Goal: Task Accomplishment & Management: Manage account settings

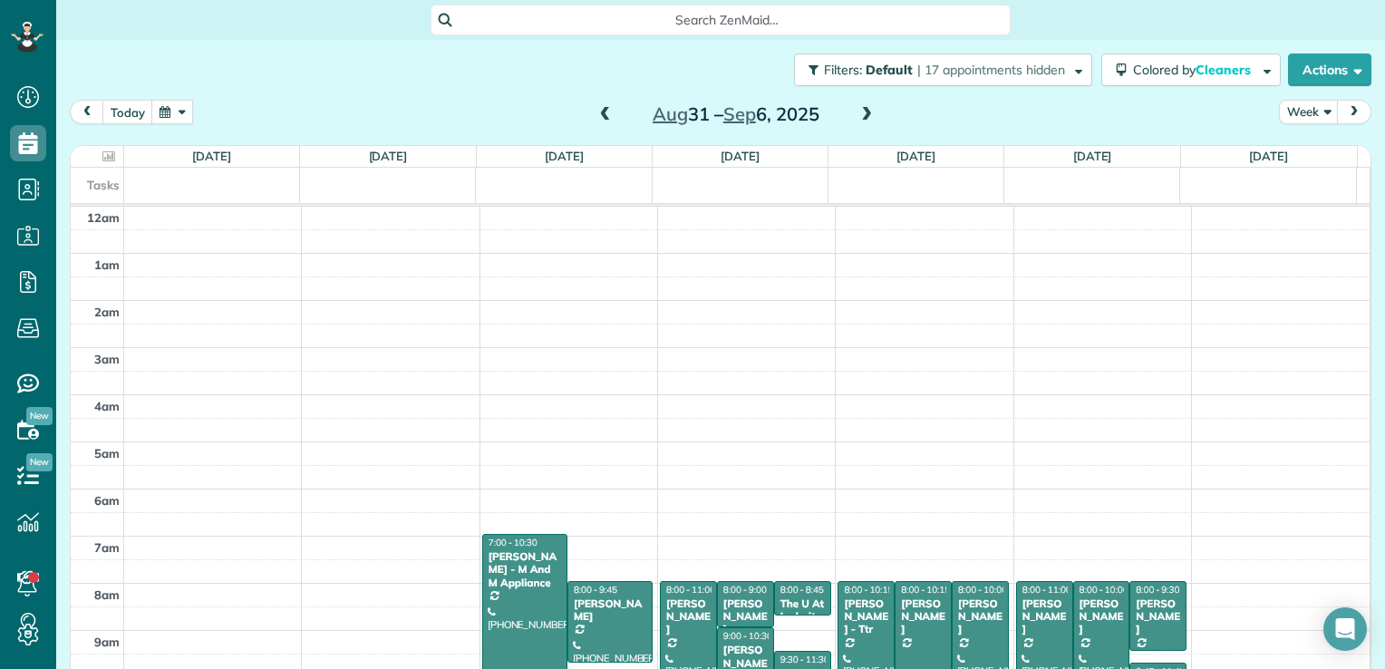
scroll to position [328, 0]
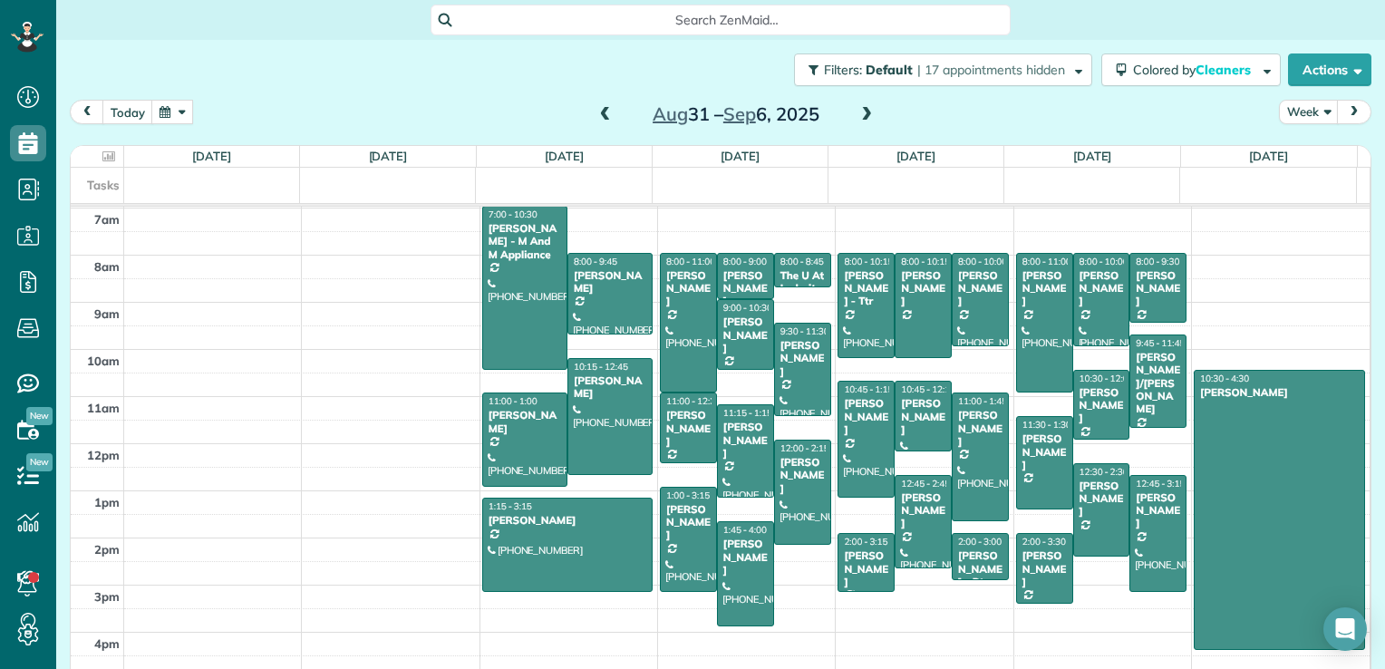
click at [776, 571] on div "12am 1am 2am 3am 4am 5am 6am 7am 8am 9am 10am 11am 12pm 1pm 2pm 3pm 4pm 5pm 7:0…" at bounding box center [720, 303] width 1299 height 848
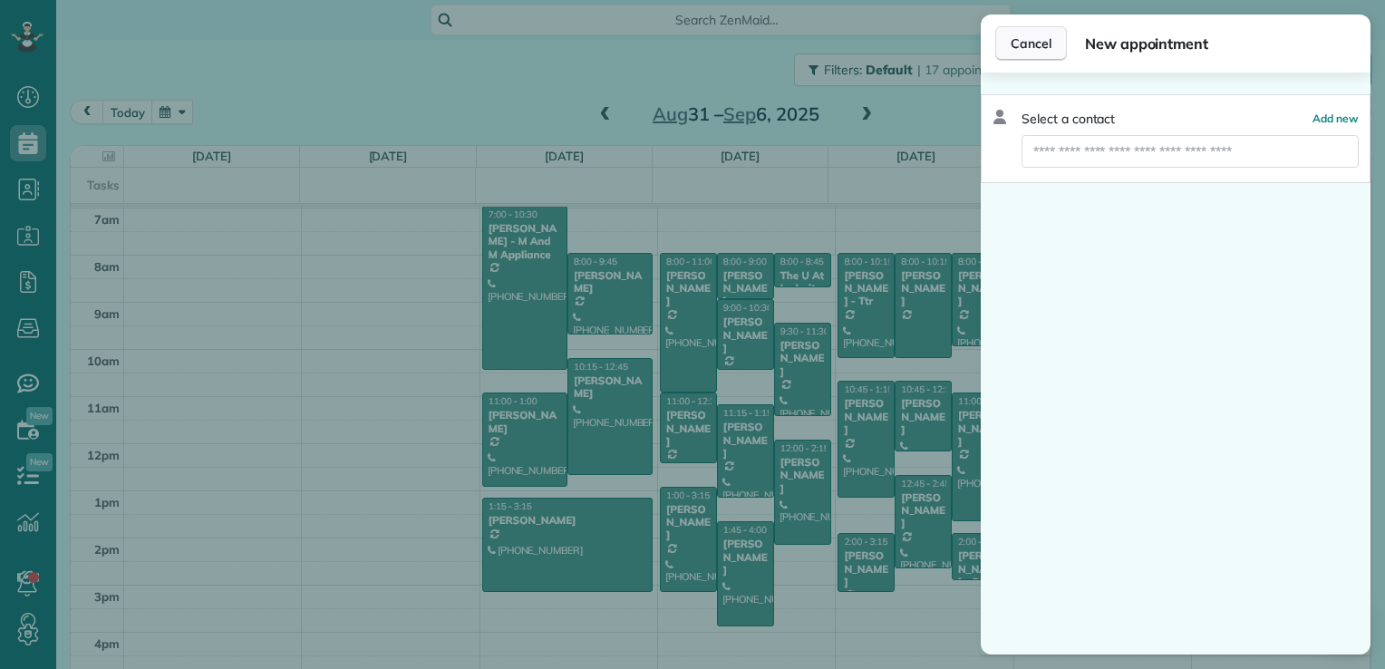
click at [1034, 38] on span "Cancel" at bounding box center [1031, 43] width 41 height 18
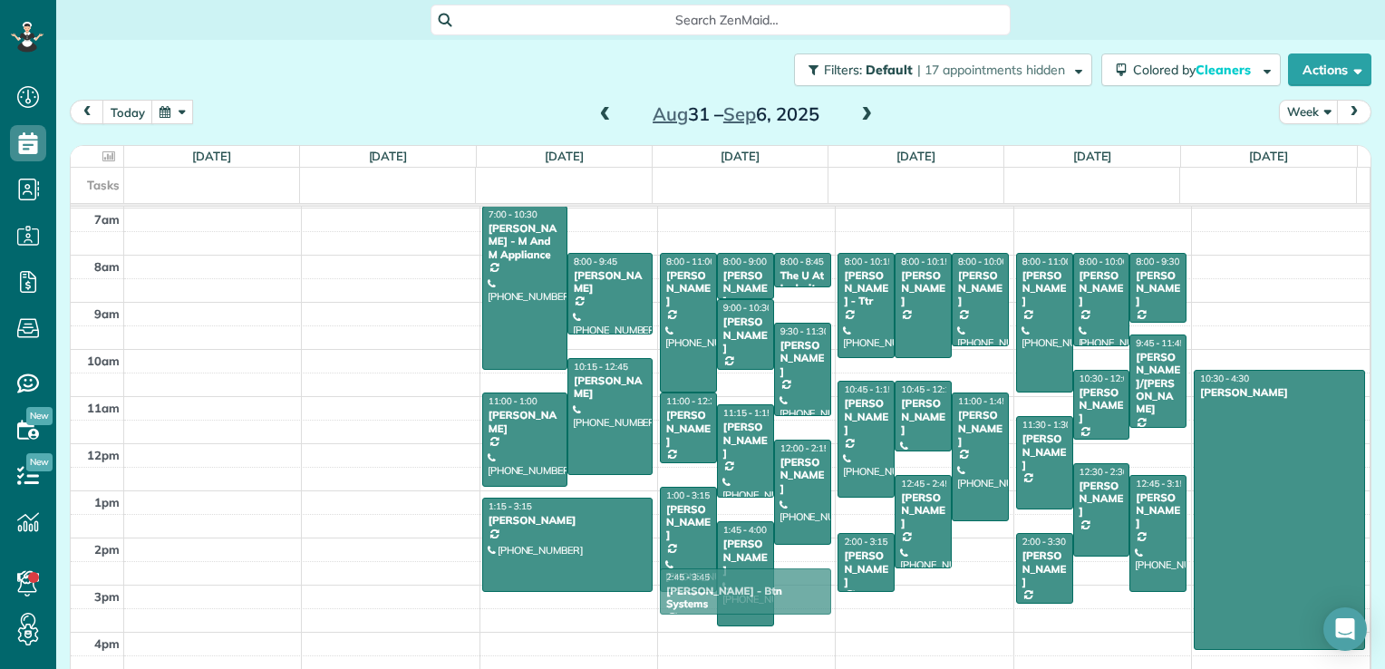
drag, startPoint x: 954, startPoint y: 560, endPoint x: 781, endPoint y: 599, distance: 177.5
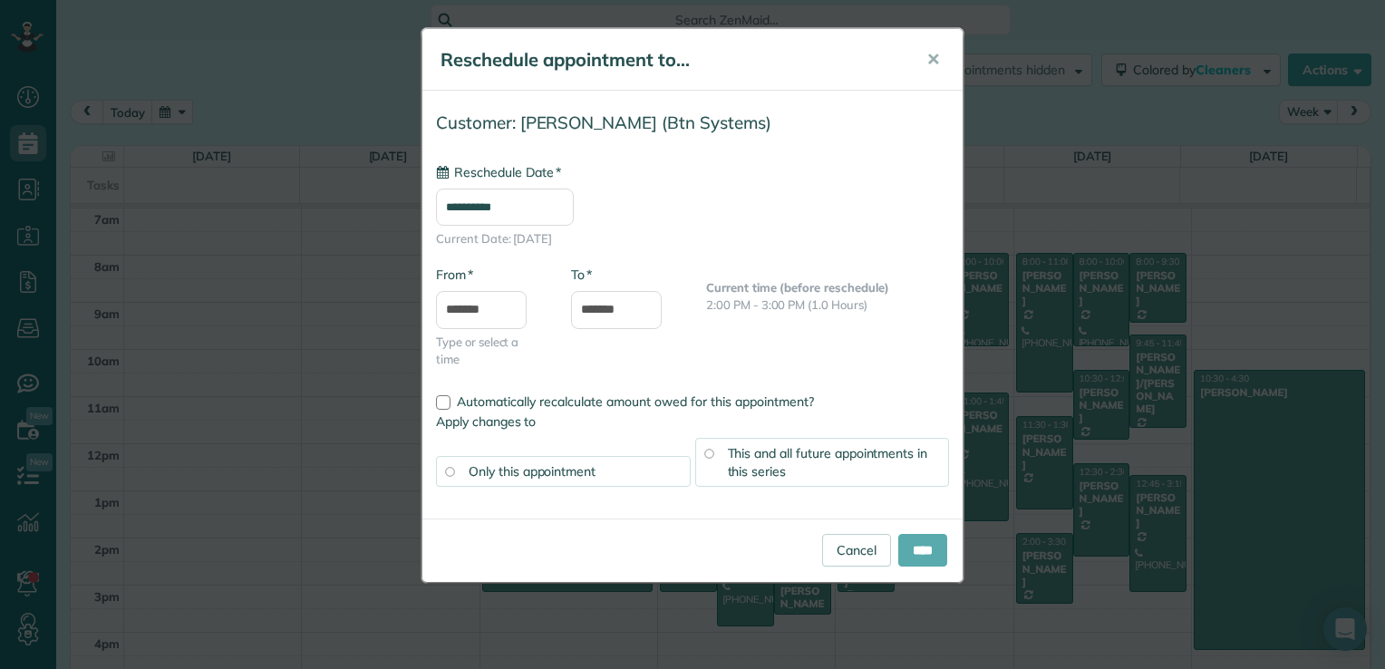
type input "**********"
click at [924, 545] on input "****" at bounding box center [922, 550] width 49 height 33
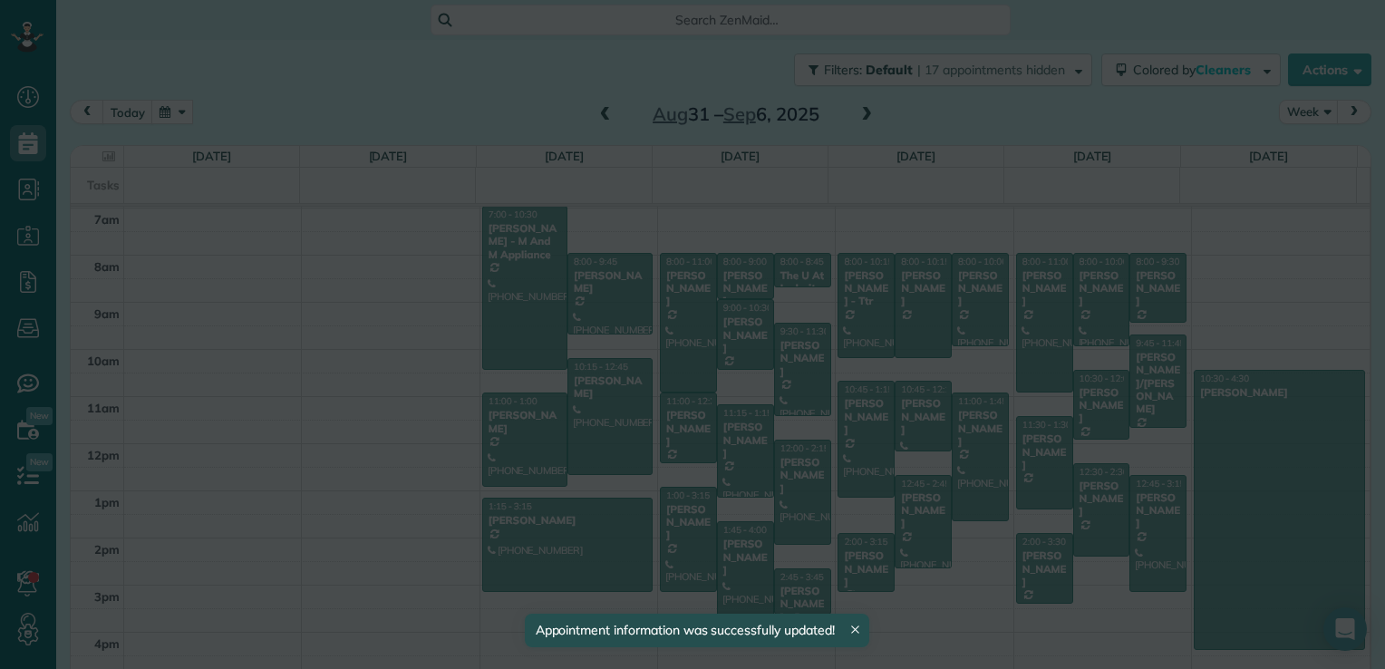
click at [933, 549] on body "Dashboard Scheduling Calendar View List View Dispatch View - Weekly scheduling …" at bounding box center [692, 334] width 1385 height 669
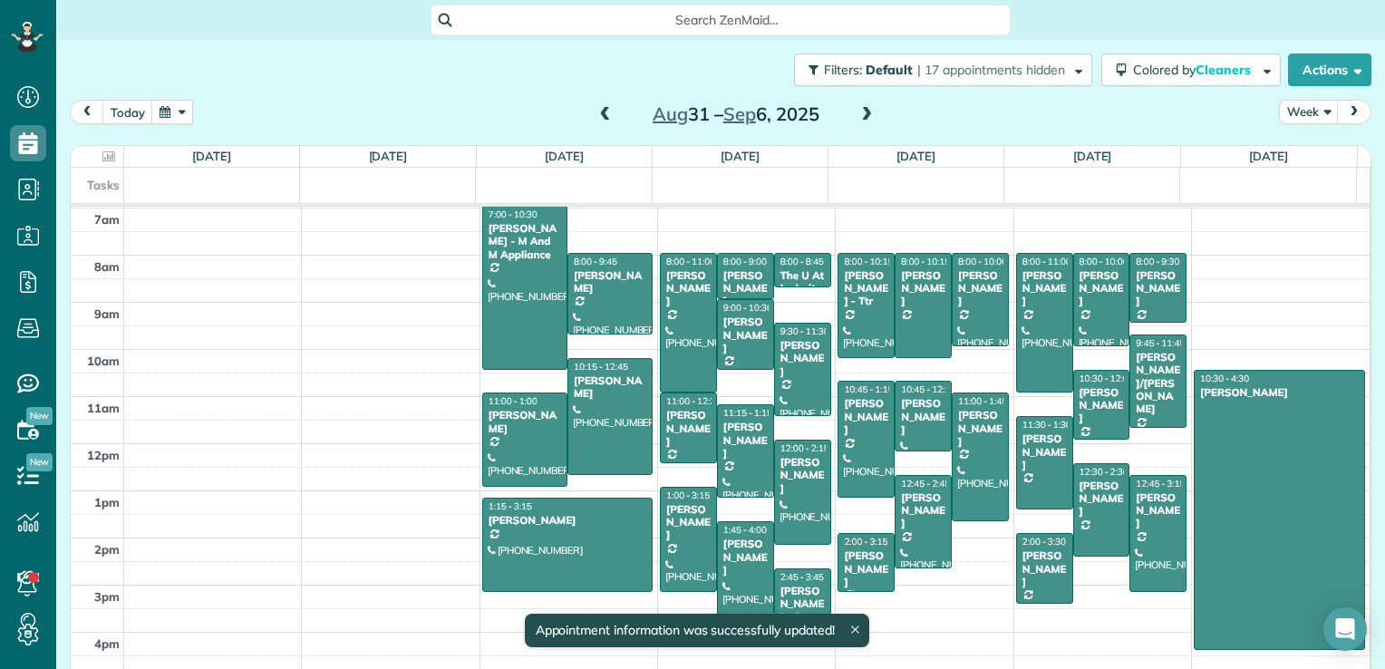
click at [961, 549] on div "12am 1am 2am 3am 4am 5am 6am 7am 8am 9am 10am 11am 12pm 1pm 2pm 3pm 4pm 5pm 7:0…" at bounding box center [720, 303] width 1299 height 848
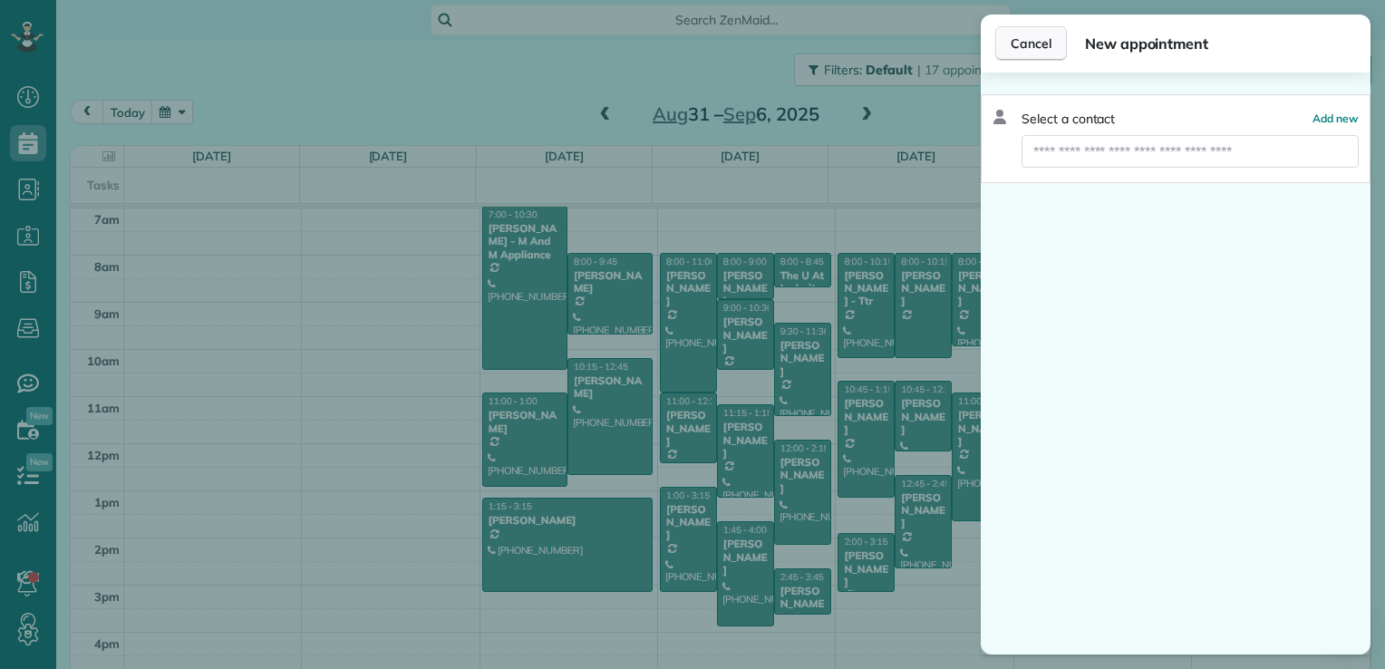
click at [1015, 37] on span "Cancel" at bounding box center [1031, 43] width 41 height 18
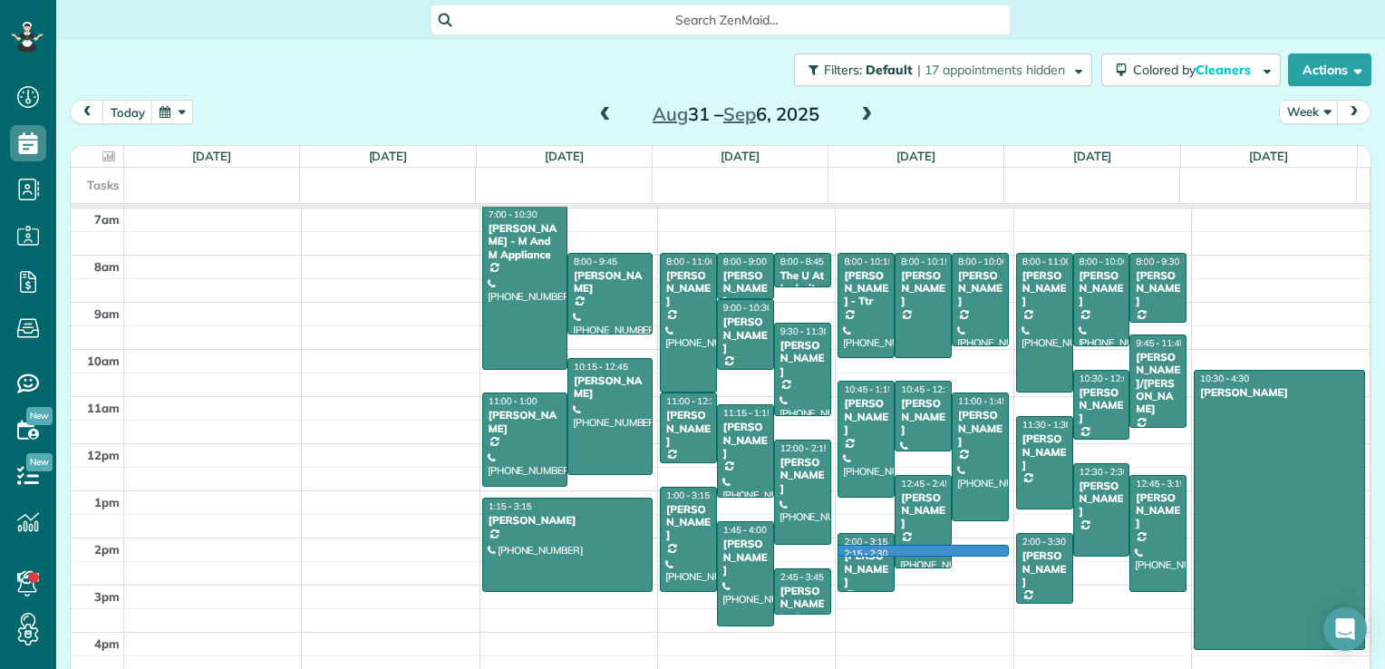
click at [950, 548] on div "12am 1am 2am 3am 4am 5am 6am 7am 8am 9am 10am 11am 12pm 1pm 2pm 3pm 4pm 5pm 7:0…" at bounding box center [720, 303] width 1299 height 848
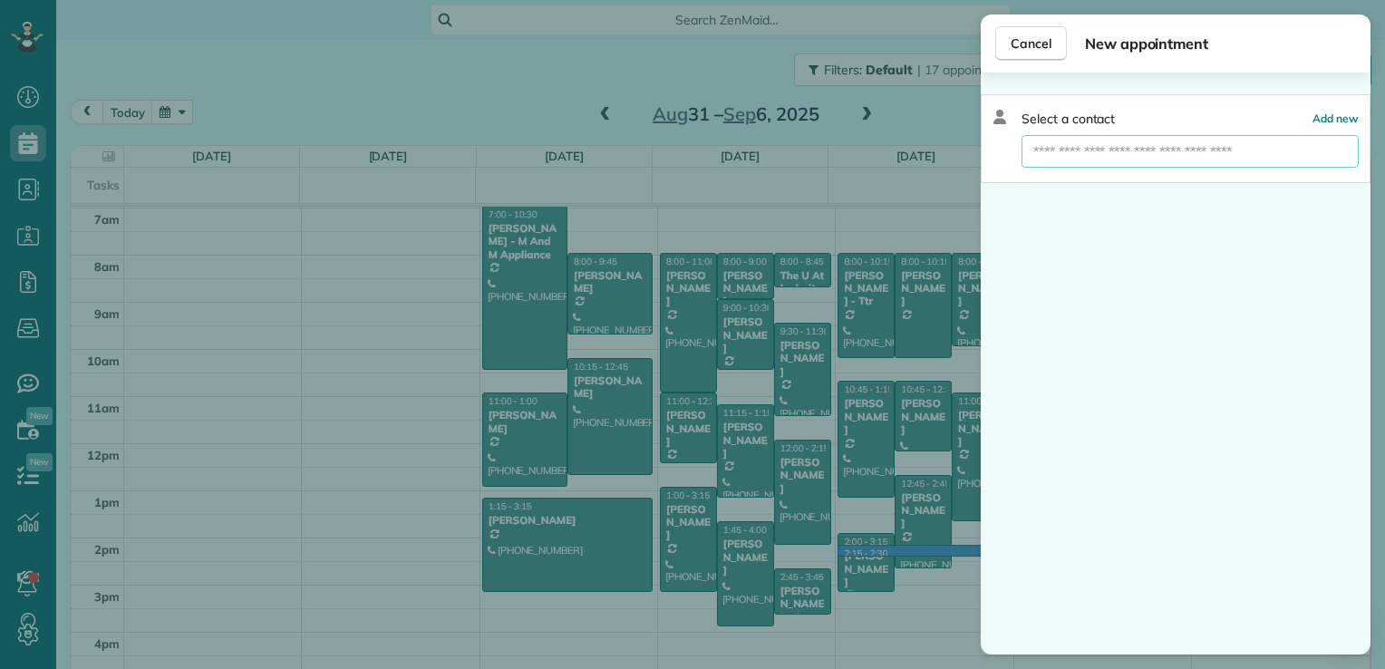
click at [1085, 155] on input "text" at bounding box center [1190, 151] width 337 height 33
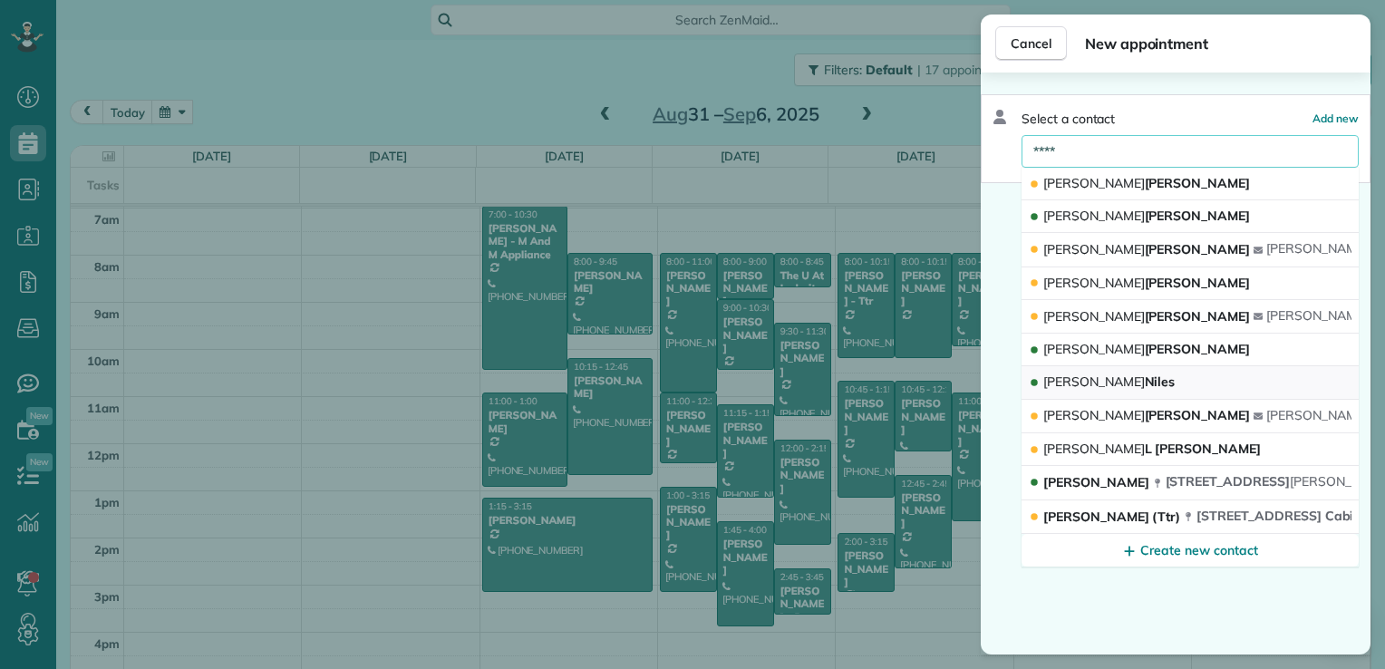
type input "****"
click at [1057, 378] on span "[PERSON_NAME]" at bounding box center [1095, 382] width 102 height 16
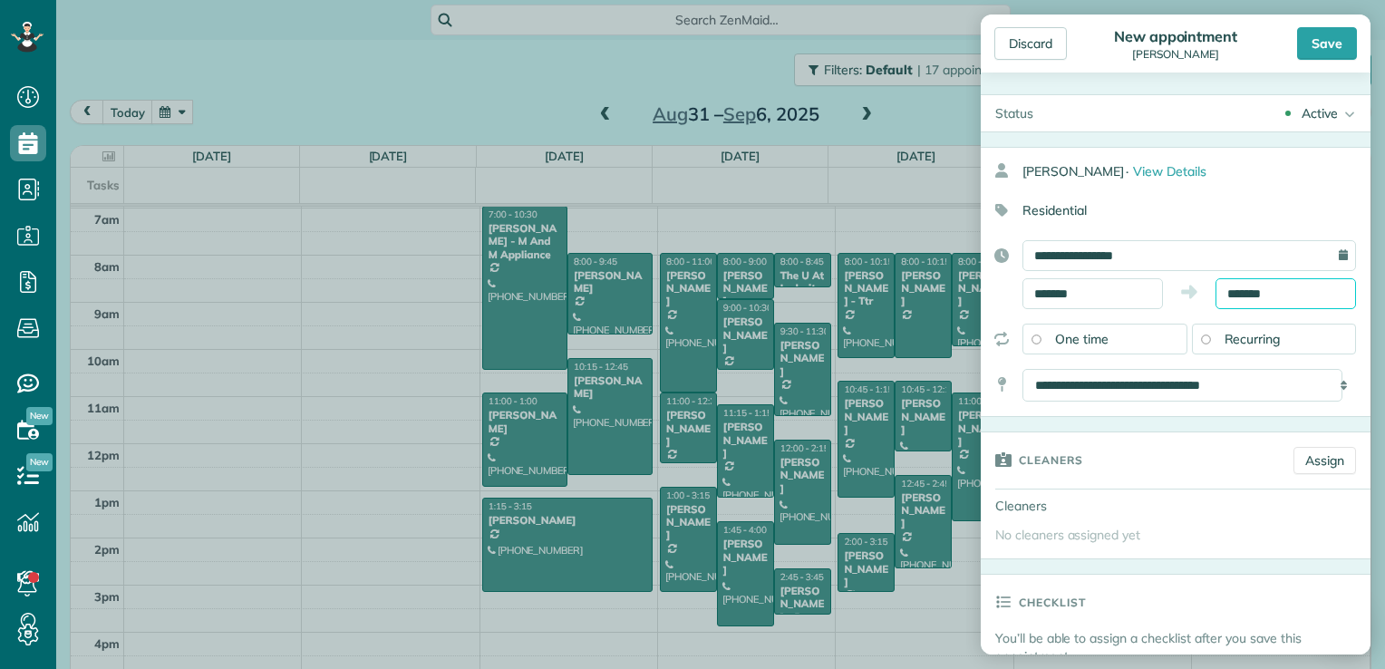
click at [1241, 293] on input "*******" at bounding box center [1286, 293] width 141 height 31
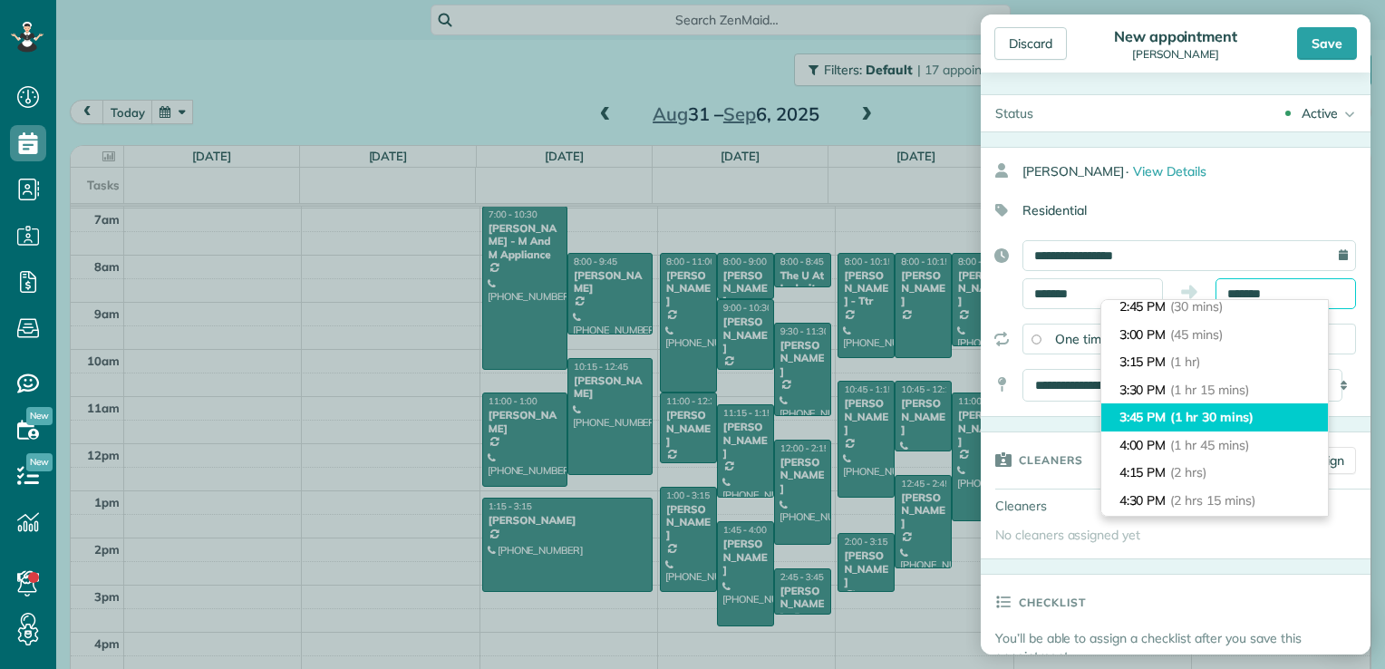
scroll to position [91, 0]
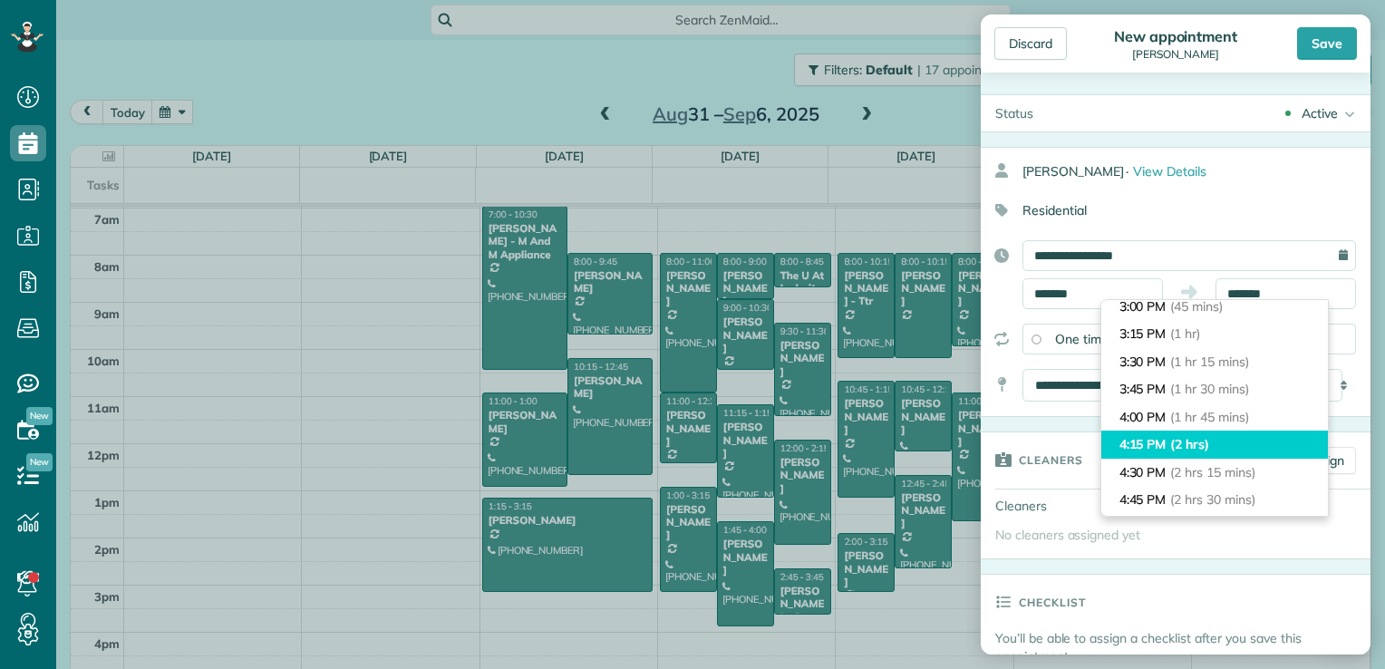
type input "*******"
click at [1199, 439] on span "(2 hrs)" at bounding box center [1189, 444] width 39 height 16
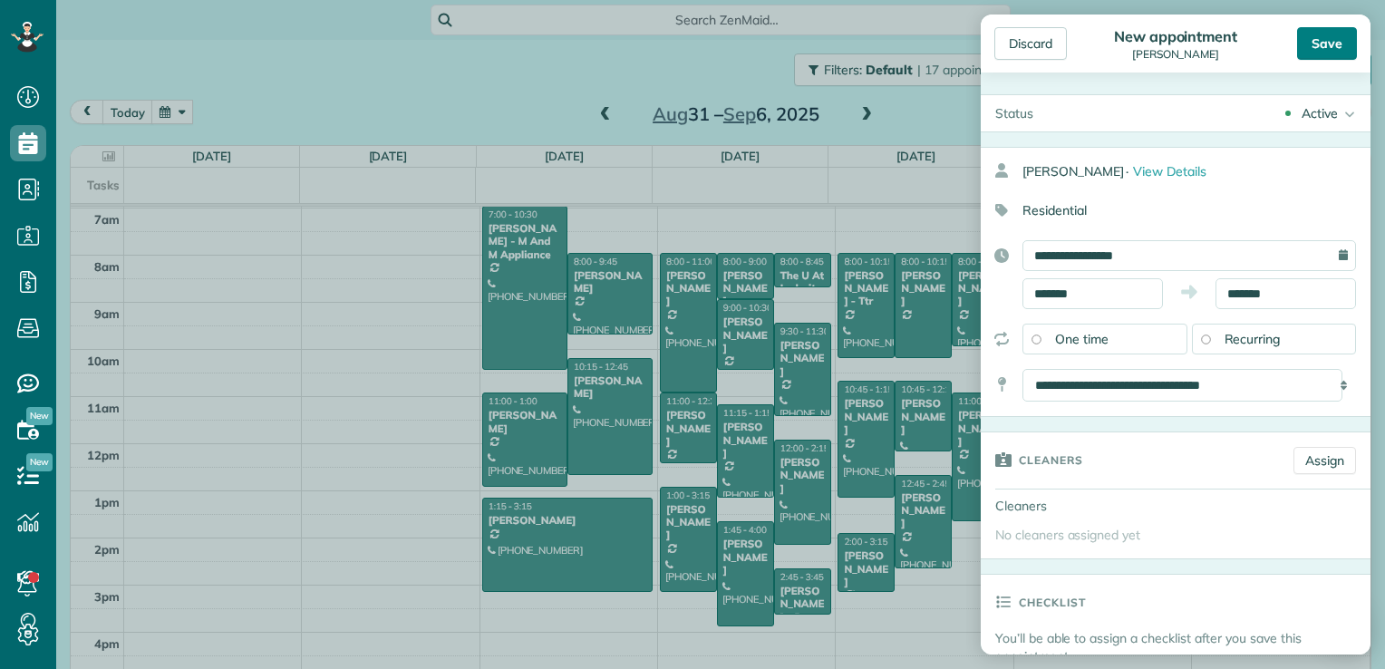
click at [1335, 31] on div "Save" at bounding box center [1327, 43] width 60 height 33
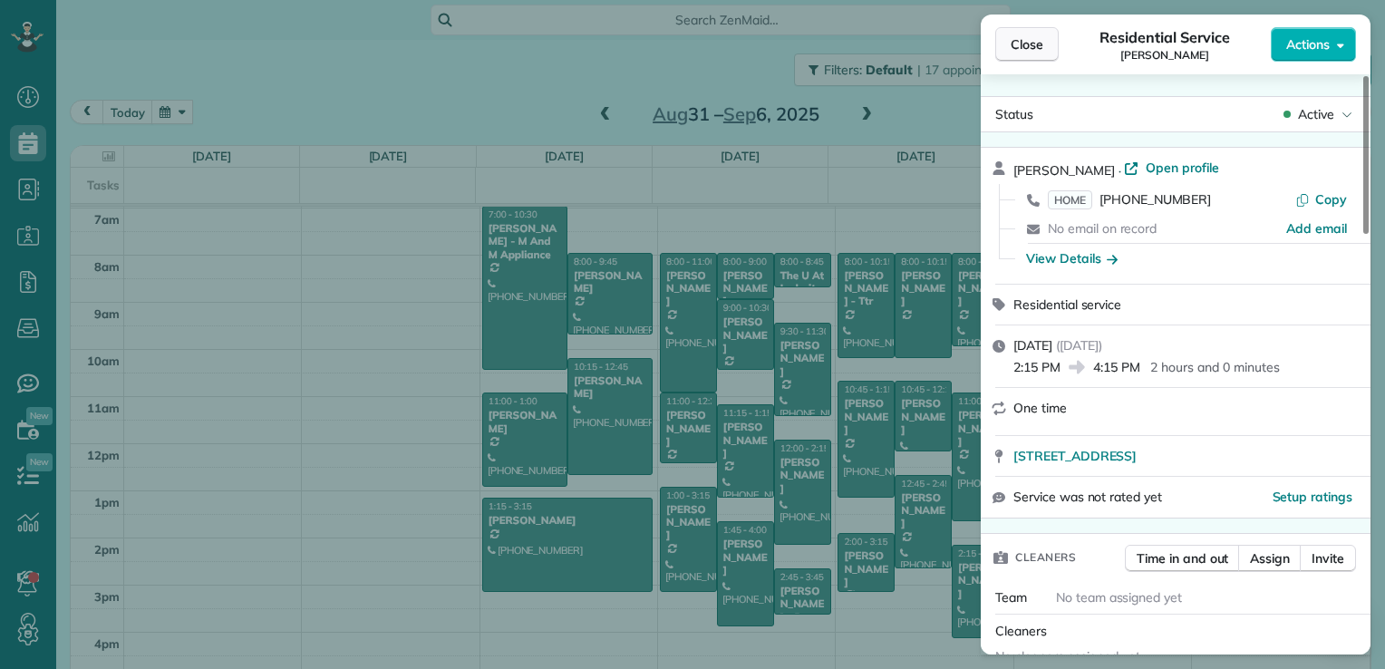
click at [1018, 48] on span "Close" at bounding box center [1027, 44] width 33 height 18
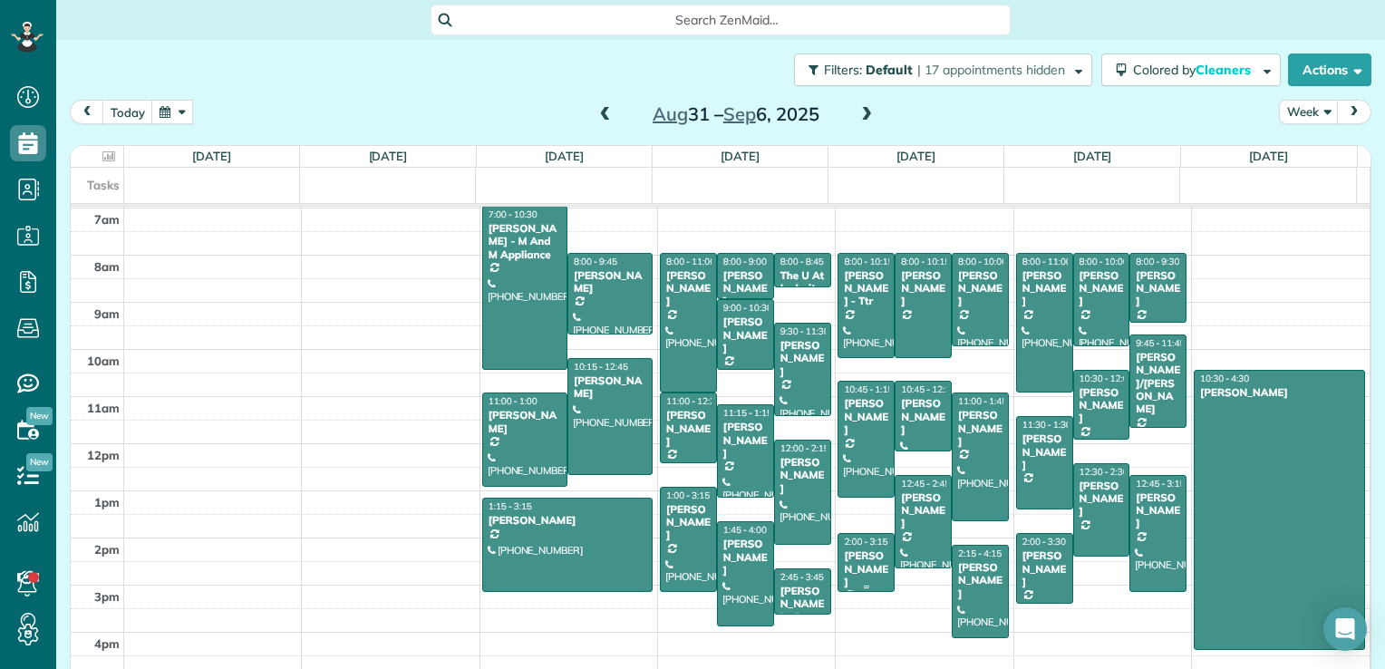
click at [843, 559] on div "[PERSON_NAME]" at bounding box center [866, 568] width 46 height 39
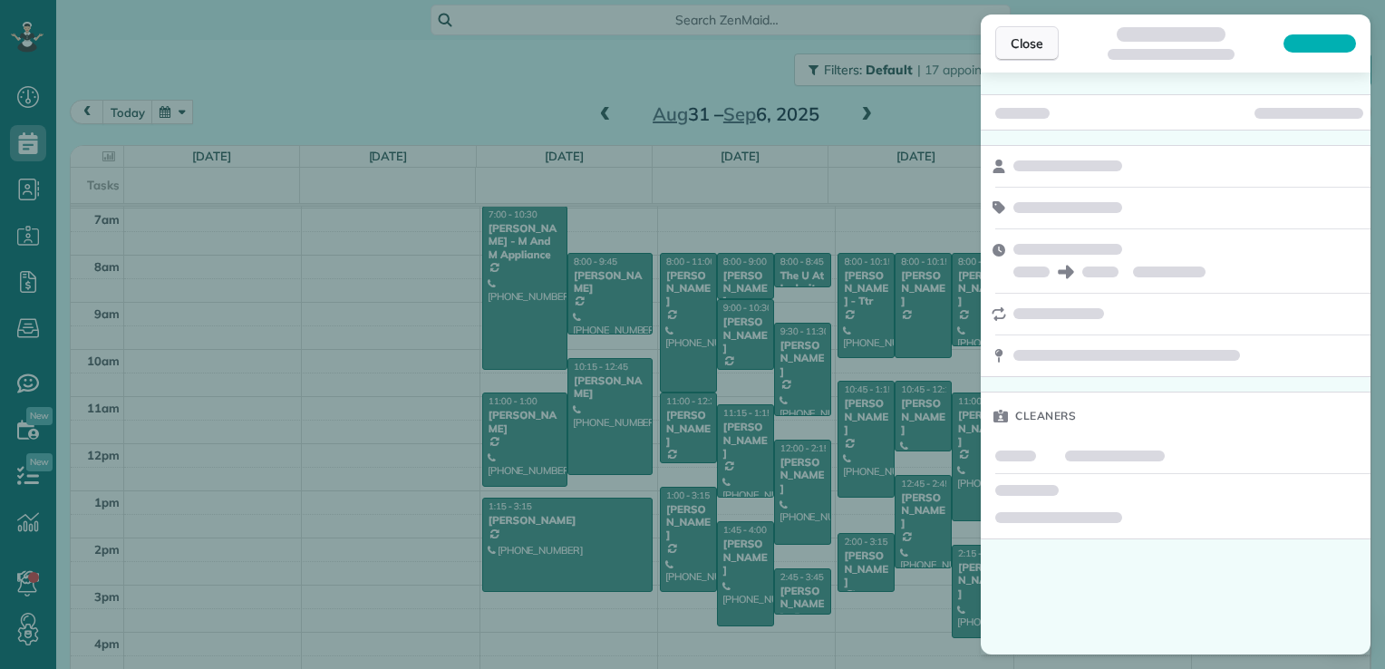
click at [1023, 38] on span "Close" at bounding box center [1027, 43] width 33 height 18
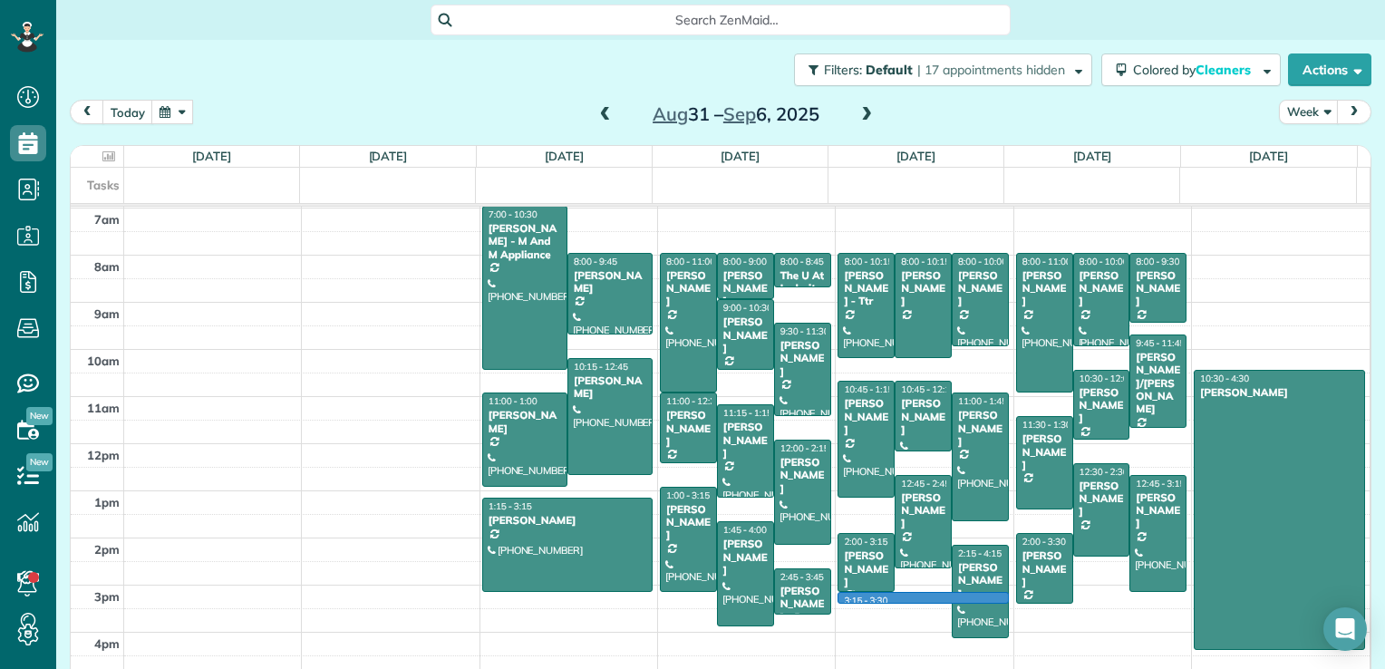
drag, startPoint x: 854, startPoint y: 603, endPoint x: 852, endPoint y: 583, distance: 20.0
click at [854, 597] on div "12am 1am 2am 3am 4am 5am 6am 7am 8am 9am 10am 11am 12pm 1pm 2pm 3pm 4pm 5pm 7:0…" at bounding box center [720, 303] width 1299 height 848
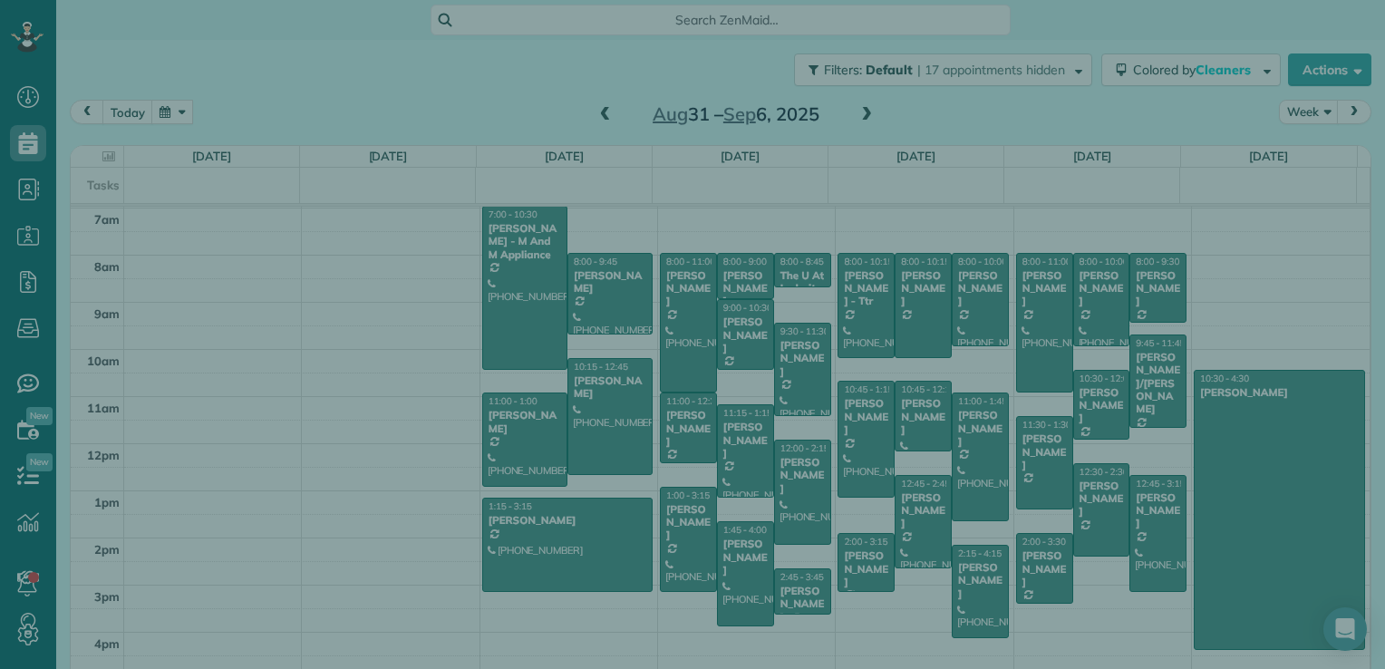
click at [852, 583] on div "Cancel New appointment Select a contact Add new" at bounding box center [692, 334] width 1385 height 669
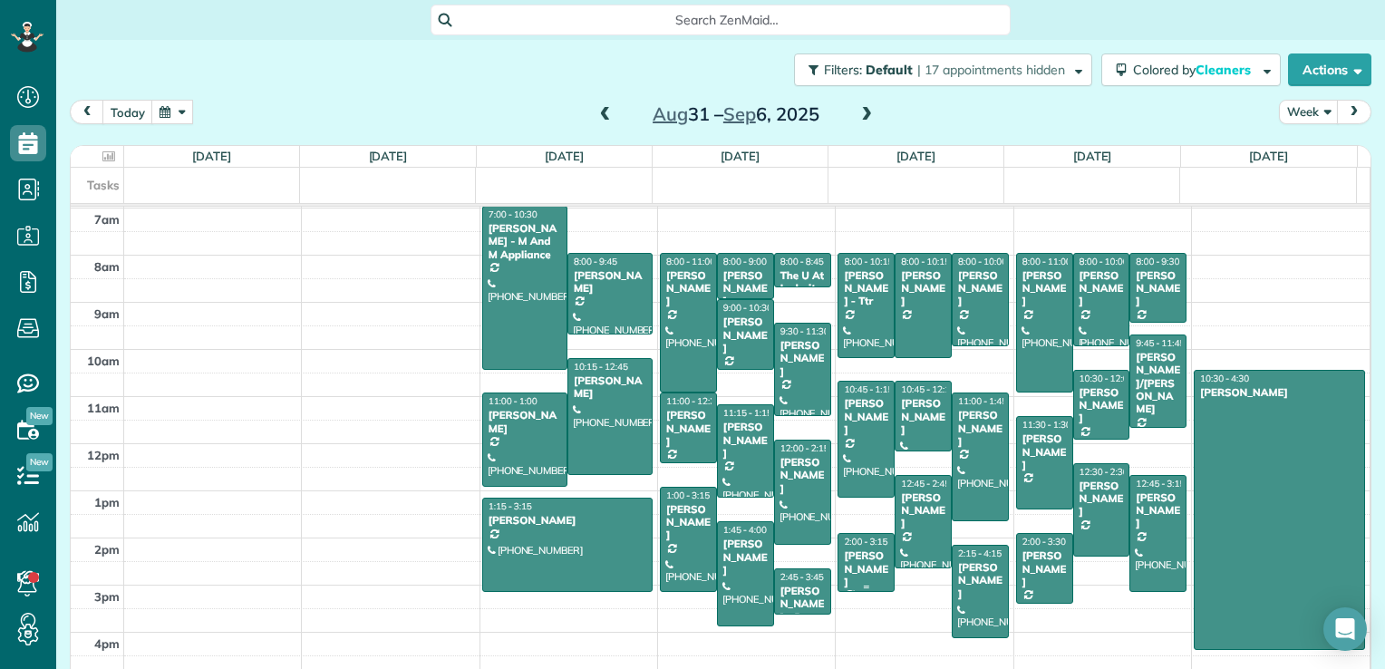
click at [862, 545] on span "2:00 - 3:15" at bounding box center [866, 542] width 44 height 12
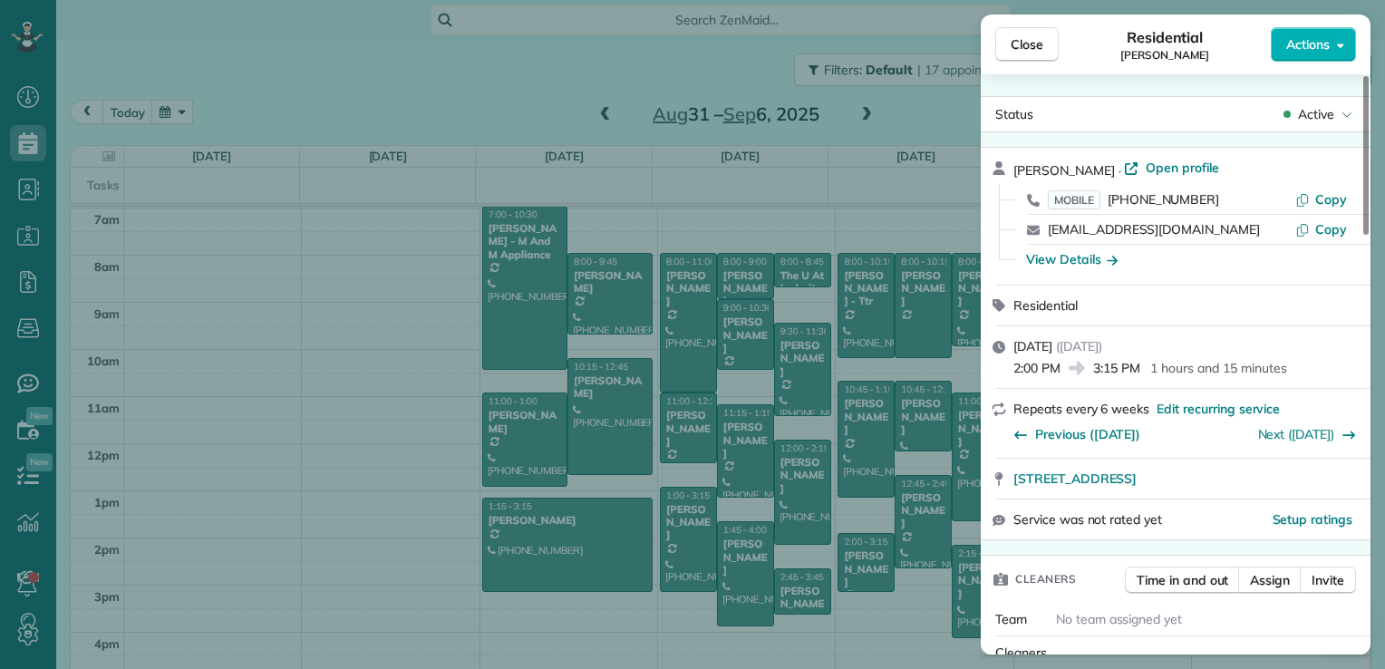
drag, startPoint x: 1048, startPoint y: 53, endPoint x: 974, endPoint y: 53, distance: 74.3
click at [1048, 53] on button "Close" at bounding box center [1026, 44] width 63 height 34
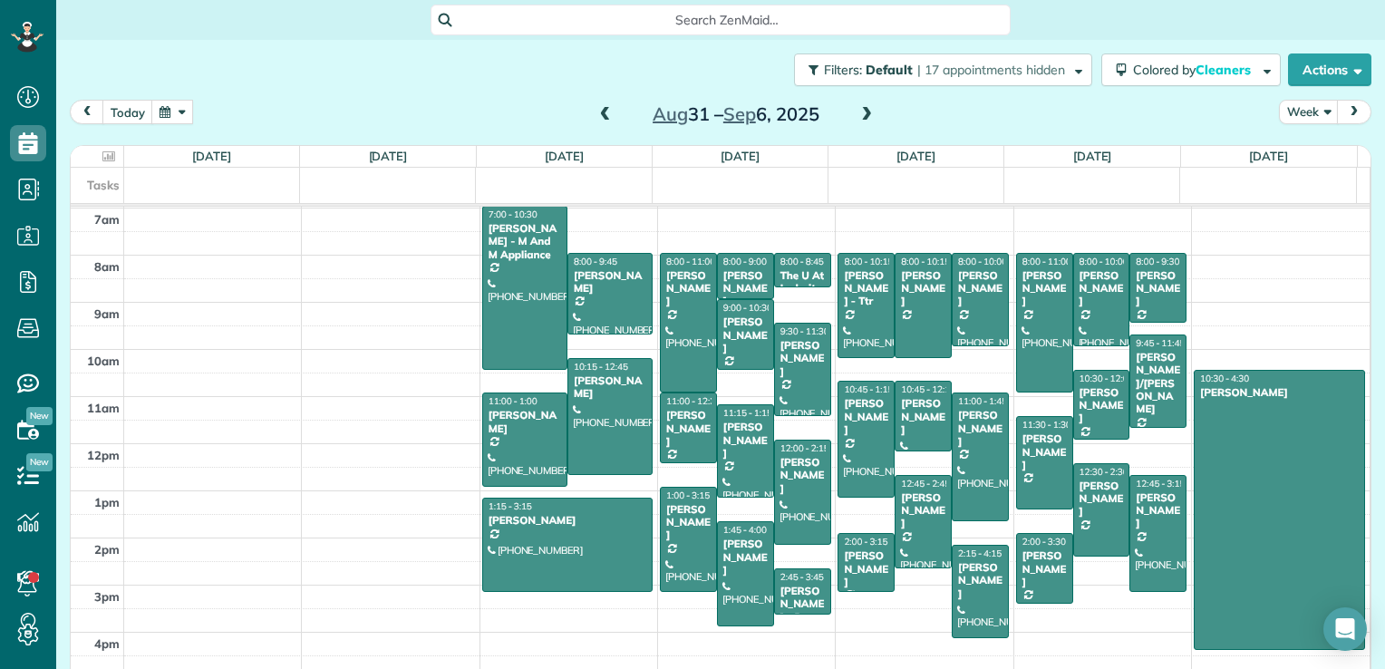
click at [600, 118] on span at bounding box center [606, 115] width 20 height 16
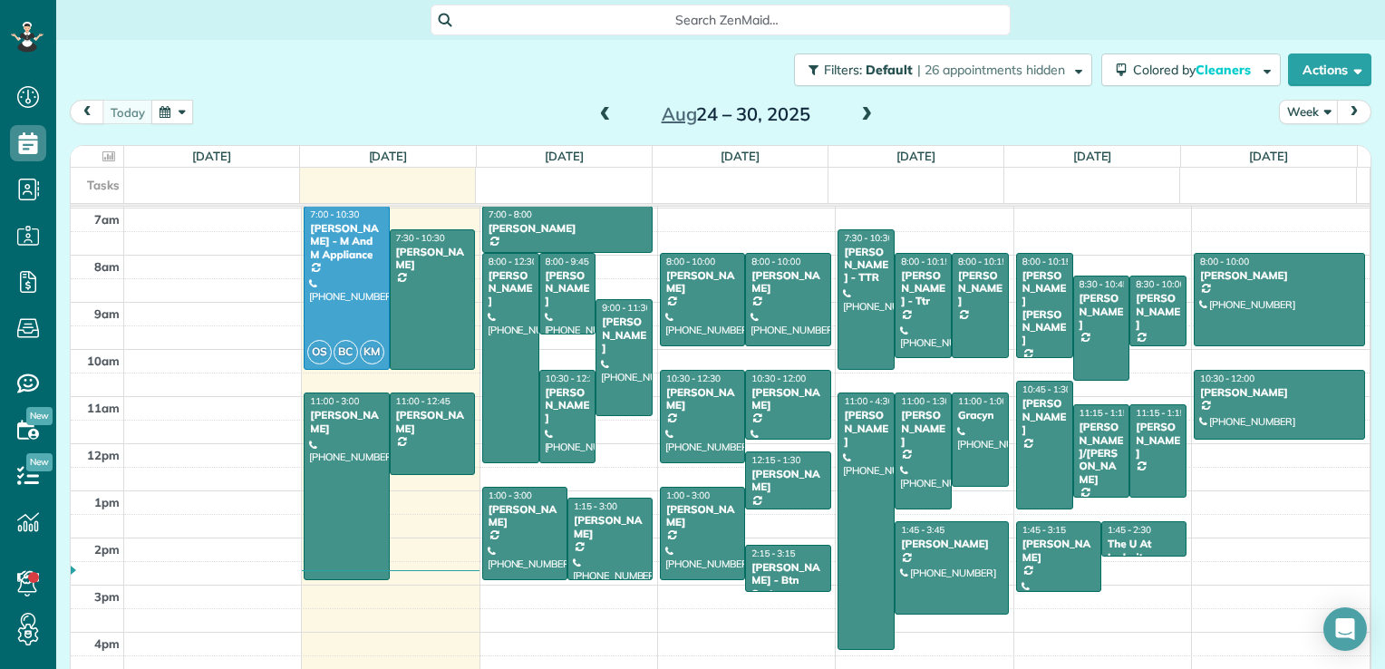
click at [600, 118] on span at bounding box center [606, 115] width 20 height 16
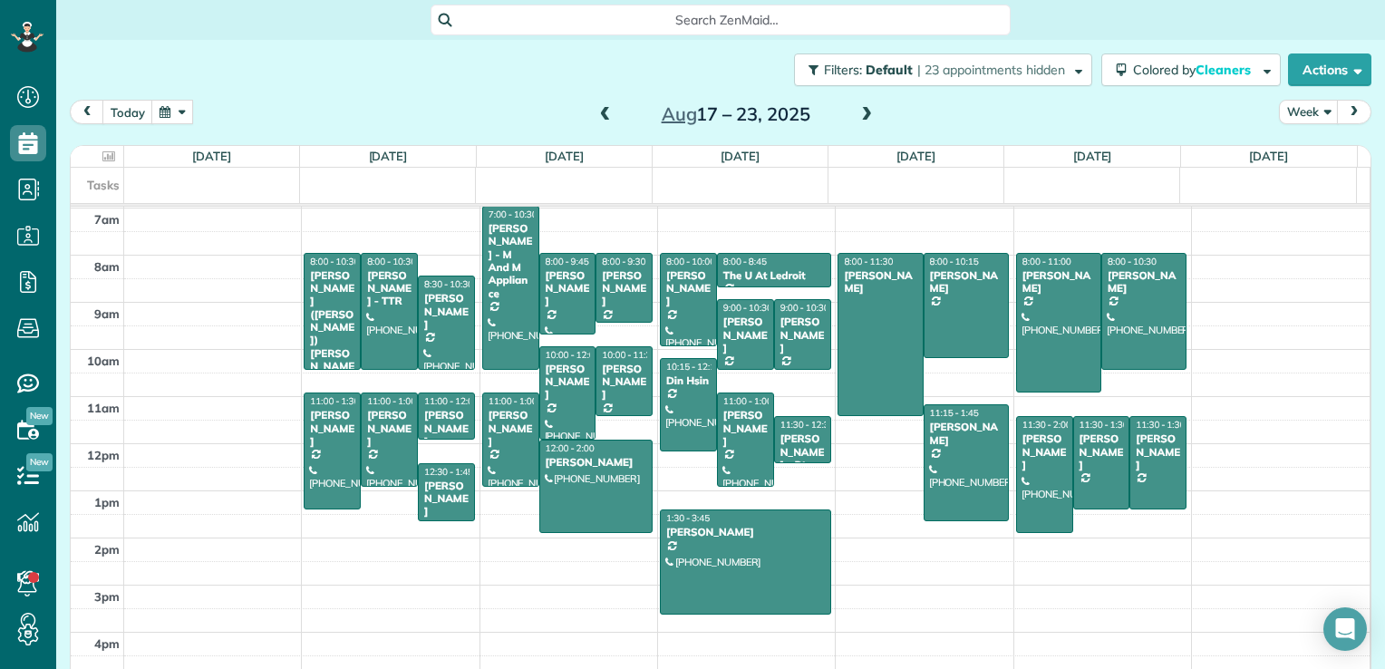
click at [596, 113] on span at bounding box center [606, 115] width 20 height 16
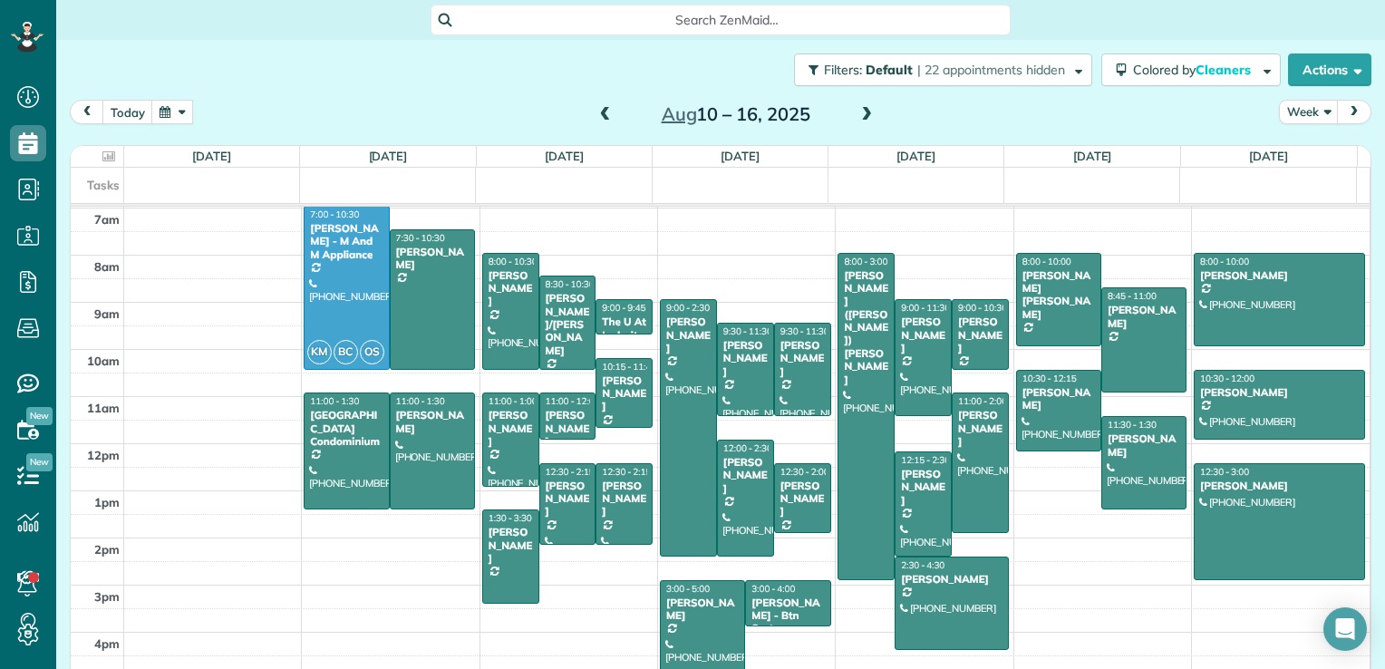
click at [861, 116] on span at bounding box center [867, 115] width 20 height 16
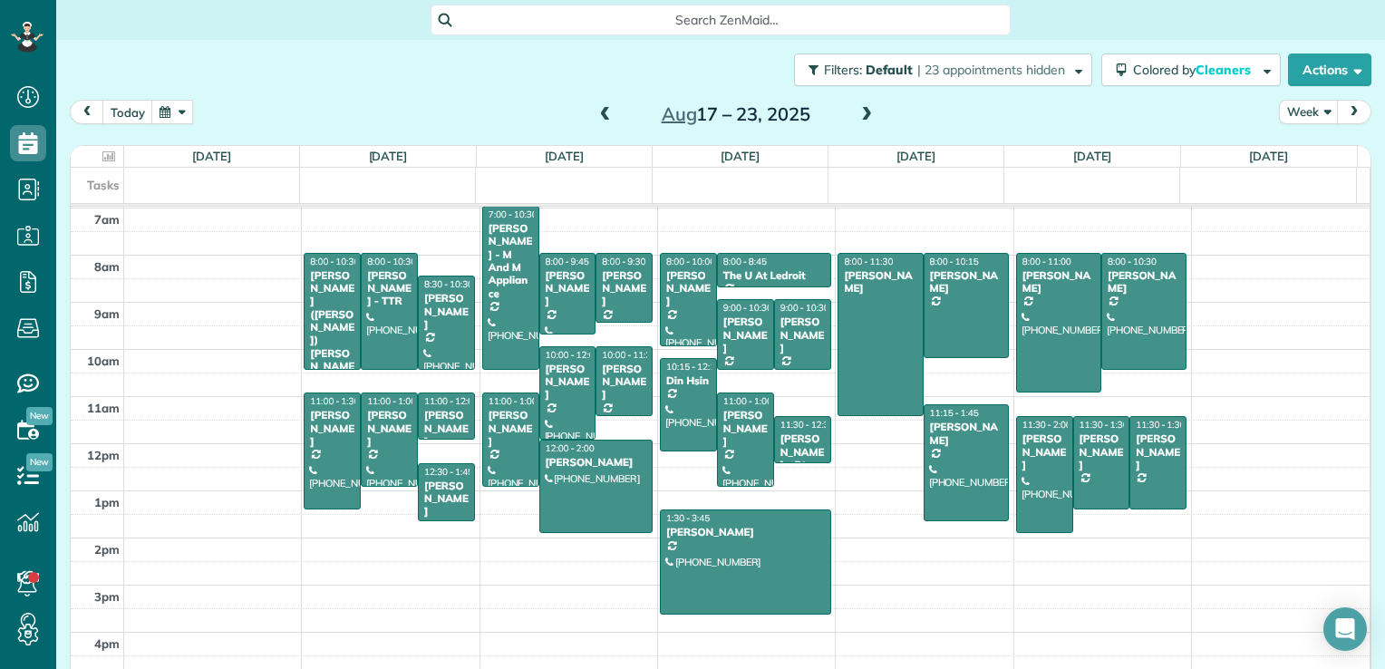
click at [596, 112] on span at bounding box center [606, 115] width 20 height 16
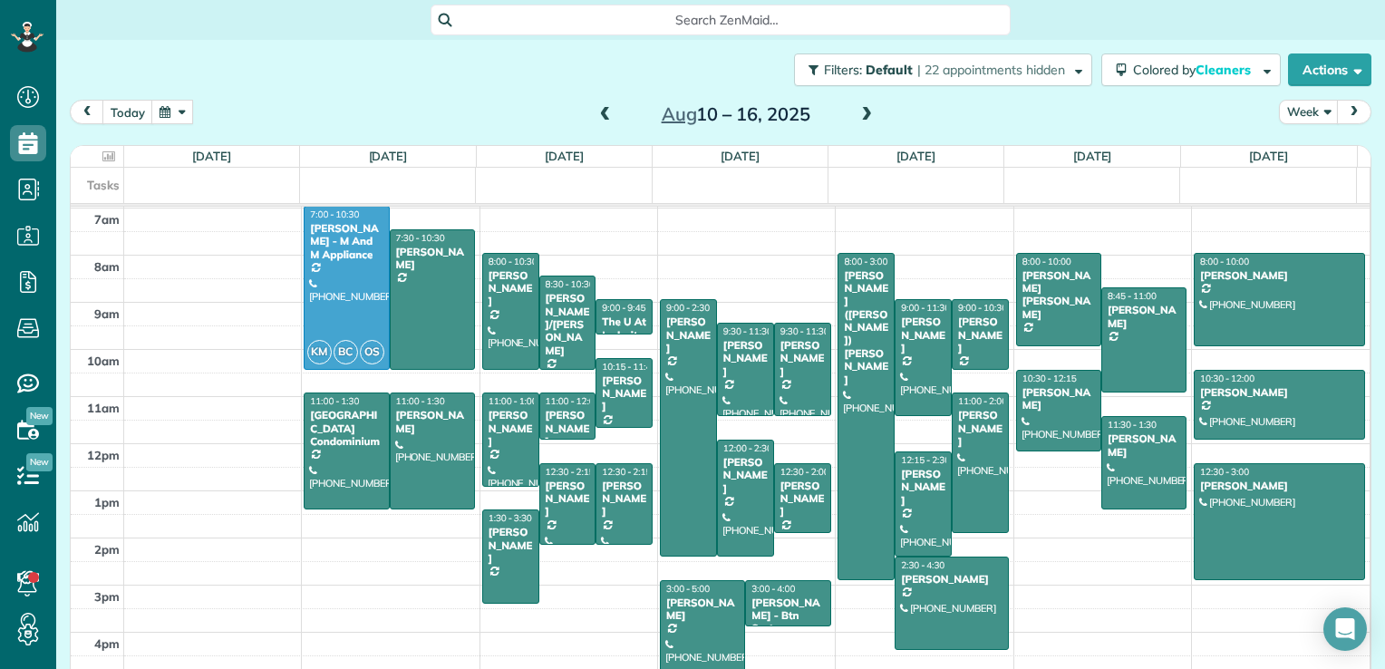
click at [859, 110] on span at bounding box center [867, 115] width 20 height 16
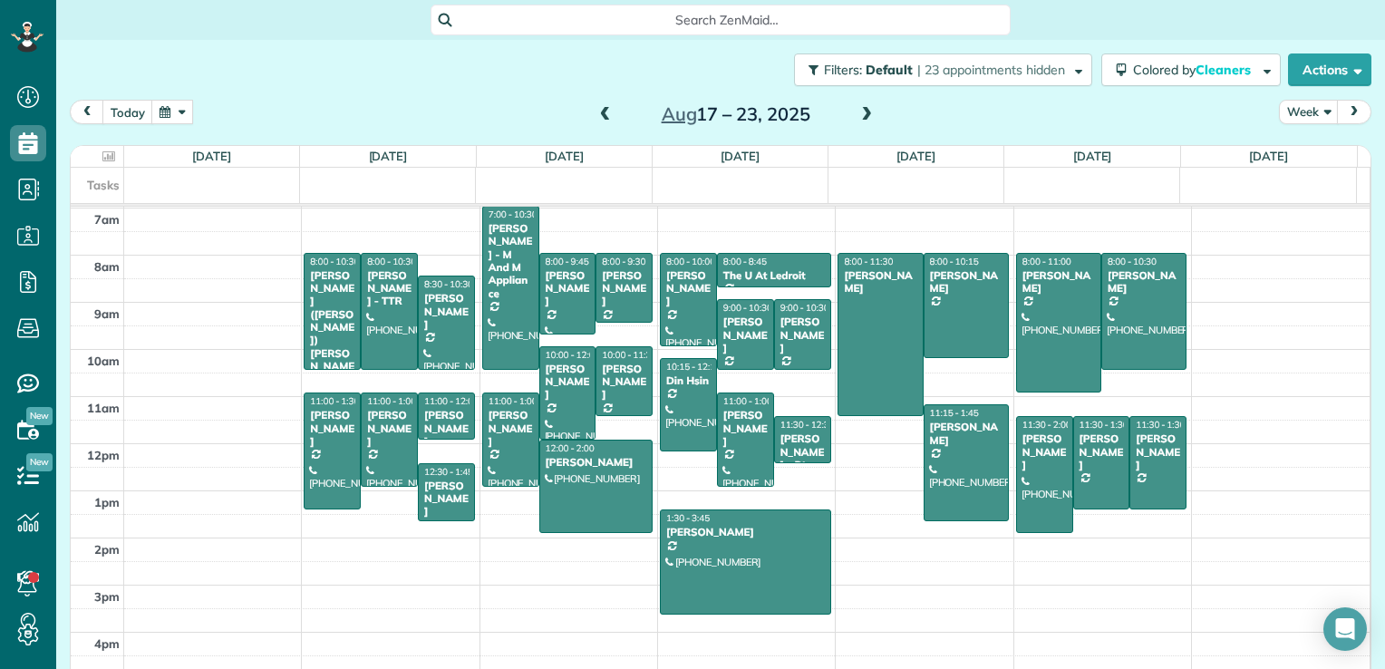
click at [598, 114] on span at bounding box center [606, 115] width 20 height 16
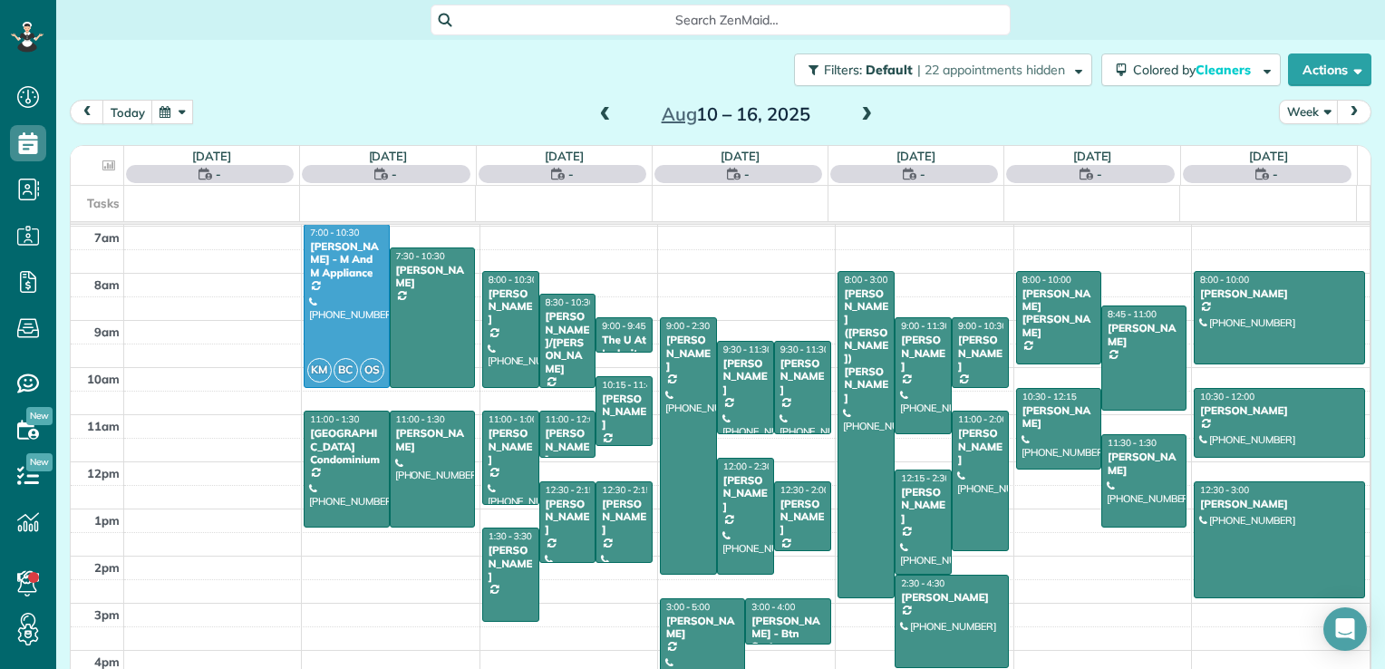
click at [598, 114] on span at bounding box center [606, 115] width 20 height 16
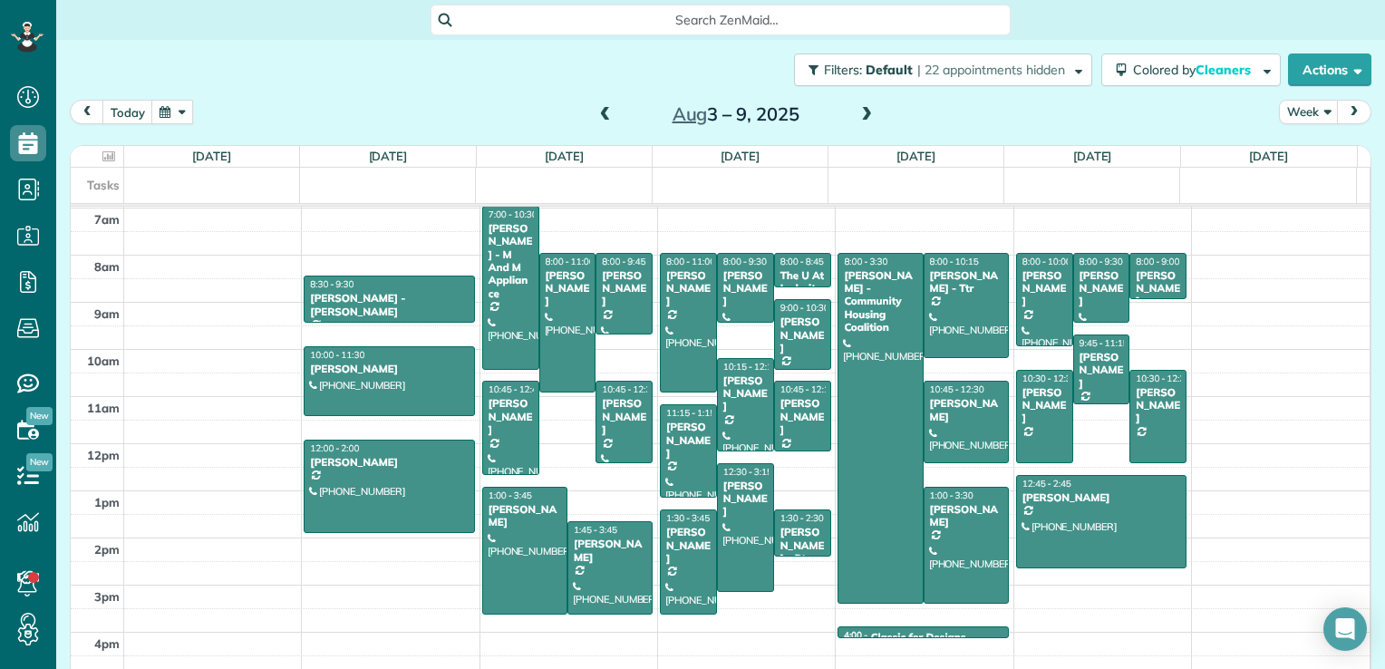
click at [598, 114] on span at bounding box center [606, 115] width 20 height 16
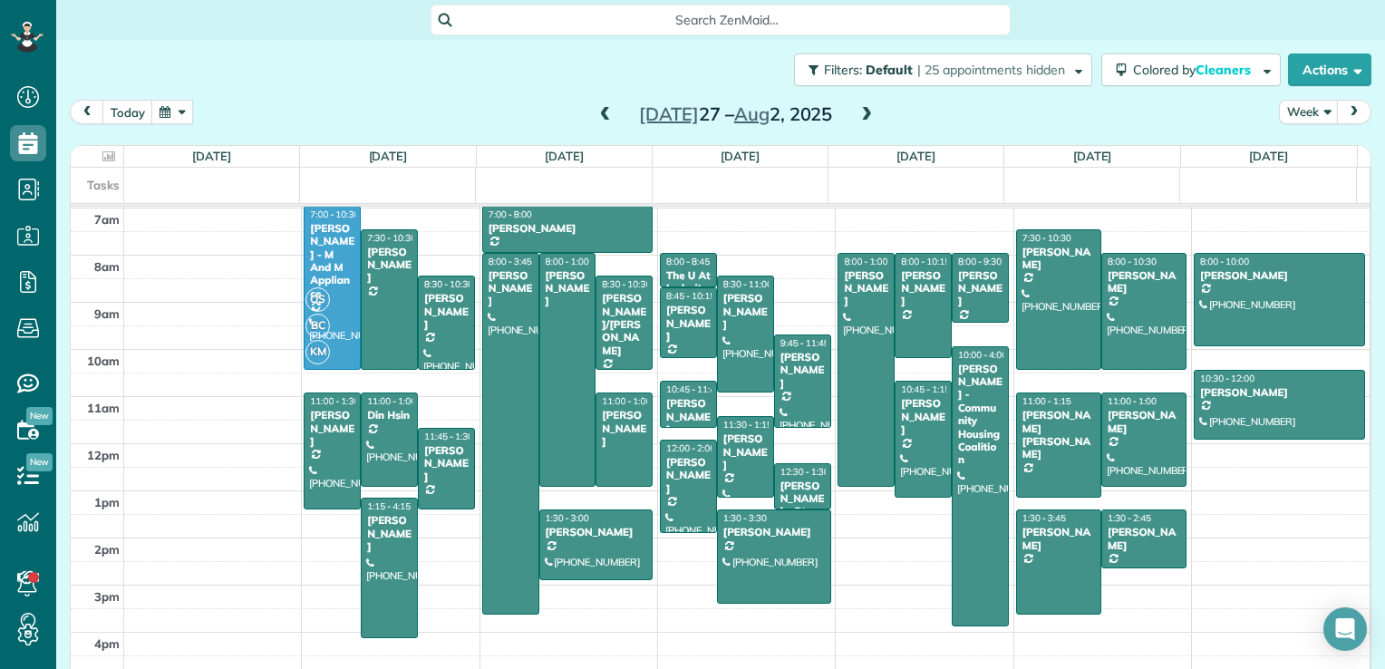
click at [858, 116] on span at bounding box center [867, 115] width 20 height 16
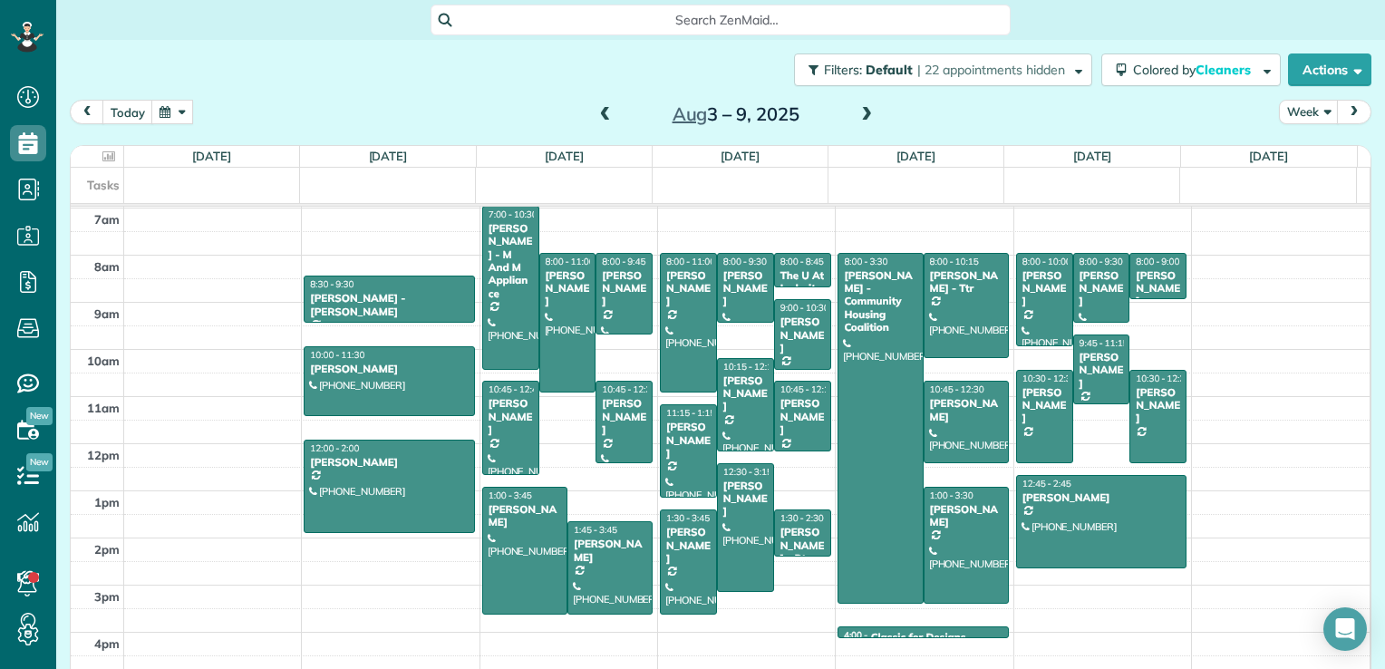
click at [859, 116] on span at bounding box center [867, 115] width 20 height 16
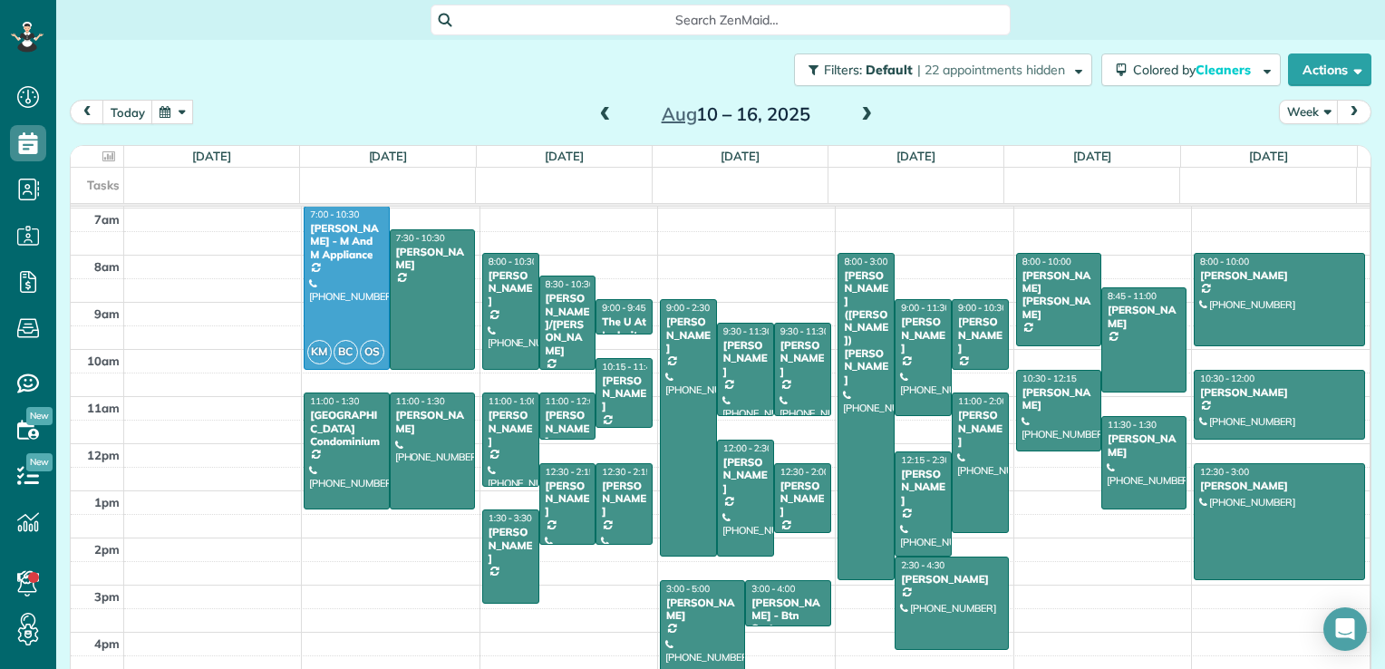
click at [859, 119] on span at bounding box center [867, 115] width 20 height 16
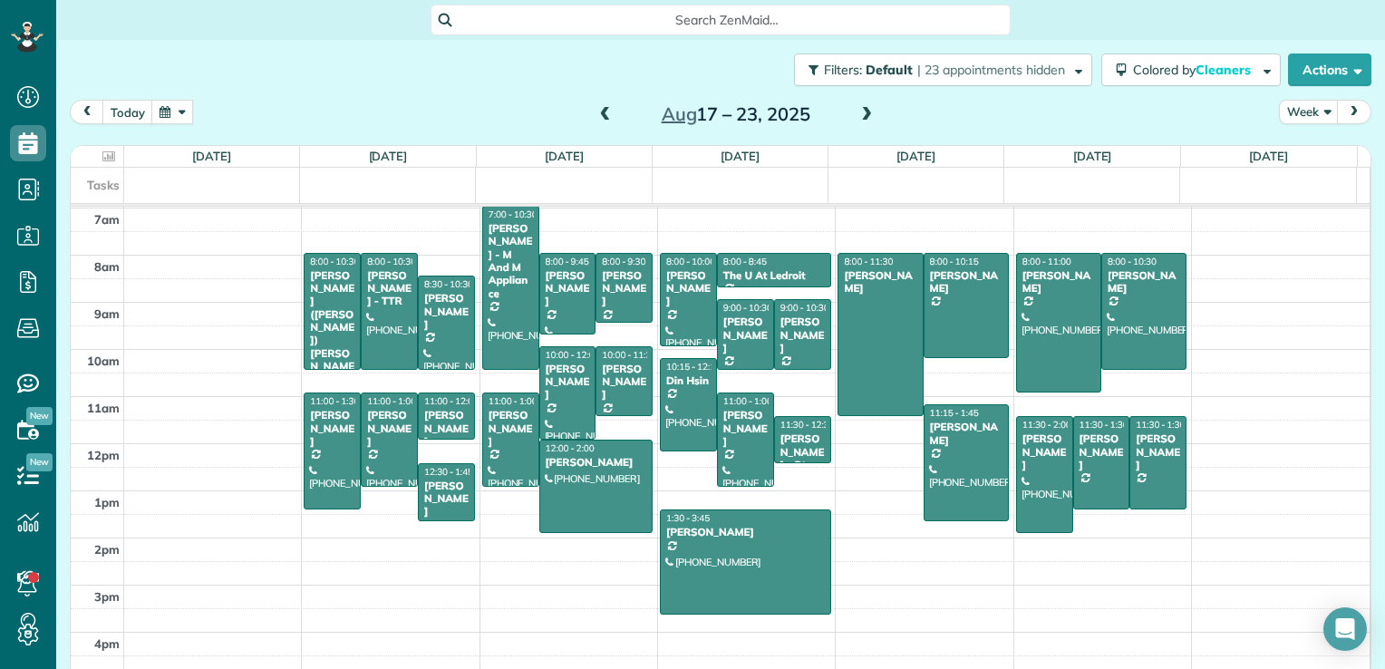
click at [859, 119] on span at bounding box center [867, 115] width 20 height 16
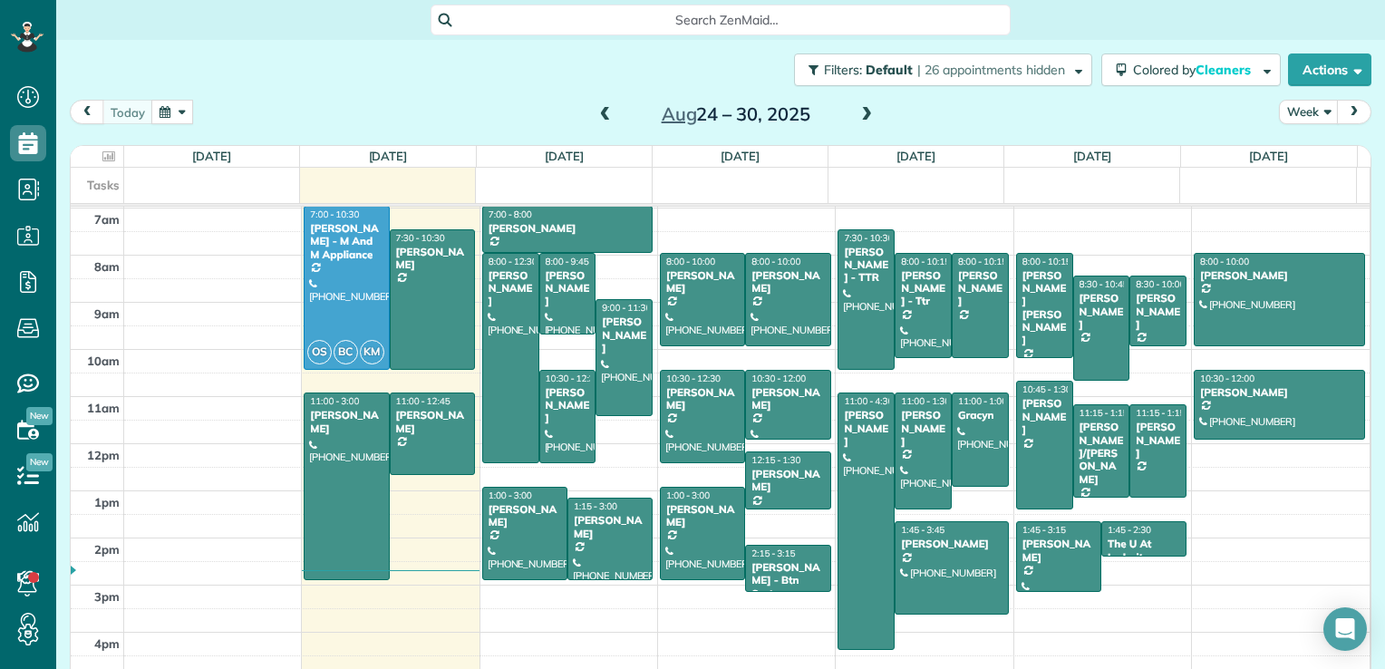
click at [859, 118] on span at bounding box center [867, 115] width 20 height 16
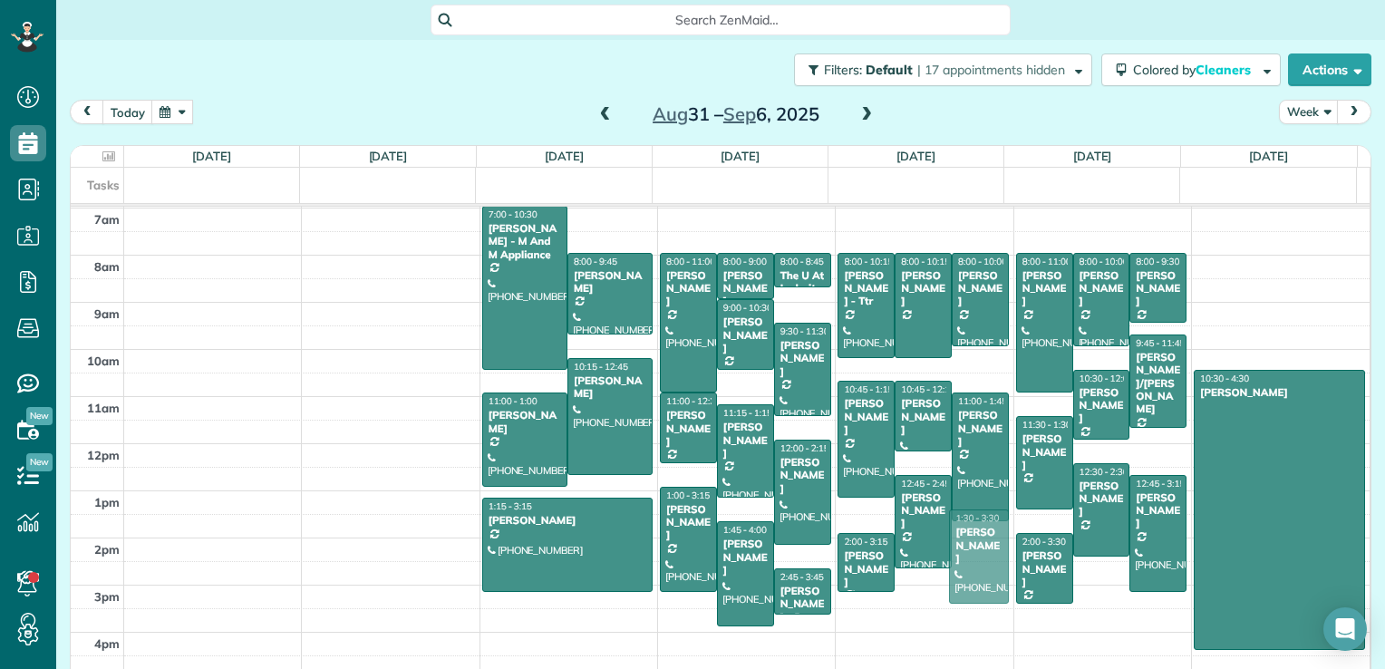
drag, startPoint x: 955, startPoint y: 576, endPoint x: 960, endPoint y: 546, distance: 30.4
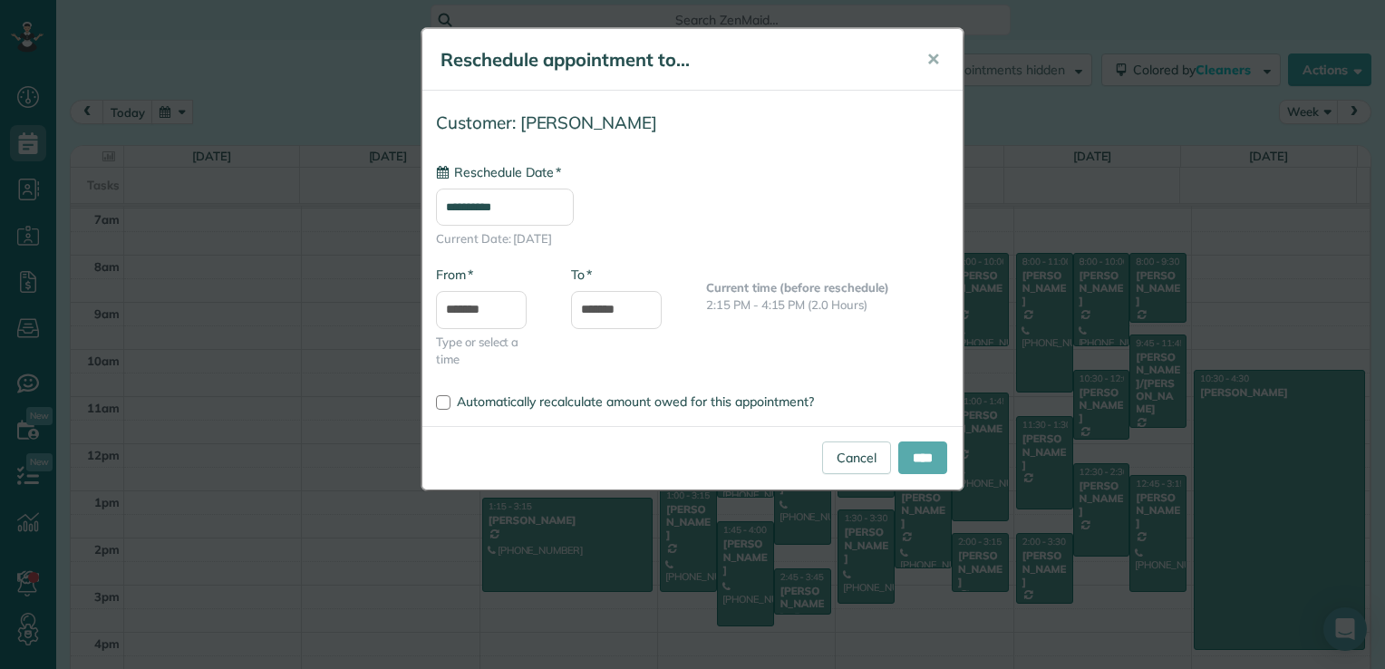
type input "**********"
click at [918, 458] on input "****" at bounding box center [922, 458] width 49 height 33
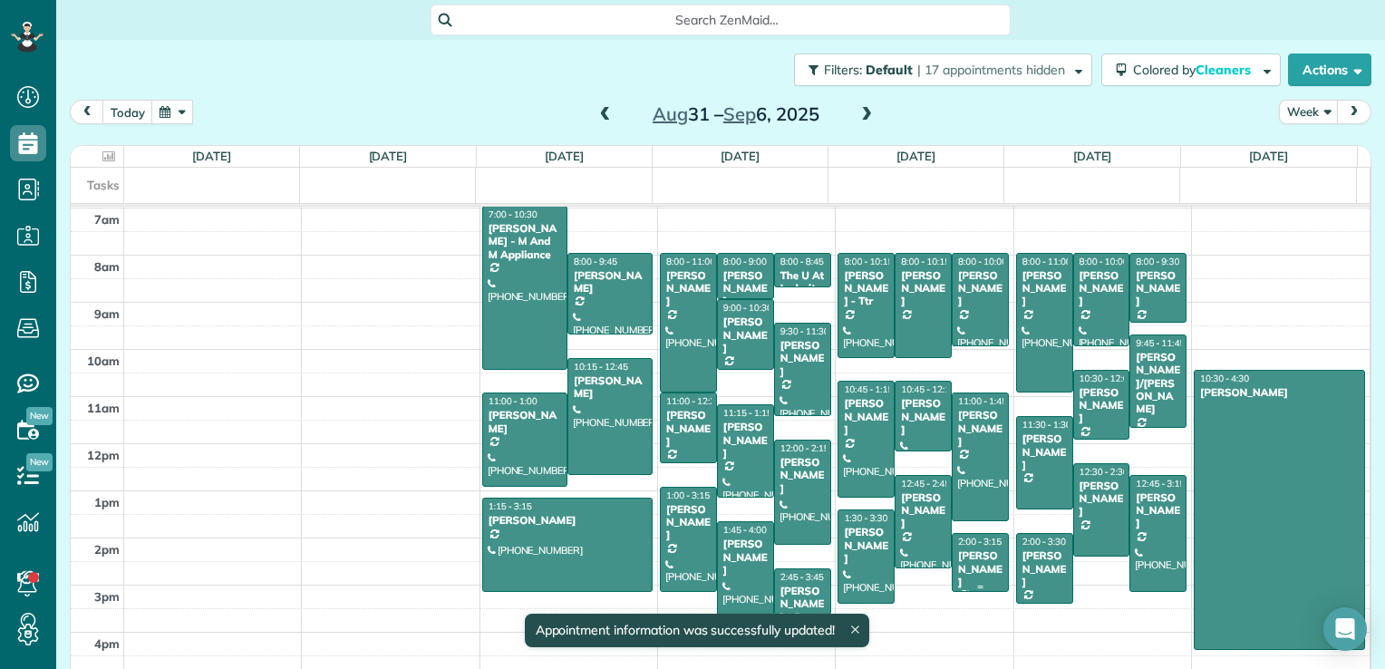
click at [961, 572] on div "[PERSON_NAME]" at bounding box center [980, 568] width 46 height 39
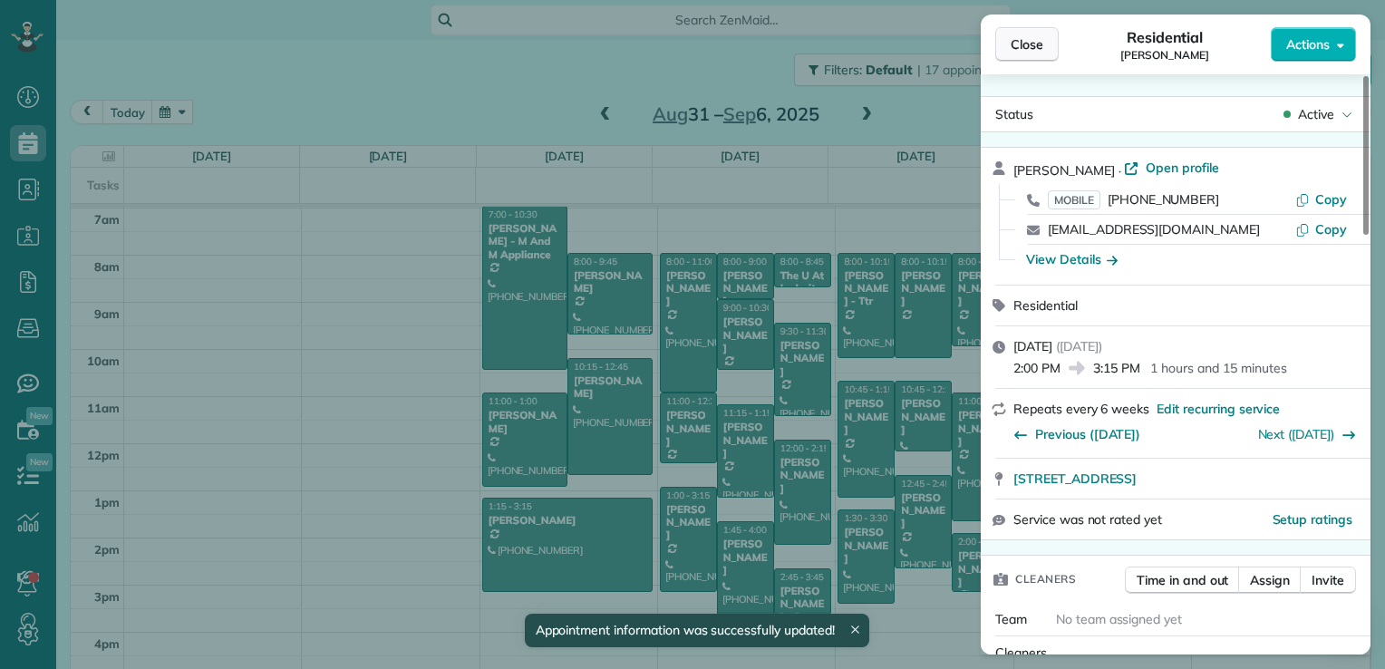
click at [1034, 34] on button "Close" at bounding box center [1026, 44] width 63 height 34
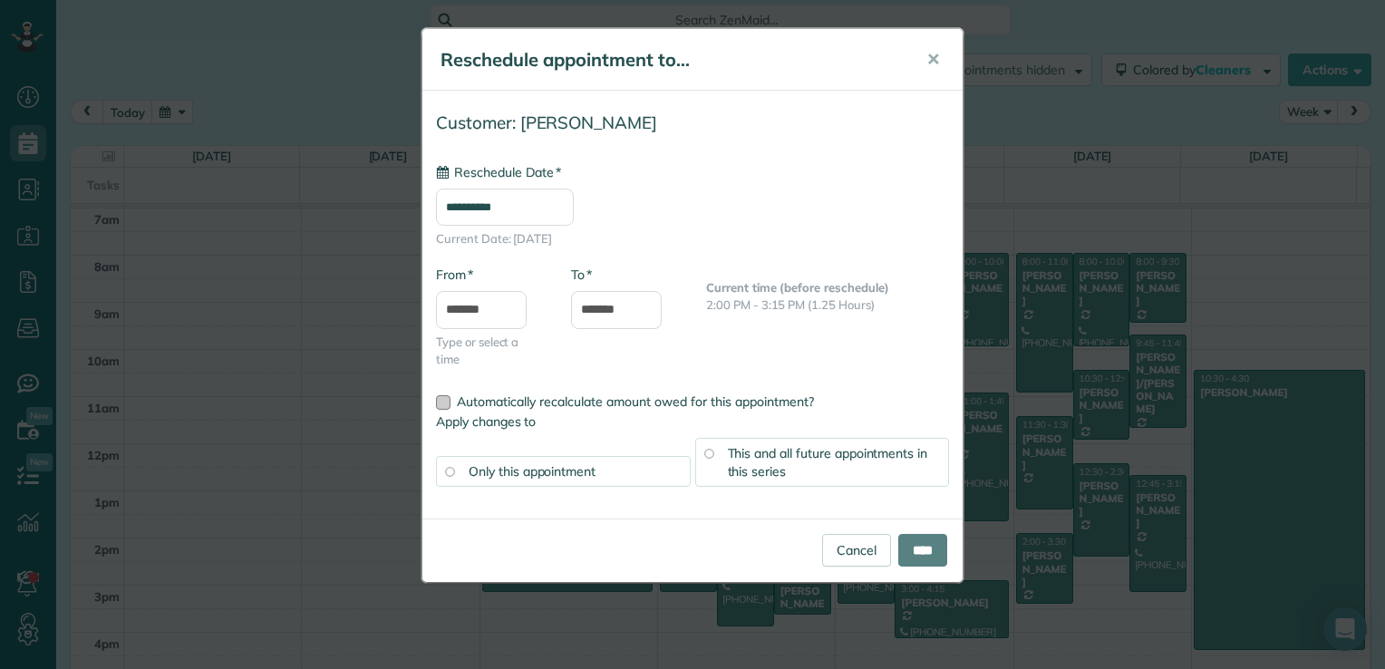
type input "**********"
click at [515, 210] on input "**********" at bounding box center [505, 207] width 138 height 37
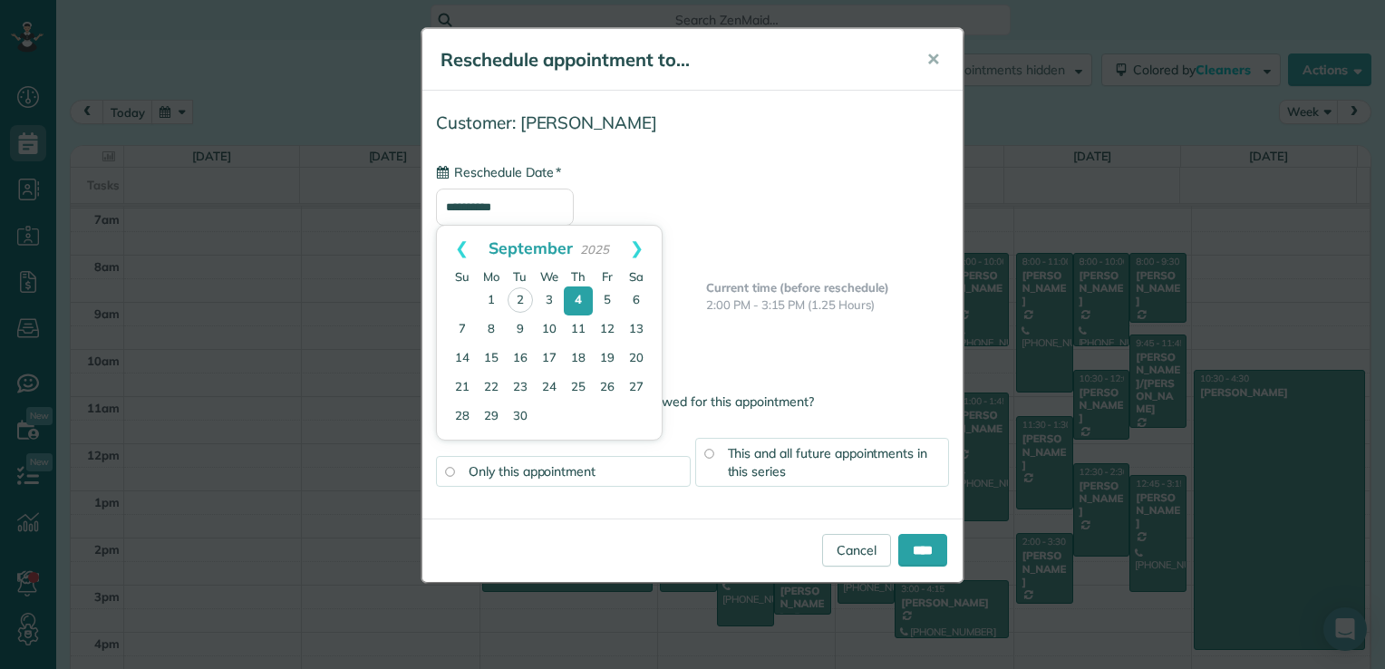
click at [811, 462] on div "This and all future appointments in this series" at bounding box center [822, 462] width 255 height 49
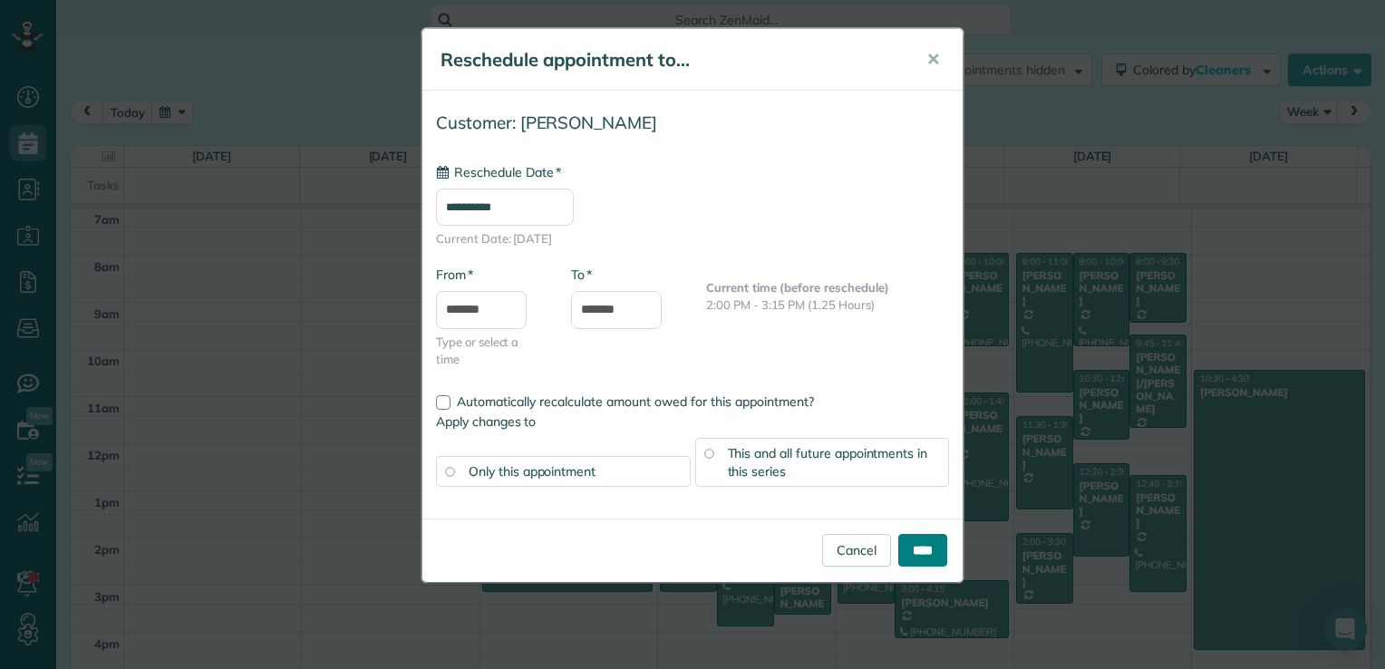
click at [910, 547] on input "****" at bounding box center [922, 550] width 49 height 33
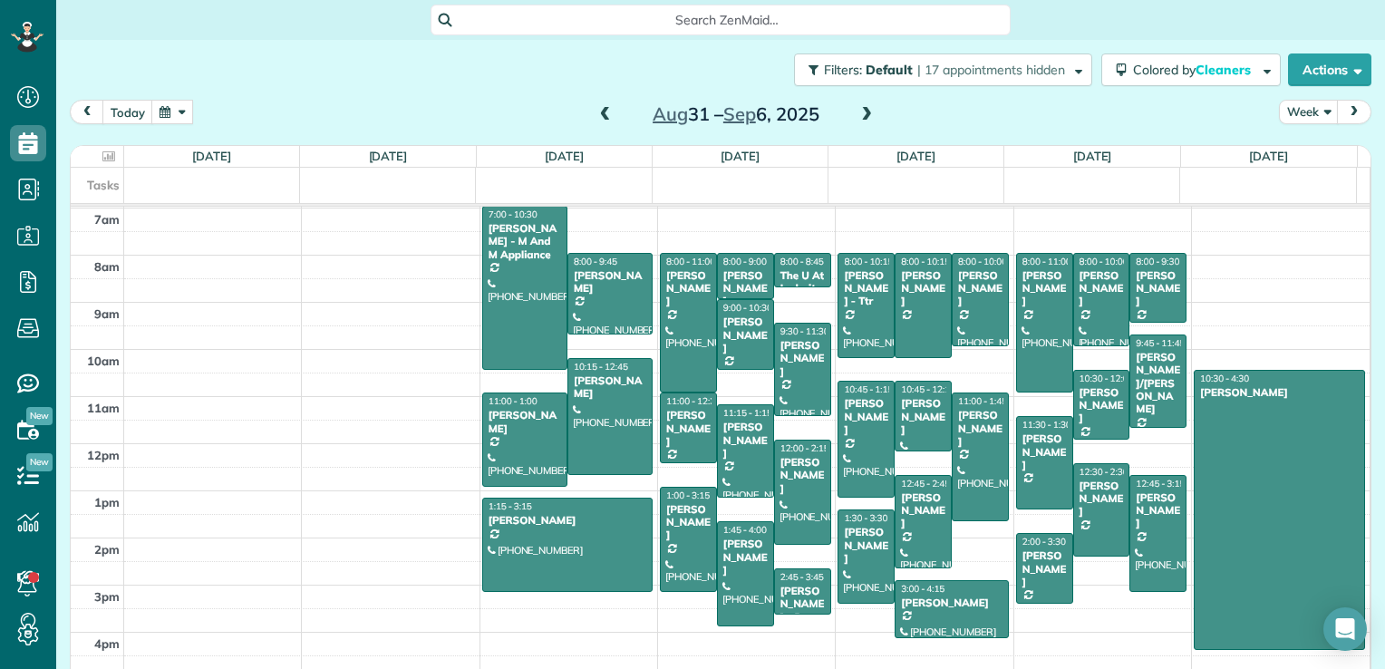
click at [867, 121] on span at bounding box center [867, 115] width 20 height 16
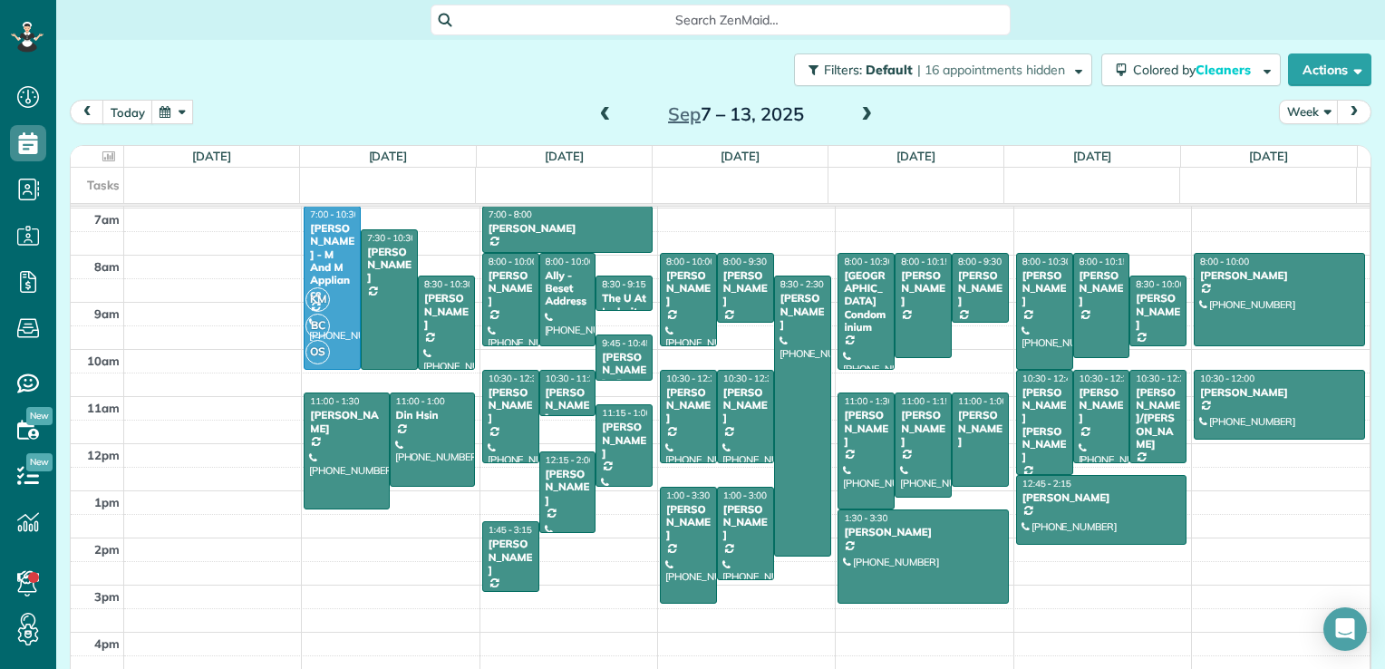
click at [609, 109] on div "[DATE] – [DATE]" at bounding box center [736, 114] width 290 height 29
click at [596, 108] on span at bounding box center [606, 115] width 20 height 16
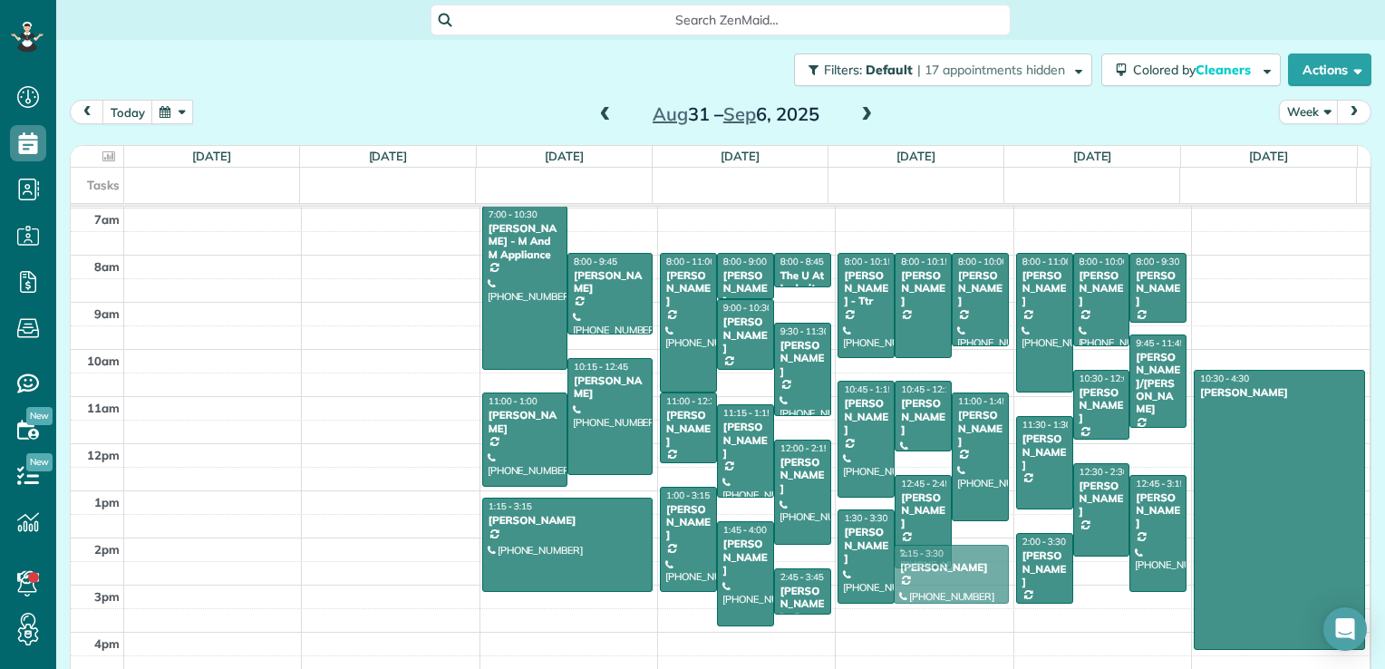
drag, startPoint x: 925, startPoint y: 615, endPoint x: 933, endPoint y: 585, distance: 31.0
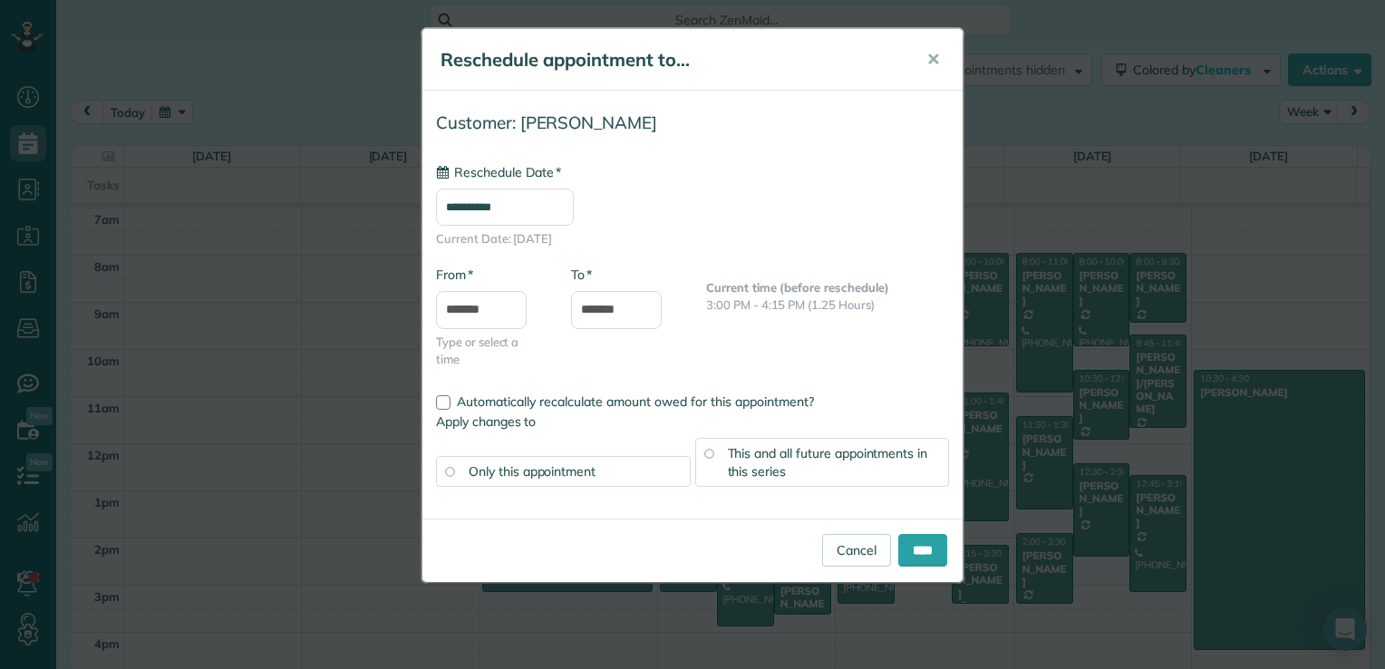
click at [554, 212] on input "**********" at bounding box center [505, 207] width 138 height 37
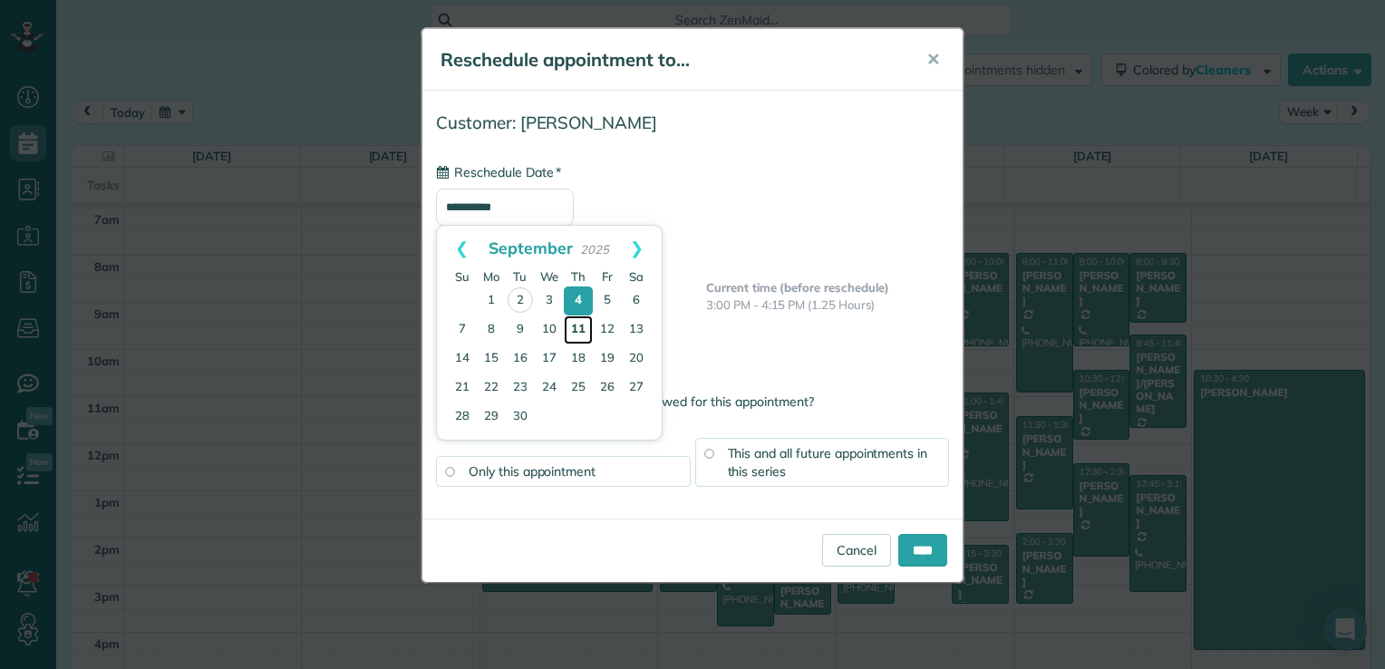
click at [580, 321] on link "11" at bounding box center [578, 330] width 29 height 29
type input "**********"
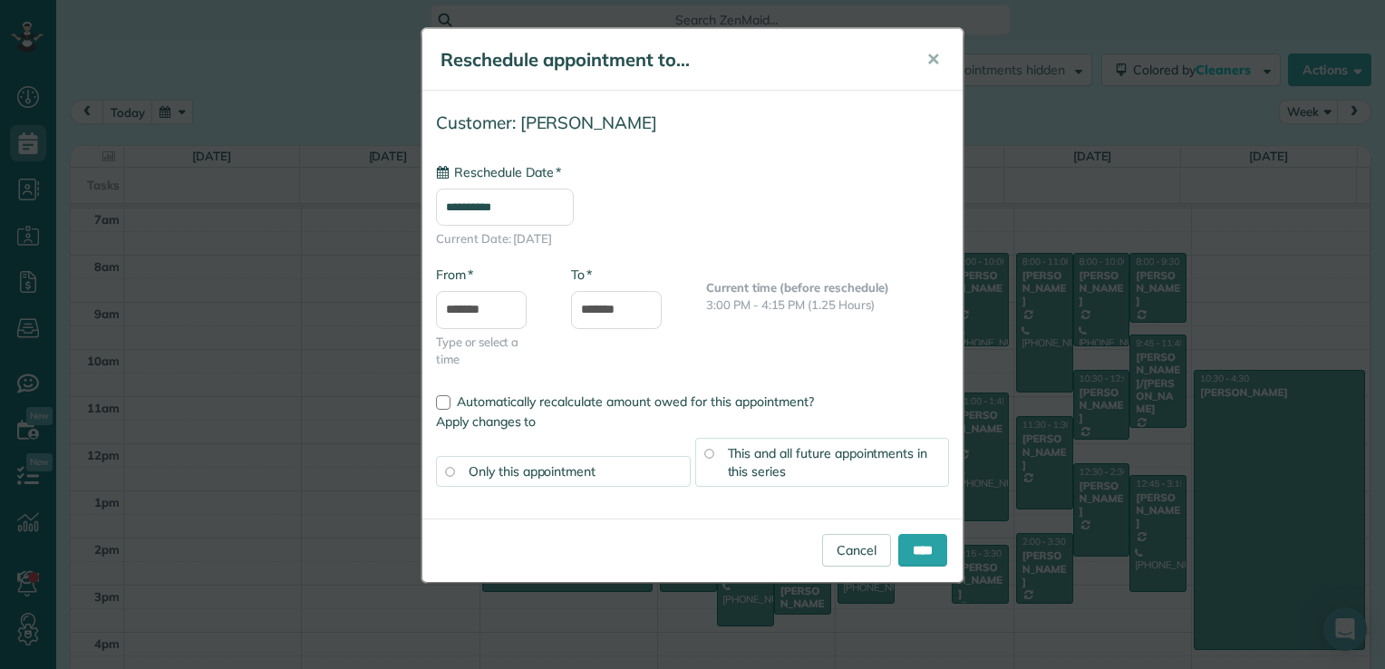
click at [800, 463] on div "This and all future appointments in this series" at bounding box center [822, 462] width 255 height 49
click at [927, 543] on input "****" at bounding box center [922, 550] width 49 height 33
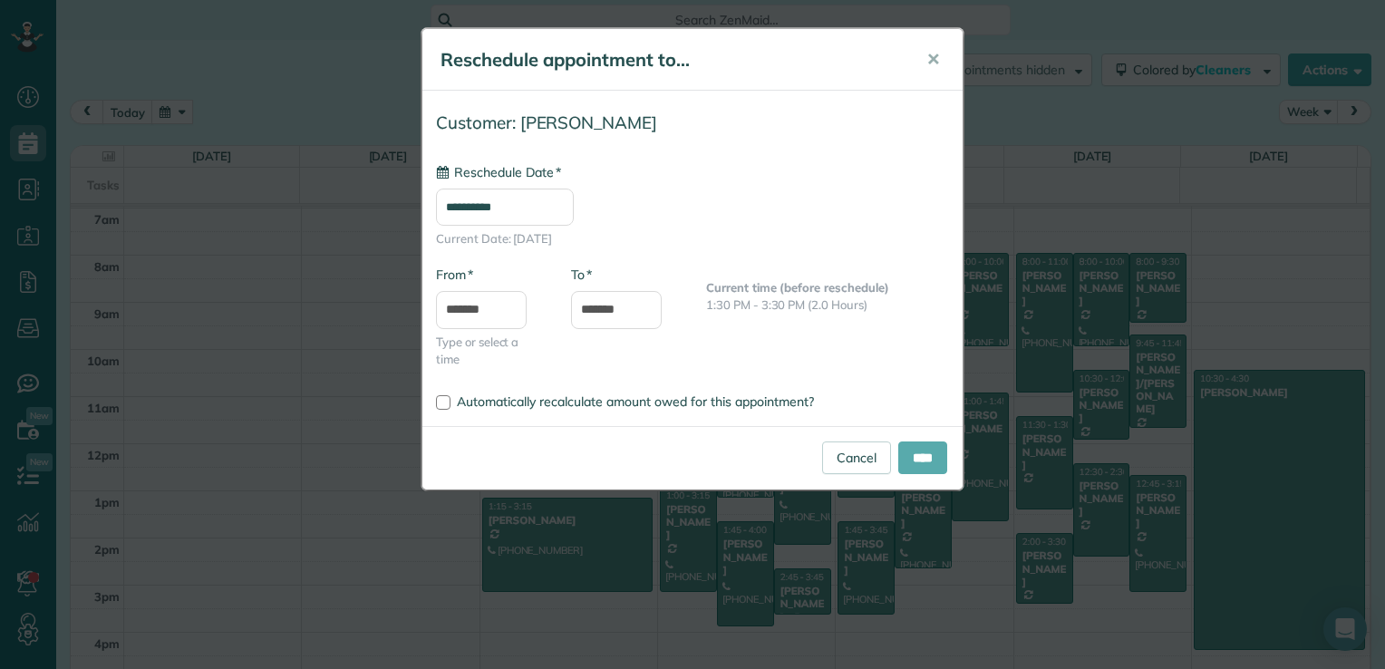
type input "**********"
click at [911, 459] on input "****" at bounding box center [922, 458] width 49 height 33
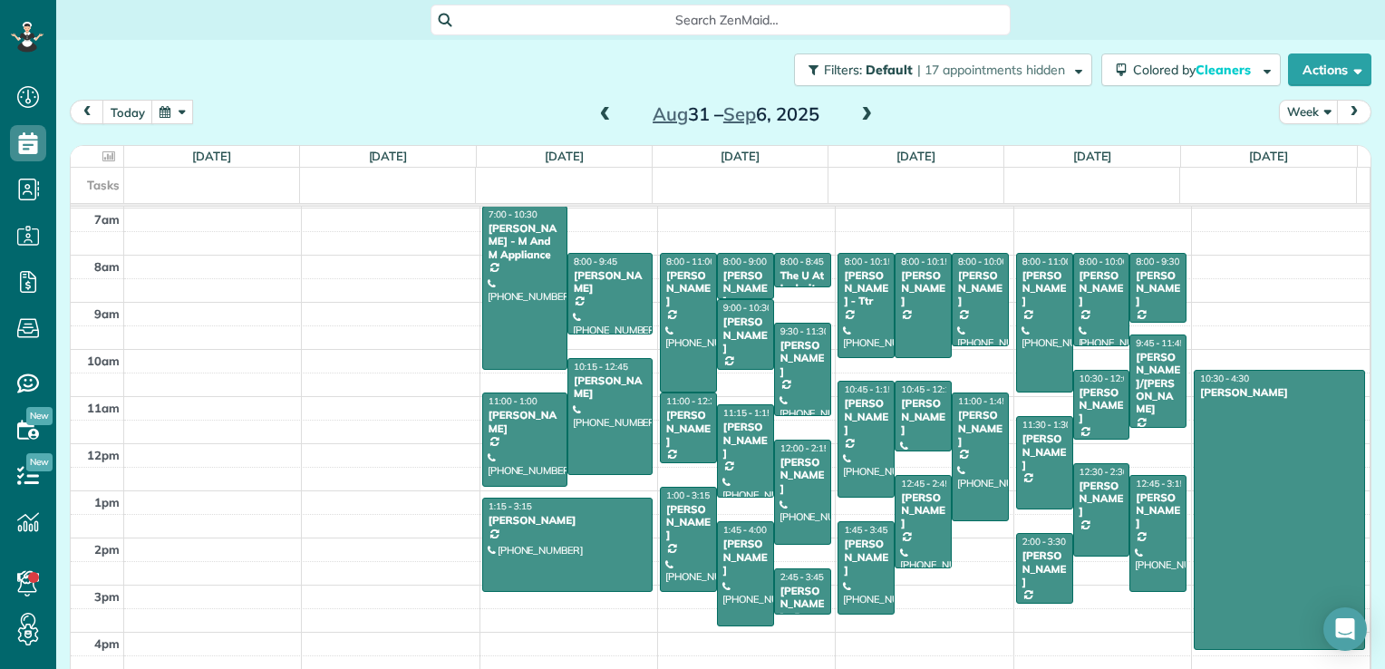
click at [857, 111] on span at bounding box center [867, 115] width 20 height 16
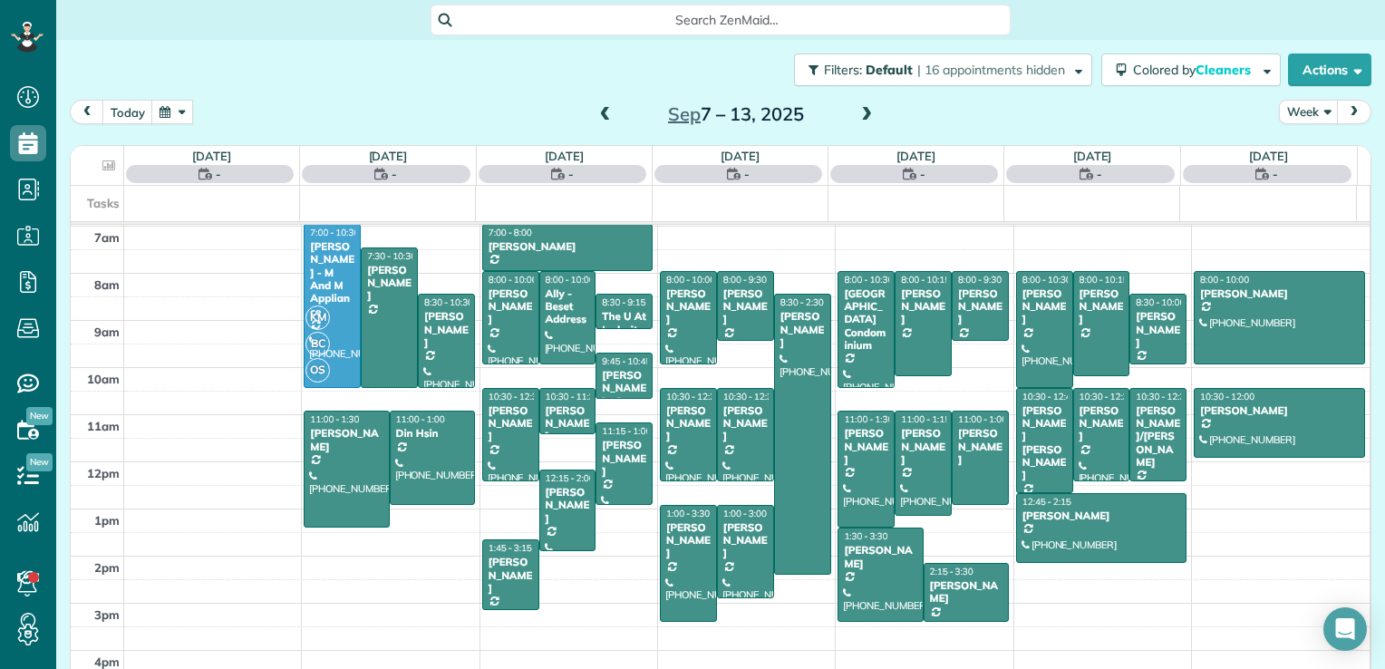
click at [857, 111] on span at bounding box center [867, 115] width 20 height 16
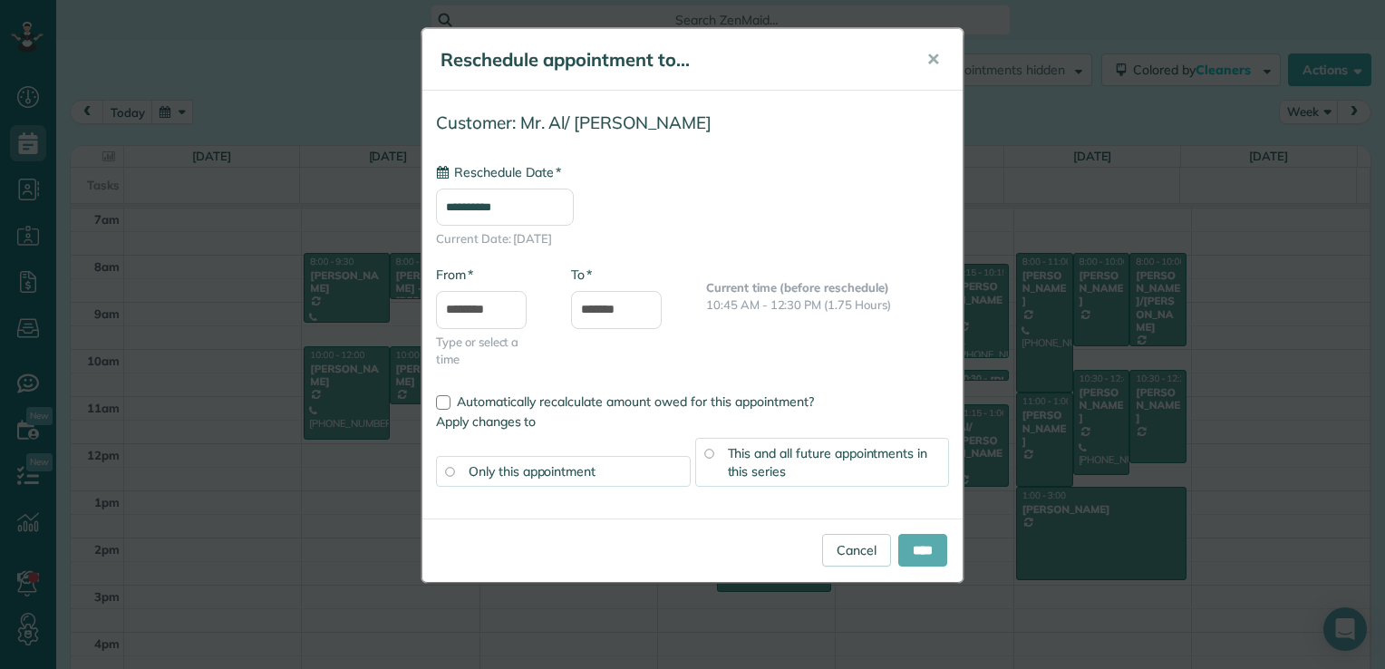
type input "**********"
click at [914, 542] on input "****" at bounding box center [922, 550] width 49 height 33
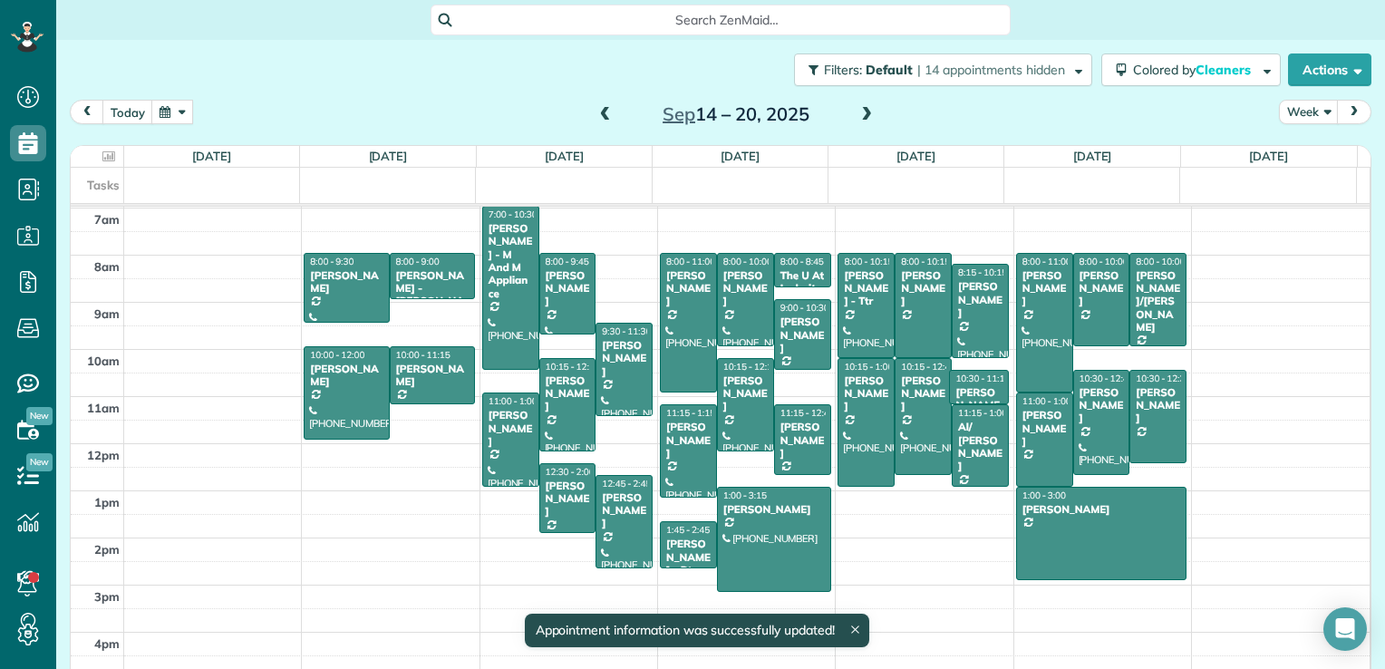
drag, startPoint x: 962, startPoint y: 378, endPoint x: 965, endPoint y: 398, distance: 20.1
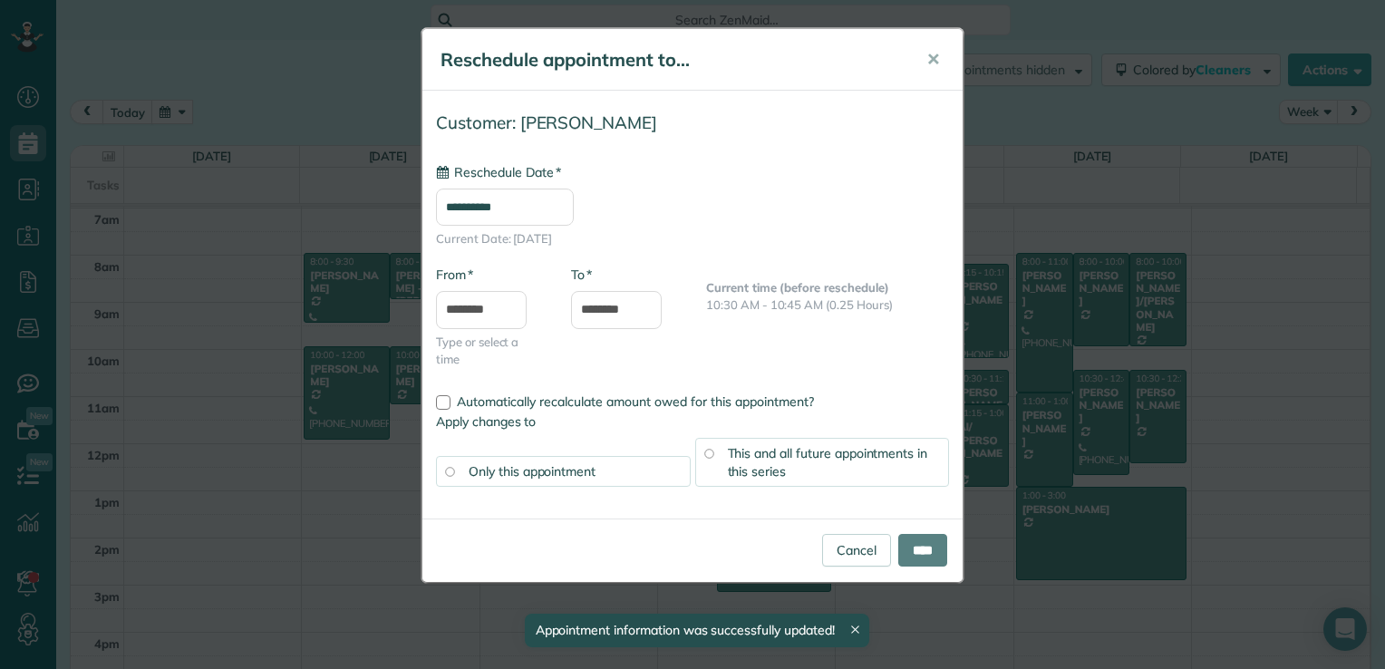
type input "**********"
drag, startPoint x: 859, startPoint y: 556, endPoint x: 936, endPoint y: 471, distance: 114.3
click at [859, 556] on link "Cancel" at bounding box center [856, 550] width 69 height 33
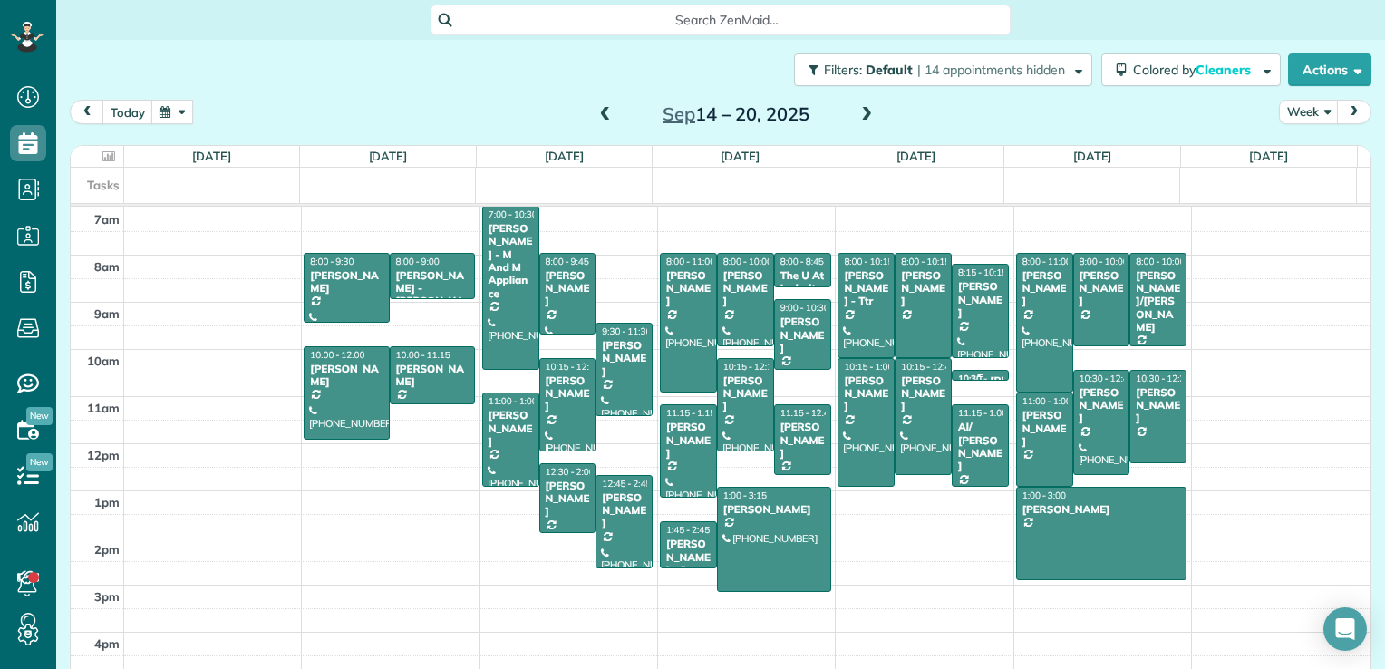
click at [977, 371] on div at bounding box center [980, 376] width 55 height 10
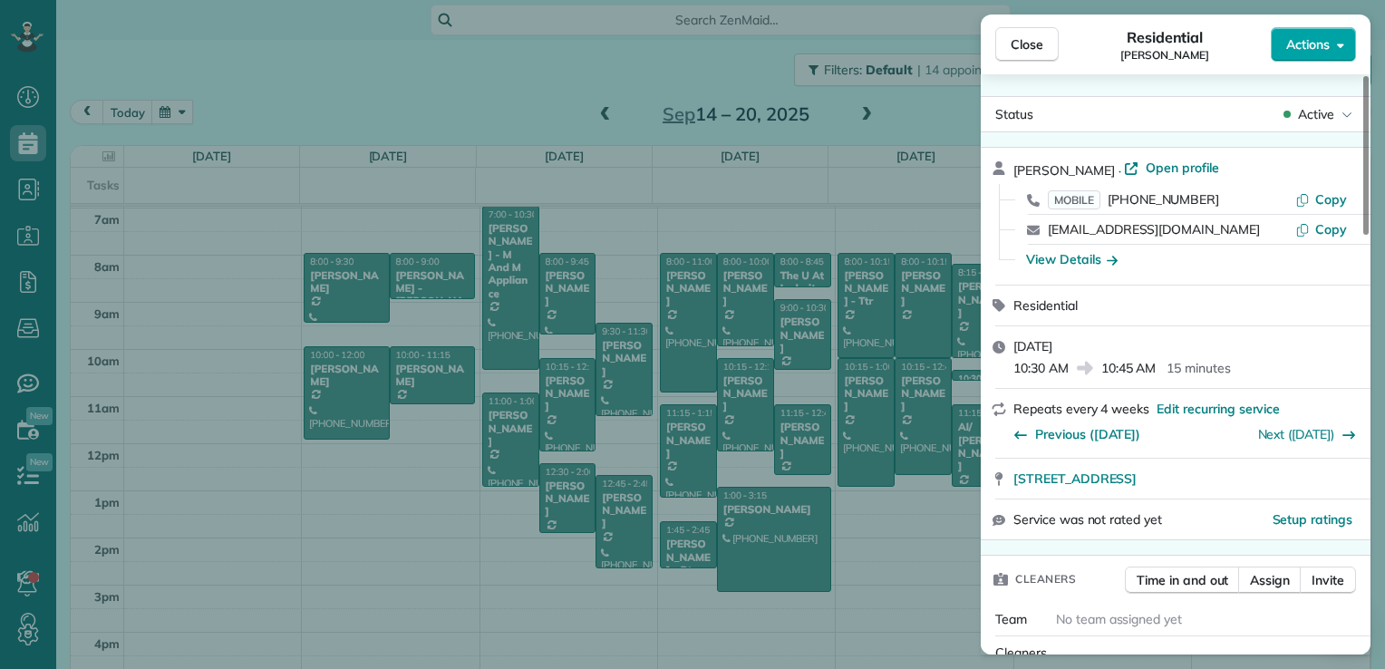
click at [1331, 56] on button "Actions" at bounding box center [1313, 44] width 85 height 34
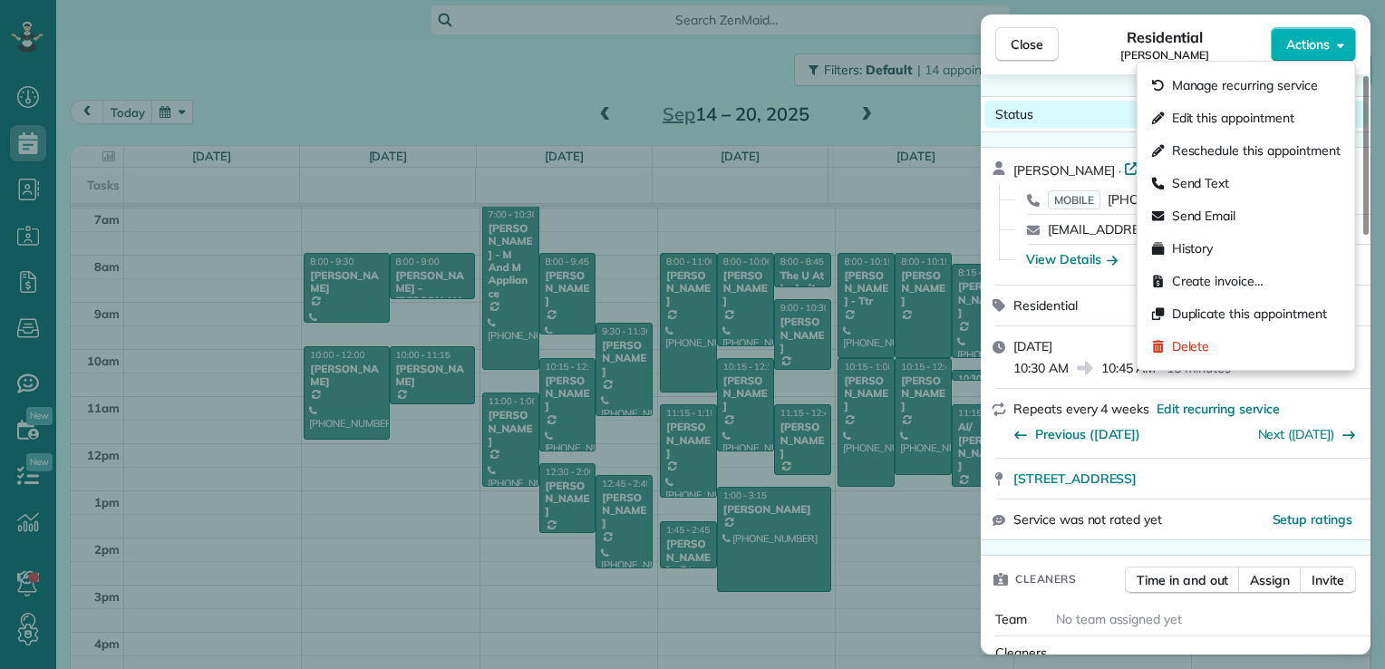
click at [1113, 112] on div "Status Active" at bounding box center [1176, 114] width 383 height 27
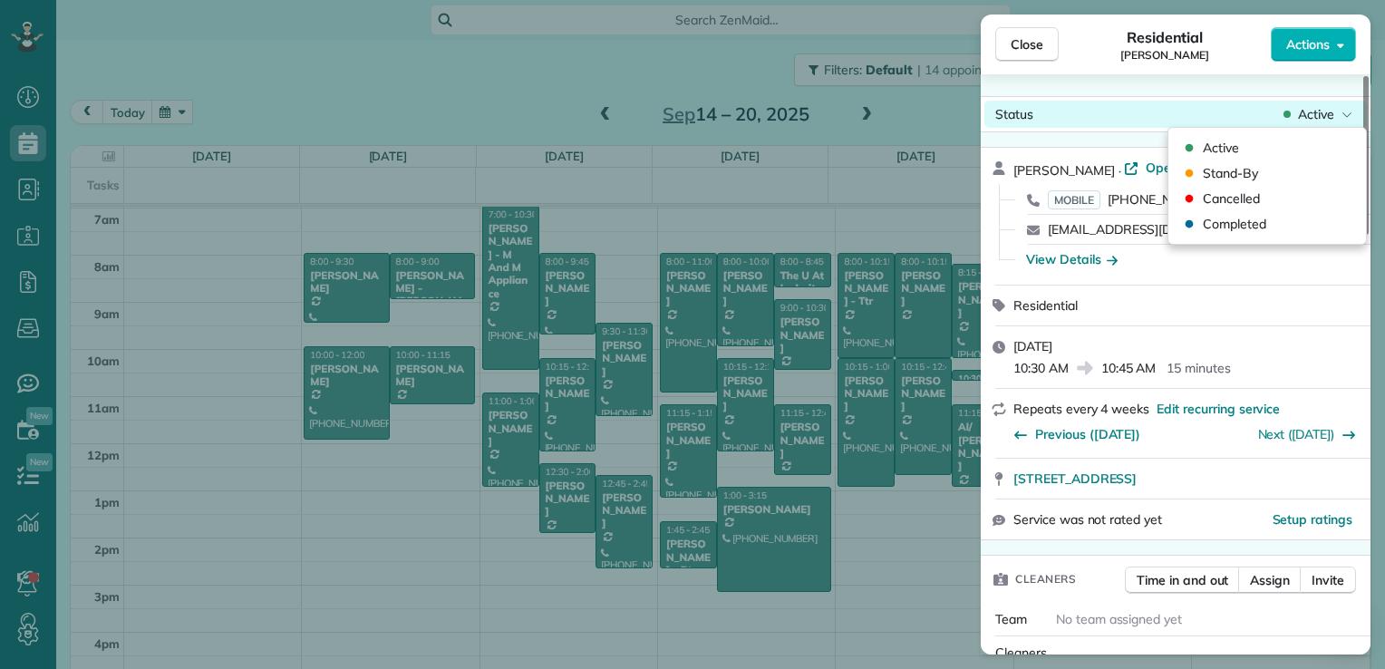
click at [1330, 112] on span "Active" at bounding box center [1316, 114] width 36 height 18
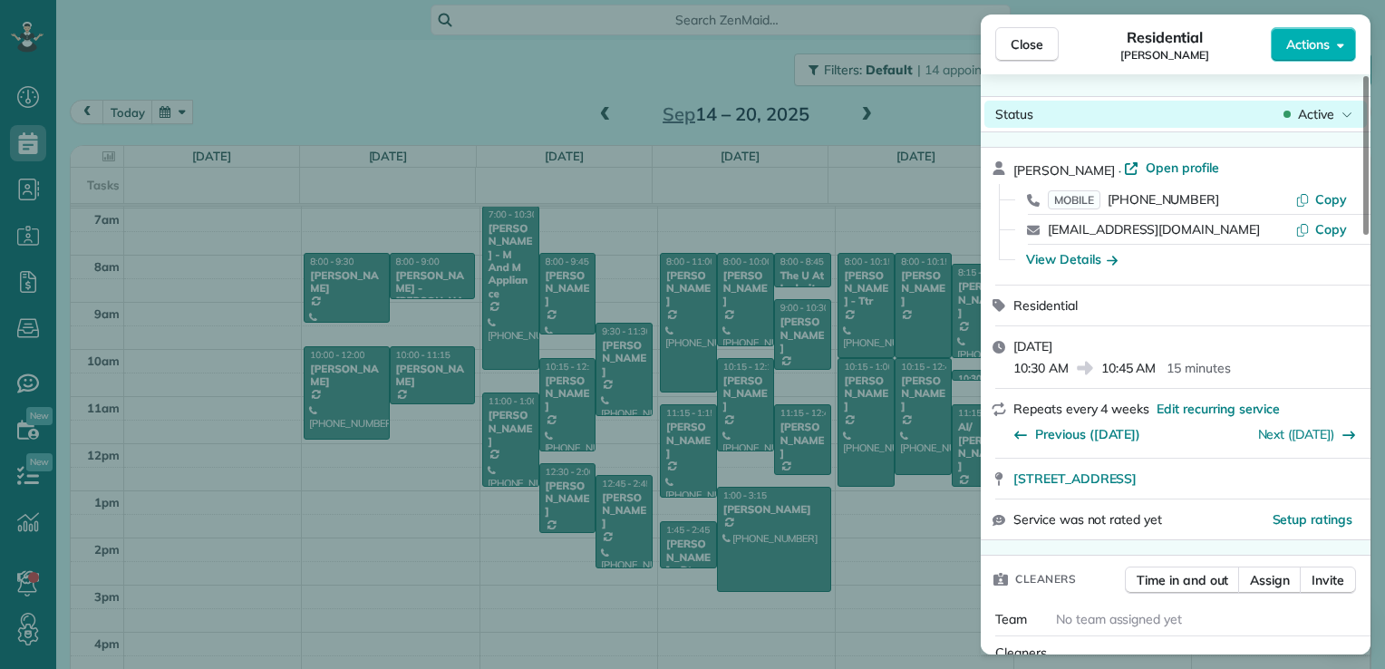
click at [1319, 110] on span "Active" at bounding box center [1316, 114] width 36 height 18
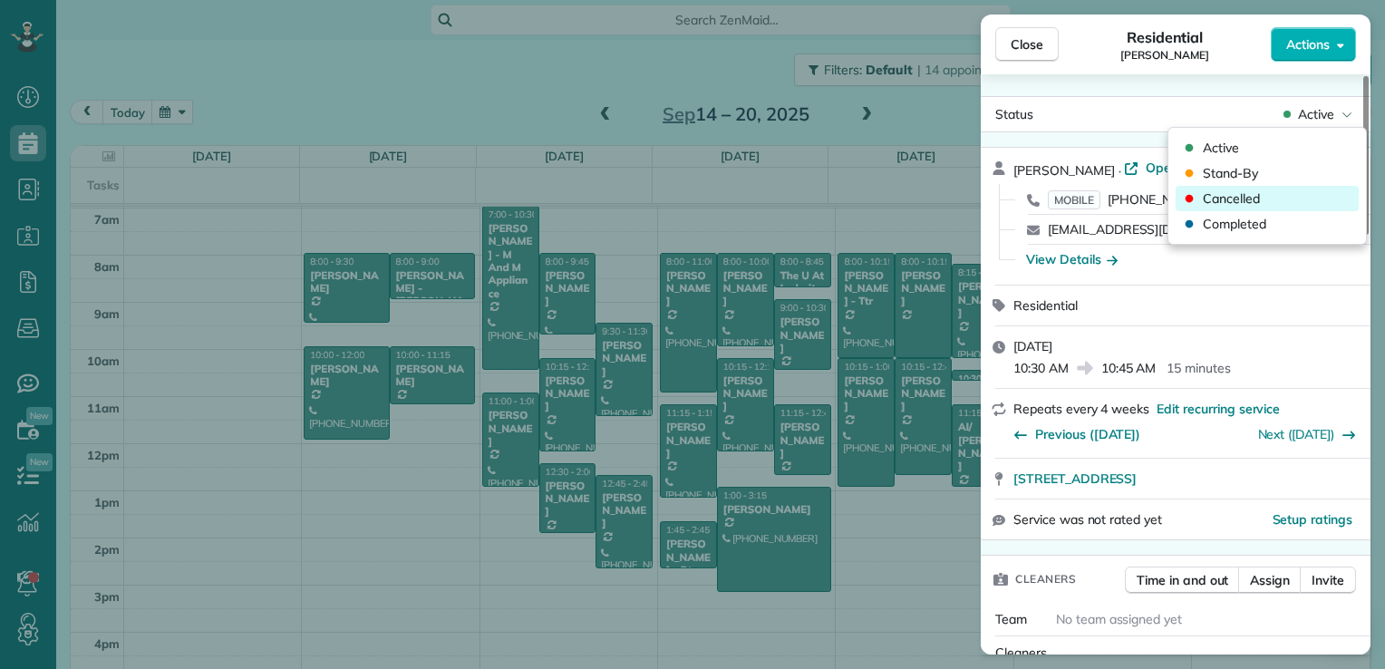
click at [1257, 187] on div "Cancelled" at bounding box center [1267, 198] width 183 height 25
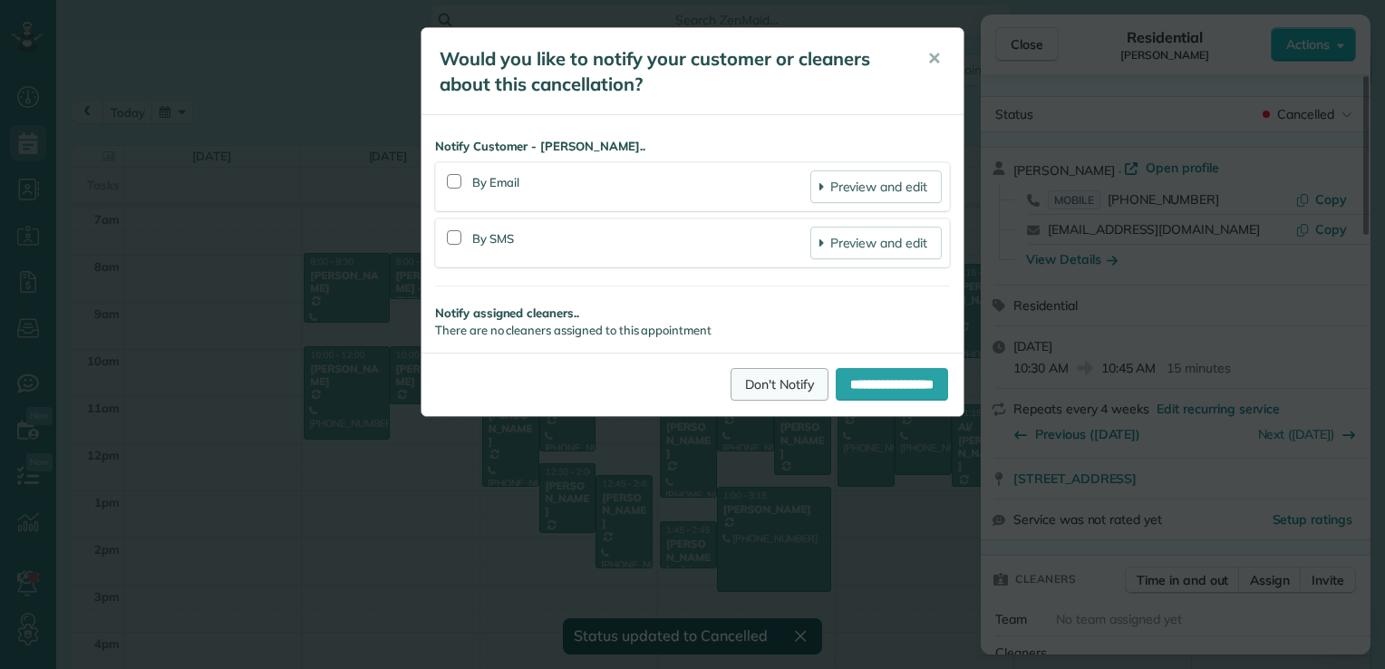
click at [783, 383] on link "Don't Notify" at bounding box center [780, 384] width 98 height 33
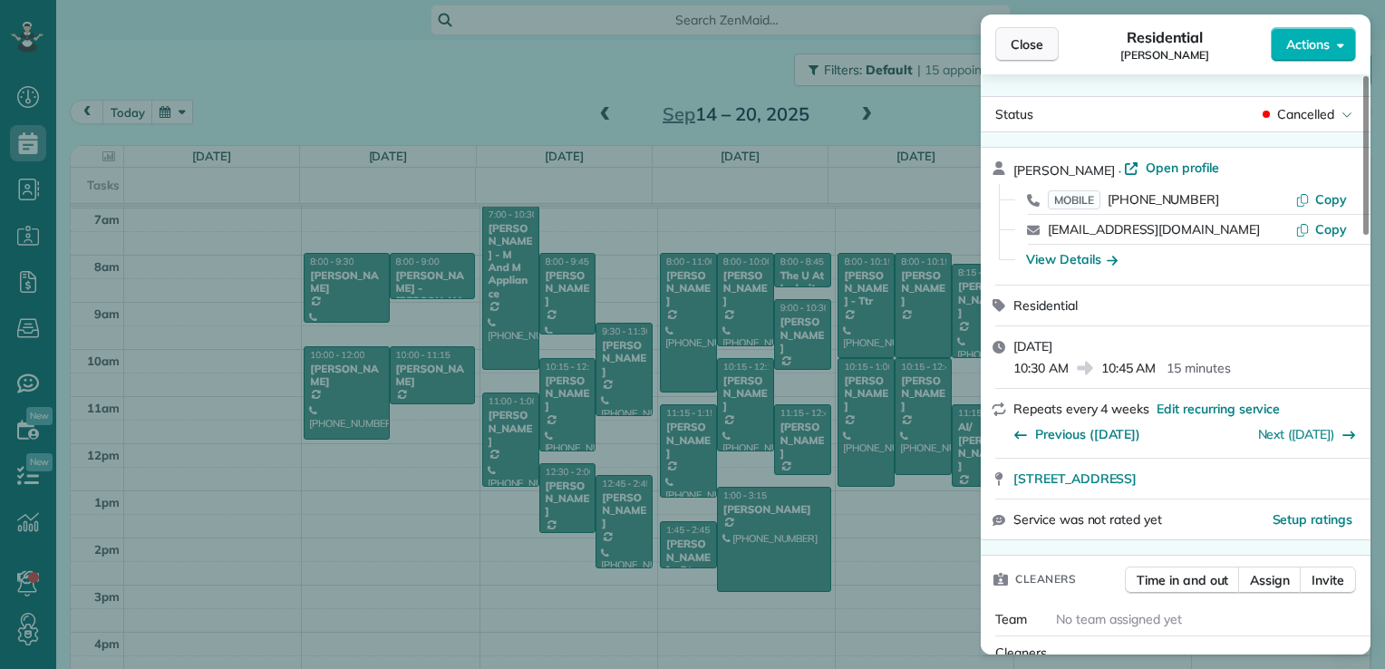
click at [1015, 45] on span "Close" at bounding box center [1027, 44] width 33 height 18
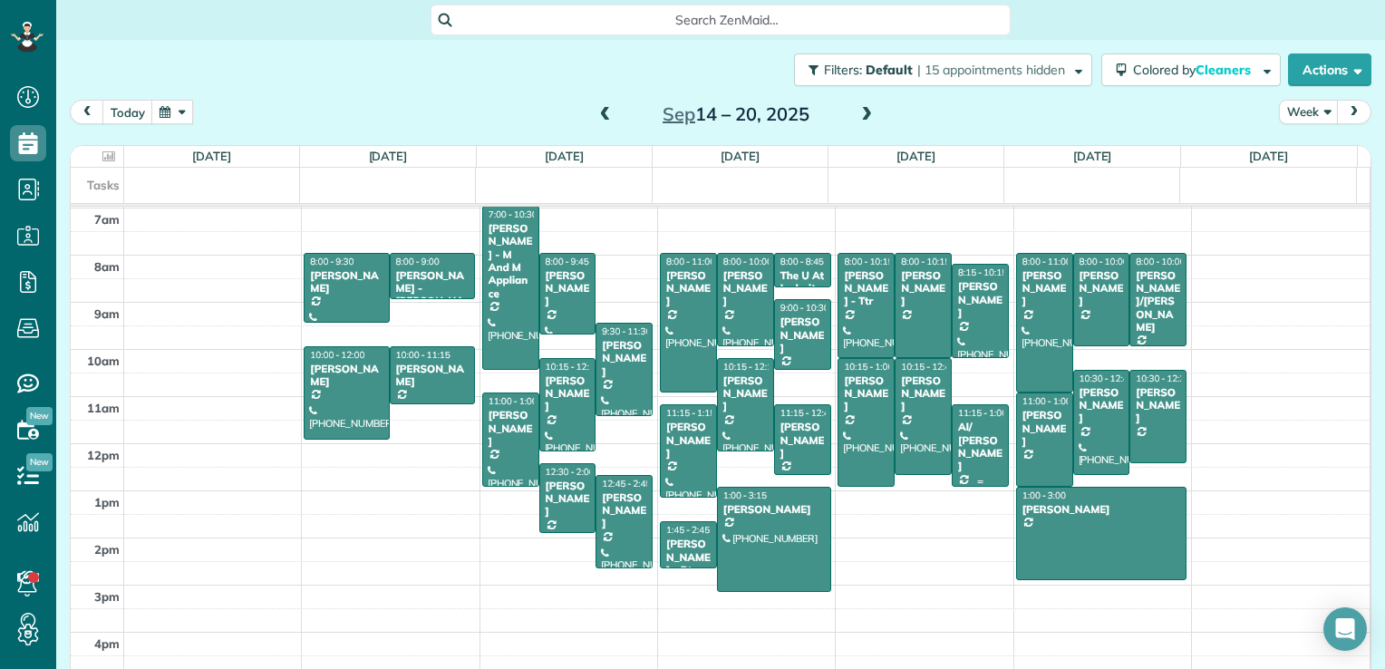
click at [972, 452] on div at bounding box center [980, 445] width 55 height 80
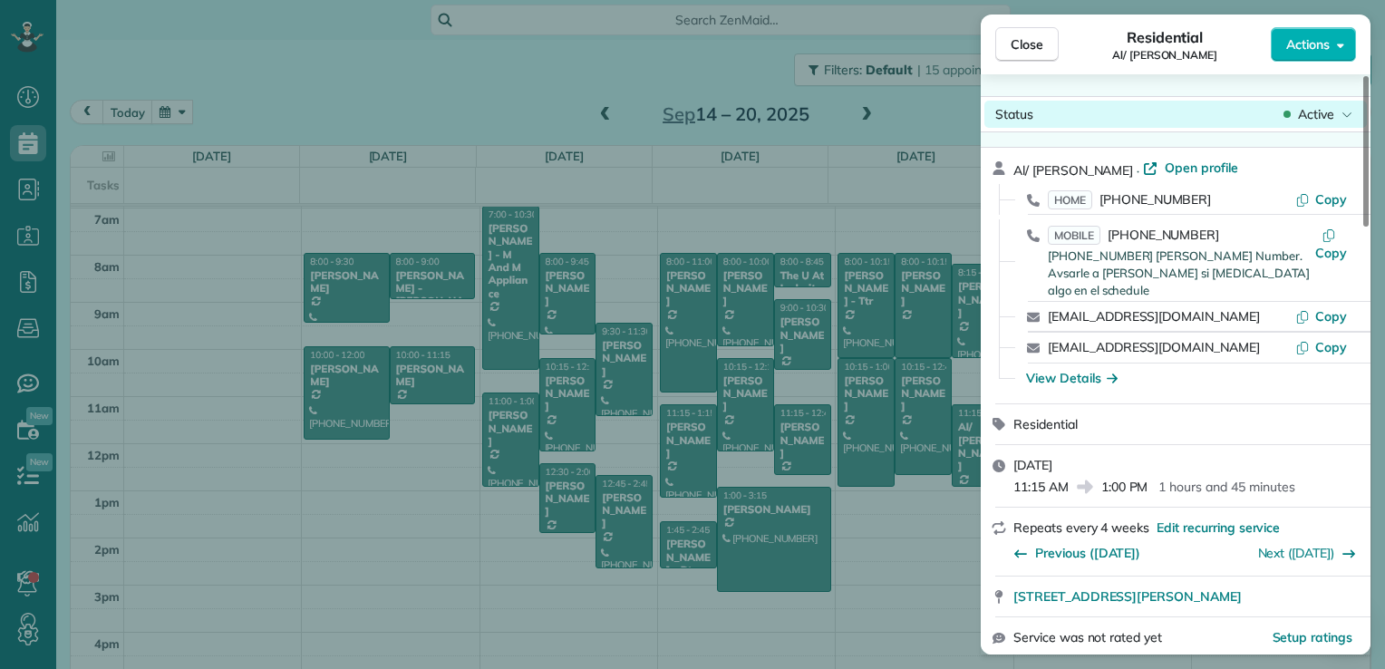
click at [1315, 113] on span "Active" at bounding box center [1316, 114] width 36 height 18
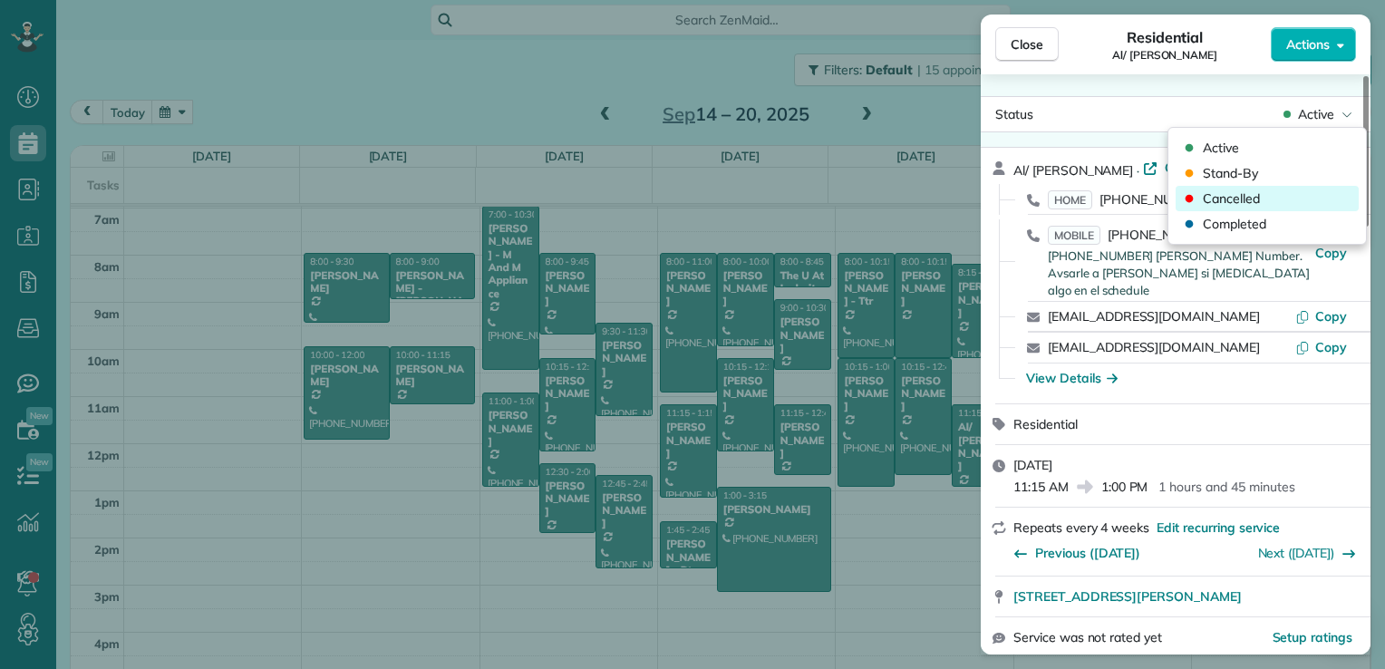
click at [1276, 196] on div "Cancelled" at bounding box center [1267, 198] width 183 height 25
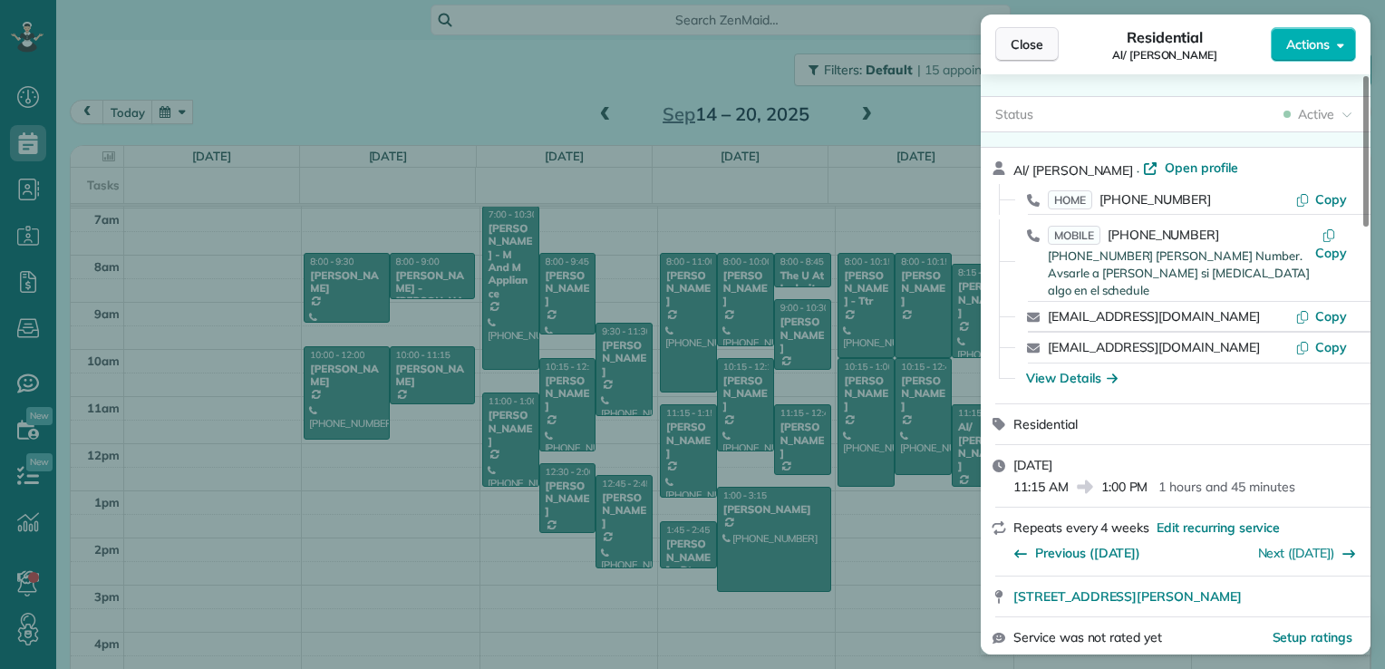
click at [1044, 44] on button "Close" at bounding box center [1026, 44] width 63 height 34
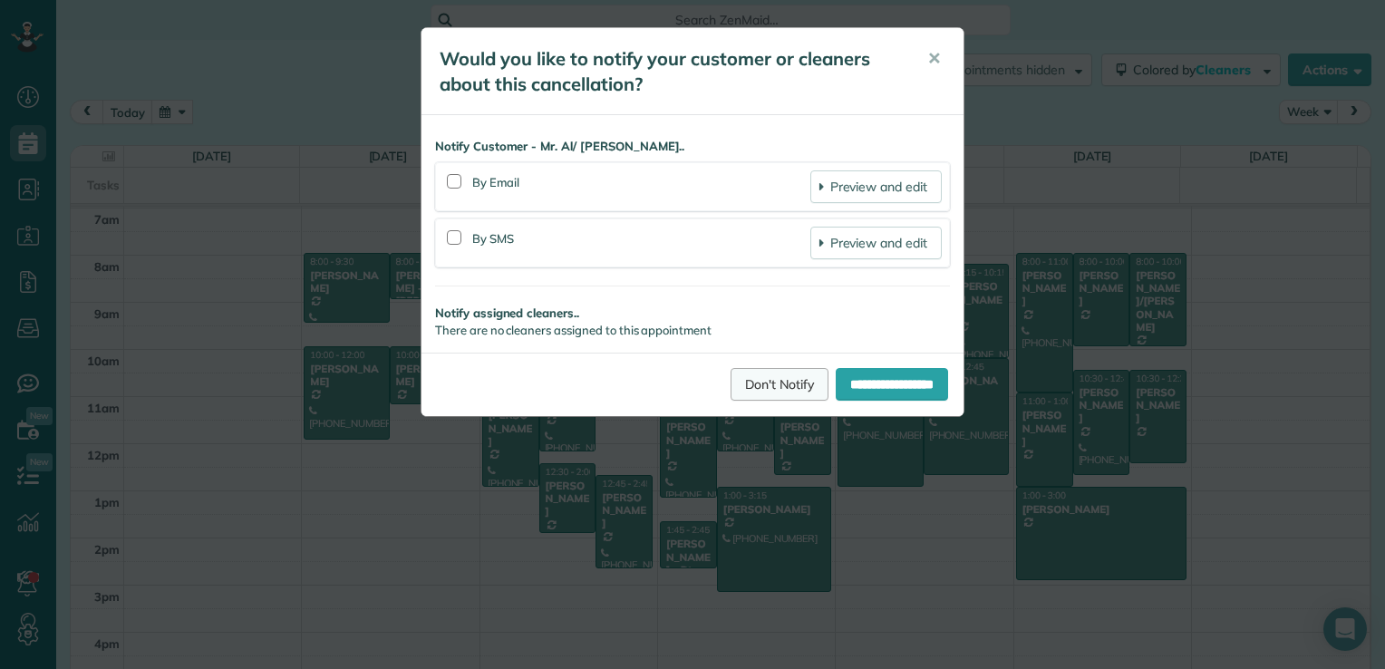
click at [764, 383] on link "Don't Notify" at bounding box center [780, 384] width 98 height 33
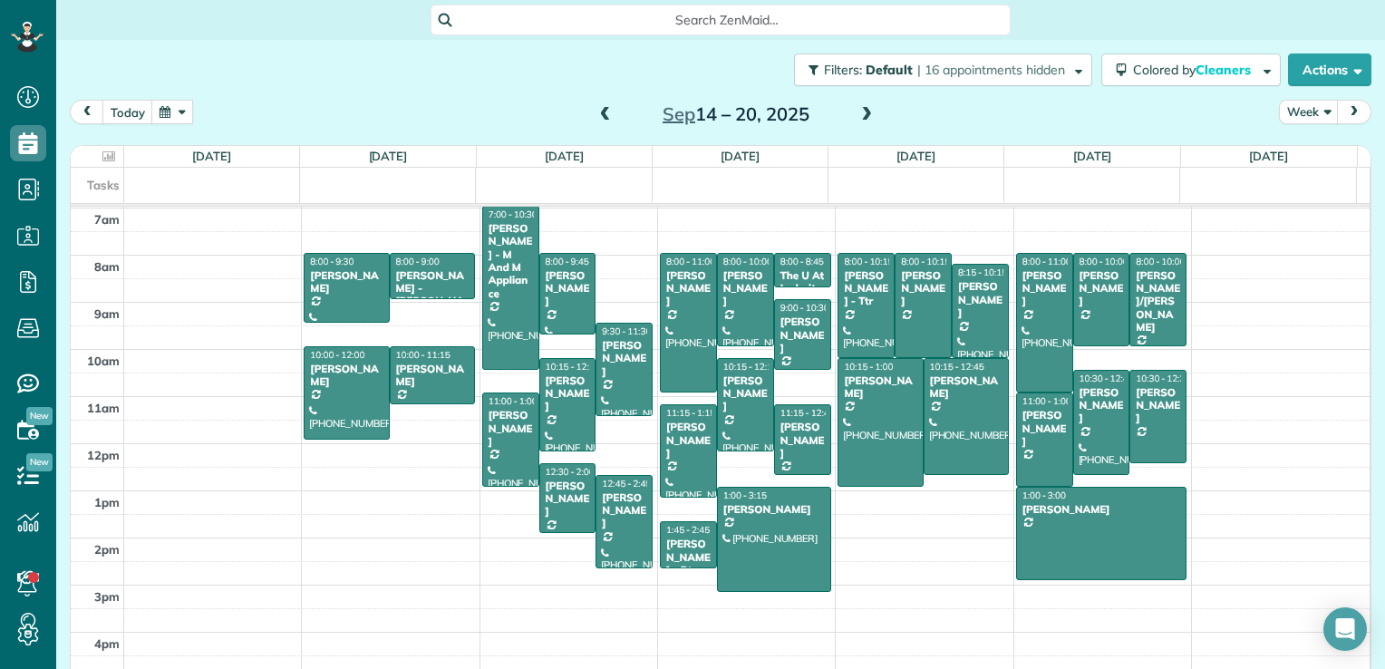
click at [990, 398] on td at bounding box center [747, 409] width 1247 height 24
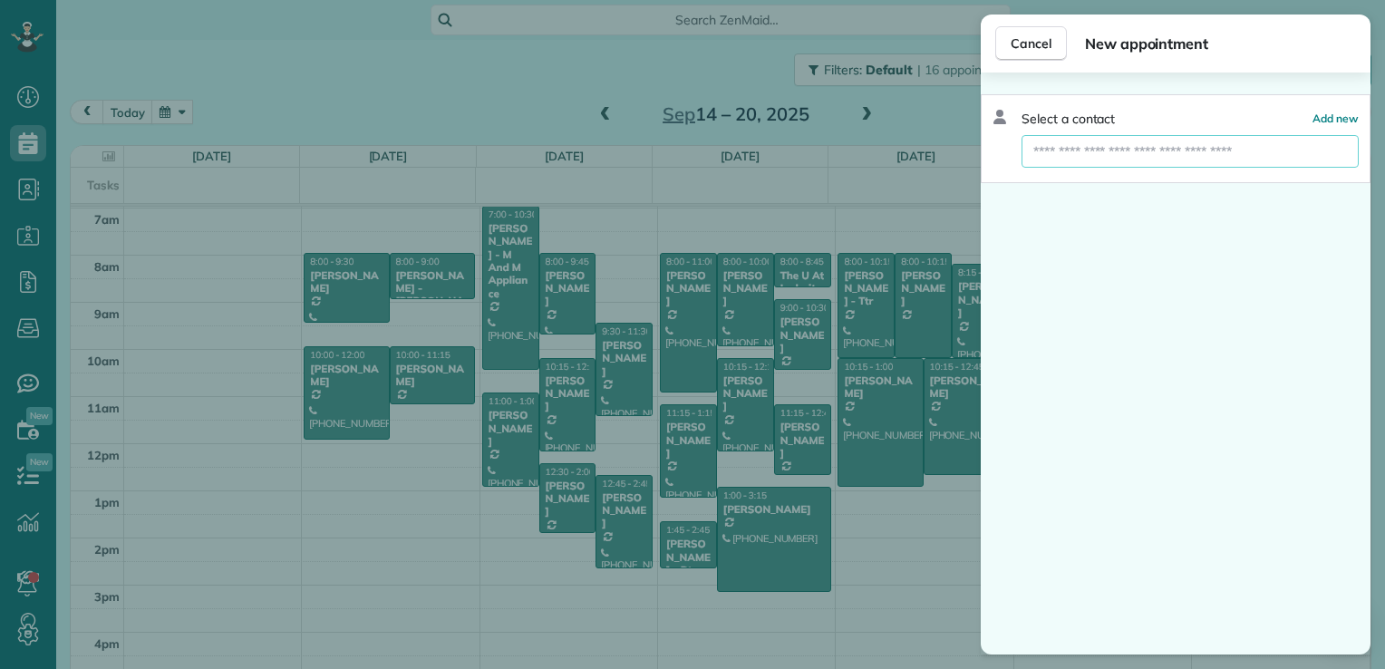
click at [1209, 150] on input "text" at bounding box center [1190, 151] width 337 height 33
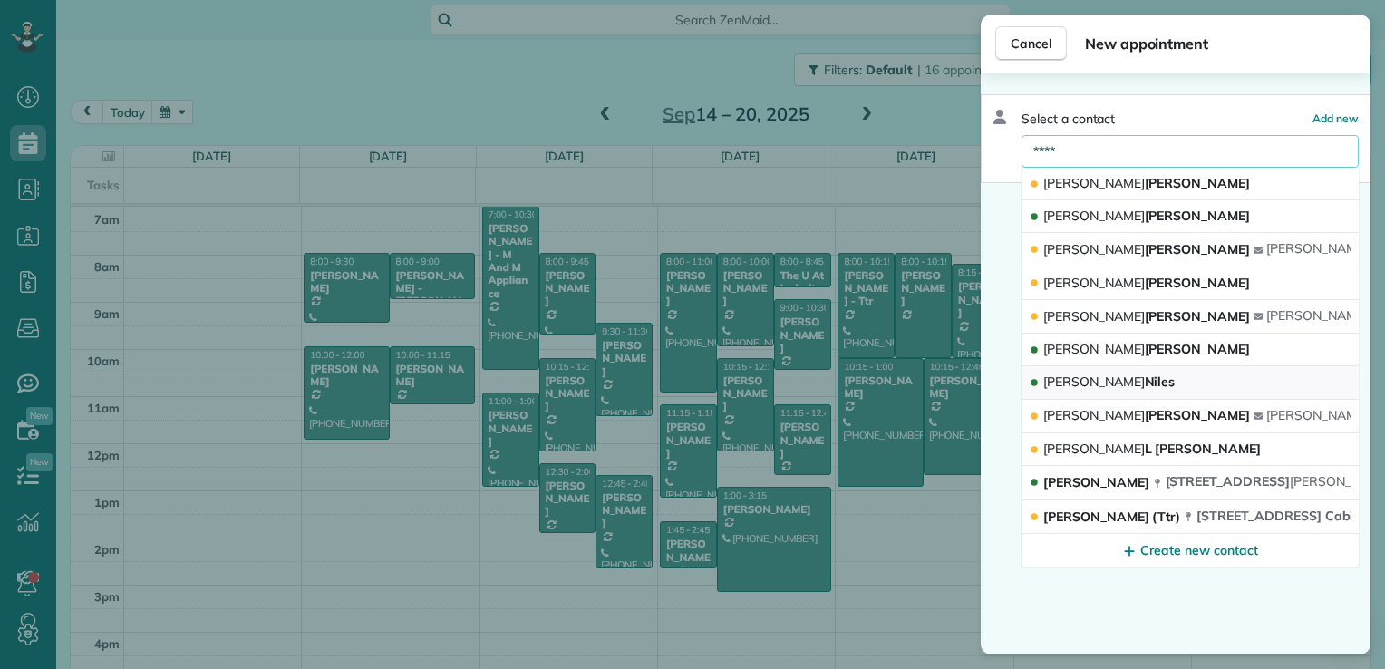
type input "****"
click at [1110, 386] on button "[PERSON_NAME]" at bounding box center [1190, 382] width 337 height 33
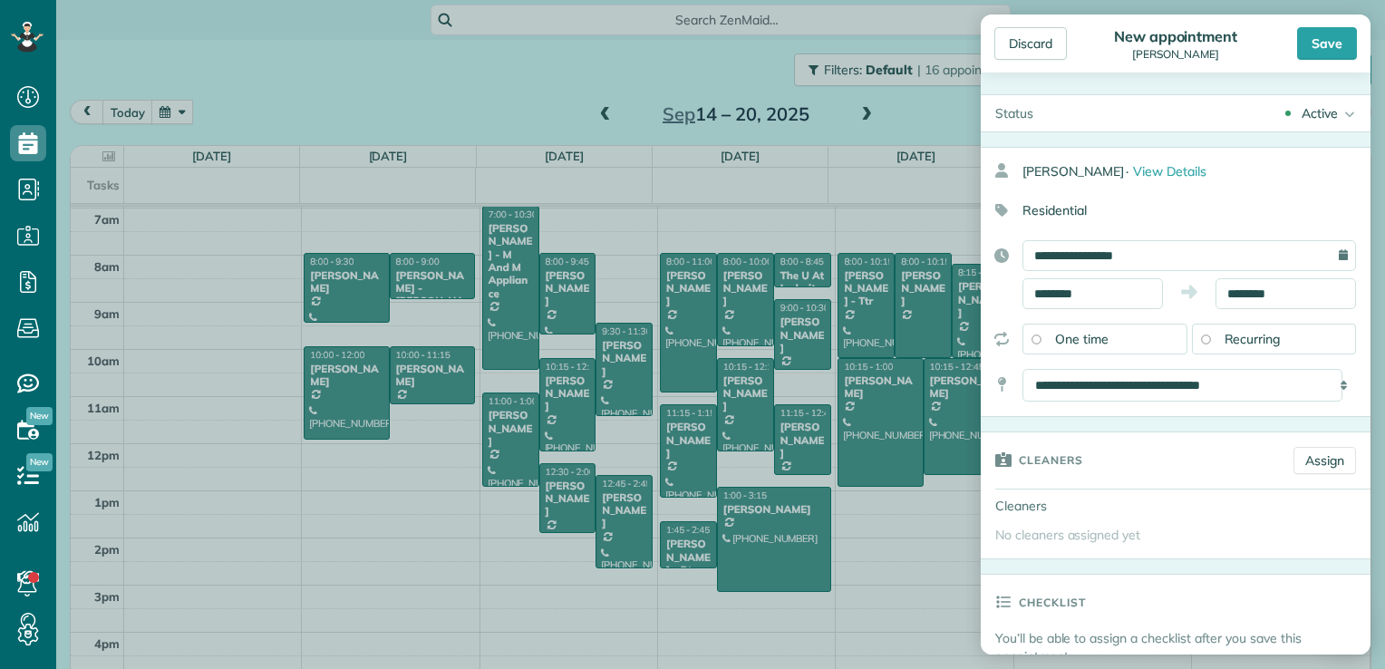
click at [1241, 335] on span "Recurring" at bounding box center [1253, 339] width 56 height 16
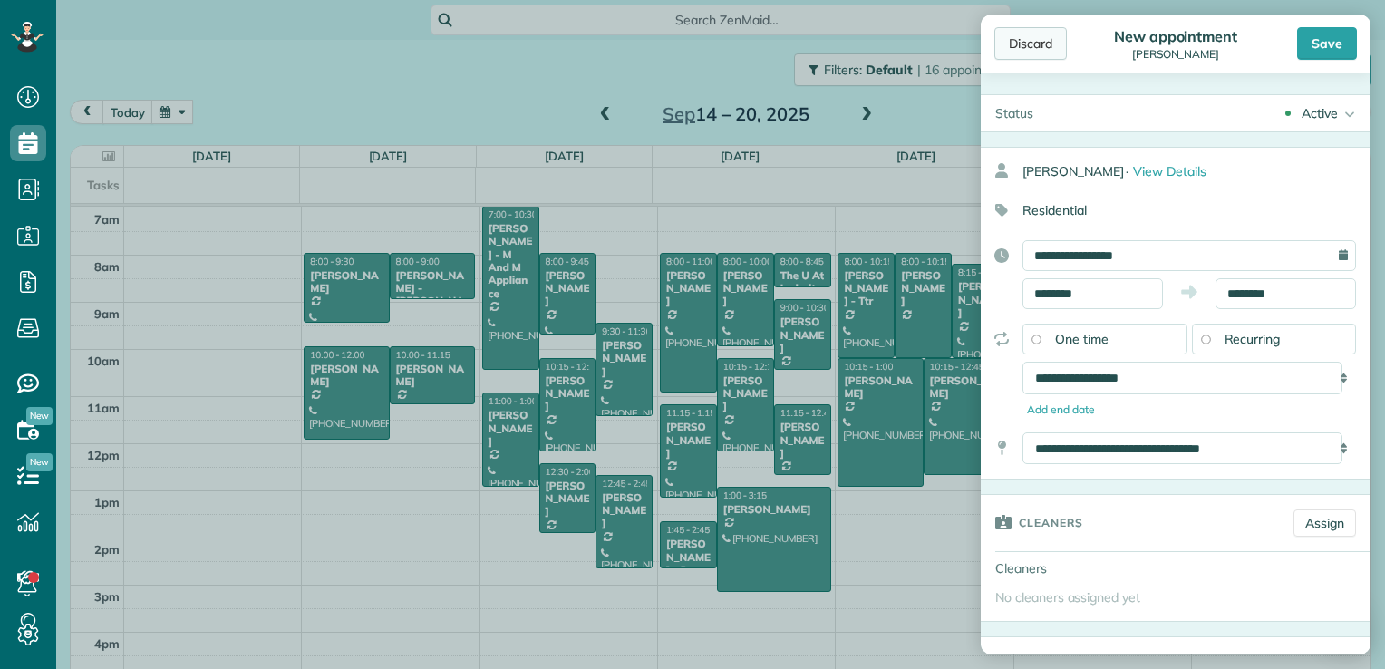
click at [1054, 42] on div "Discard" at bounding box center [1031, 43] width 73 height 33
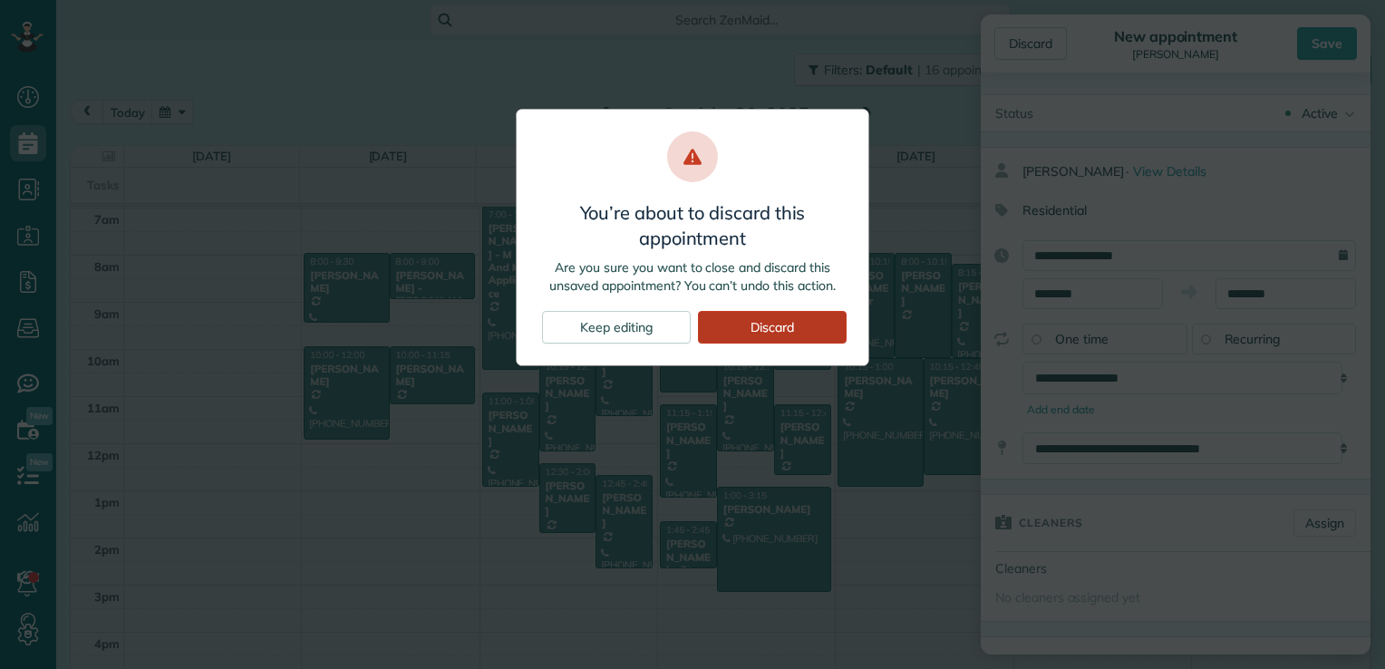
click at [766, 328] on div "Discard" at bounding box center [772, 327] width 149 height 33
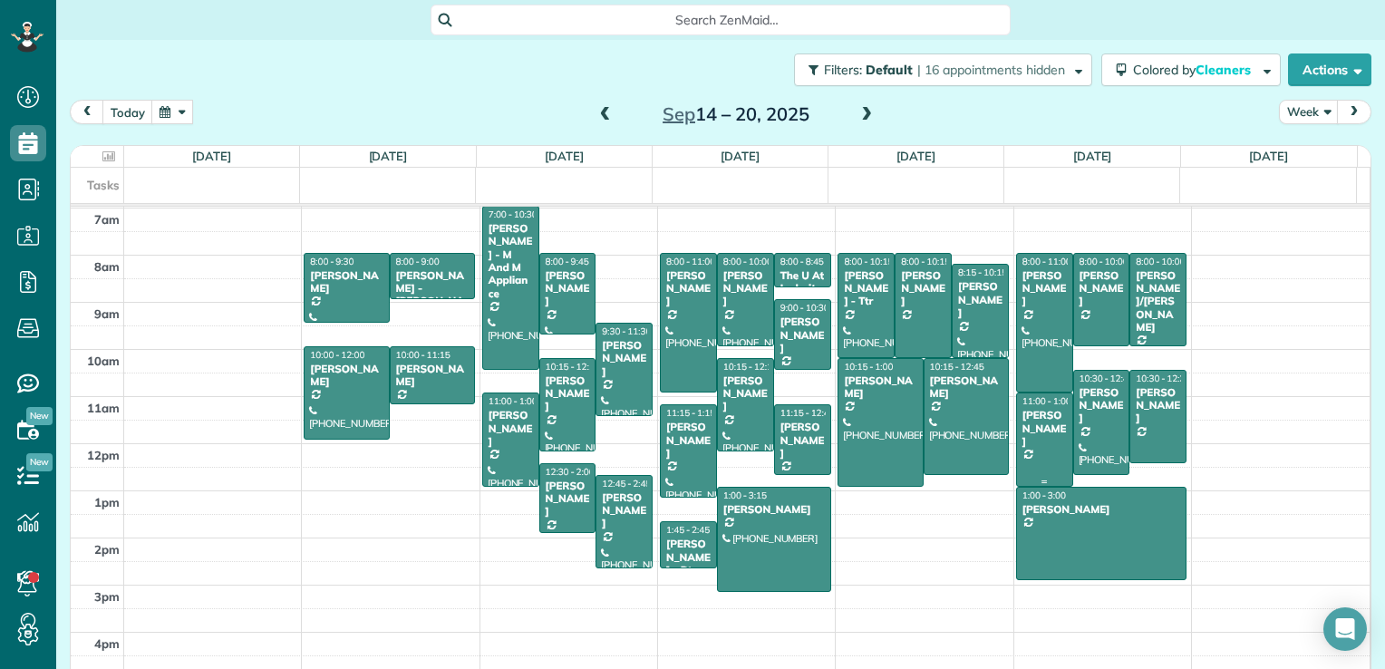
click at [1017, 398] on div at bounding box center [1044, 439] width 55 height 92
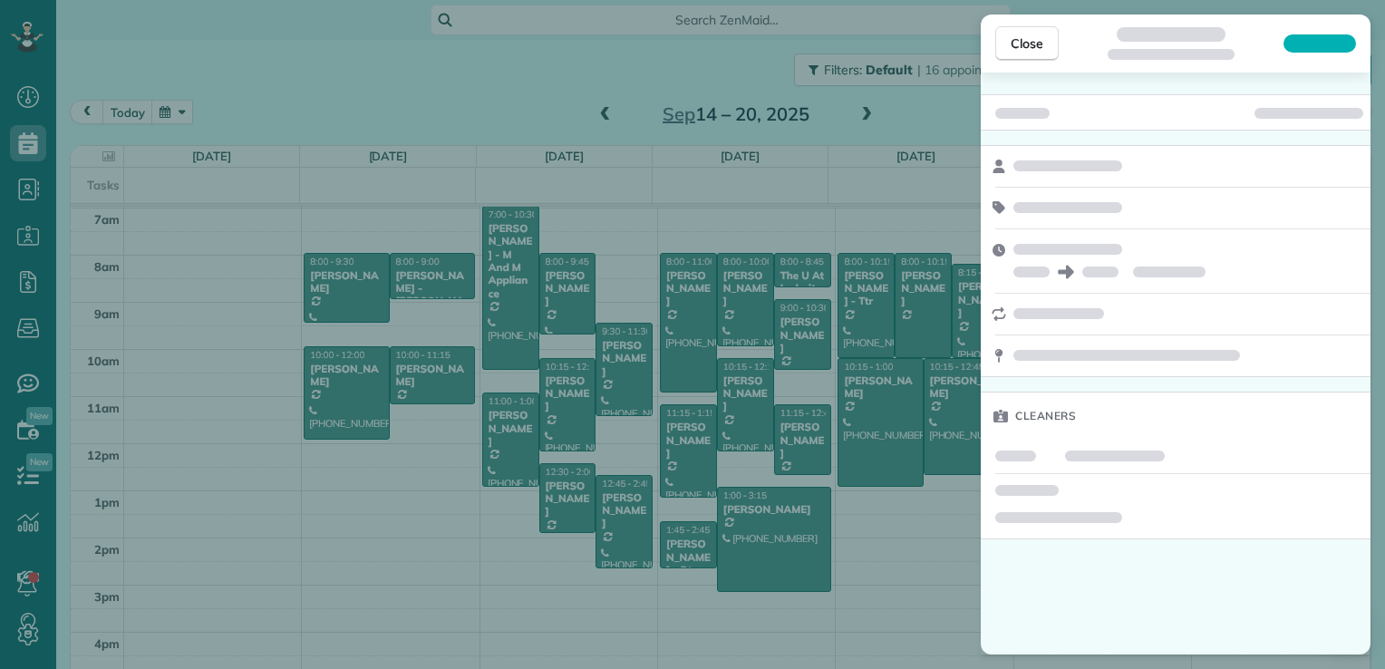
drag, startPoint x: 1035, startPoint y: 34, endPoint x: 1031, endPoint y: 121, distance: 87.2
click at [1034, 34] on span "Close" at bounding box center [1027, 43] width 33 height 18
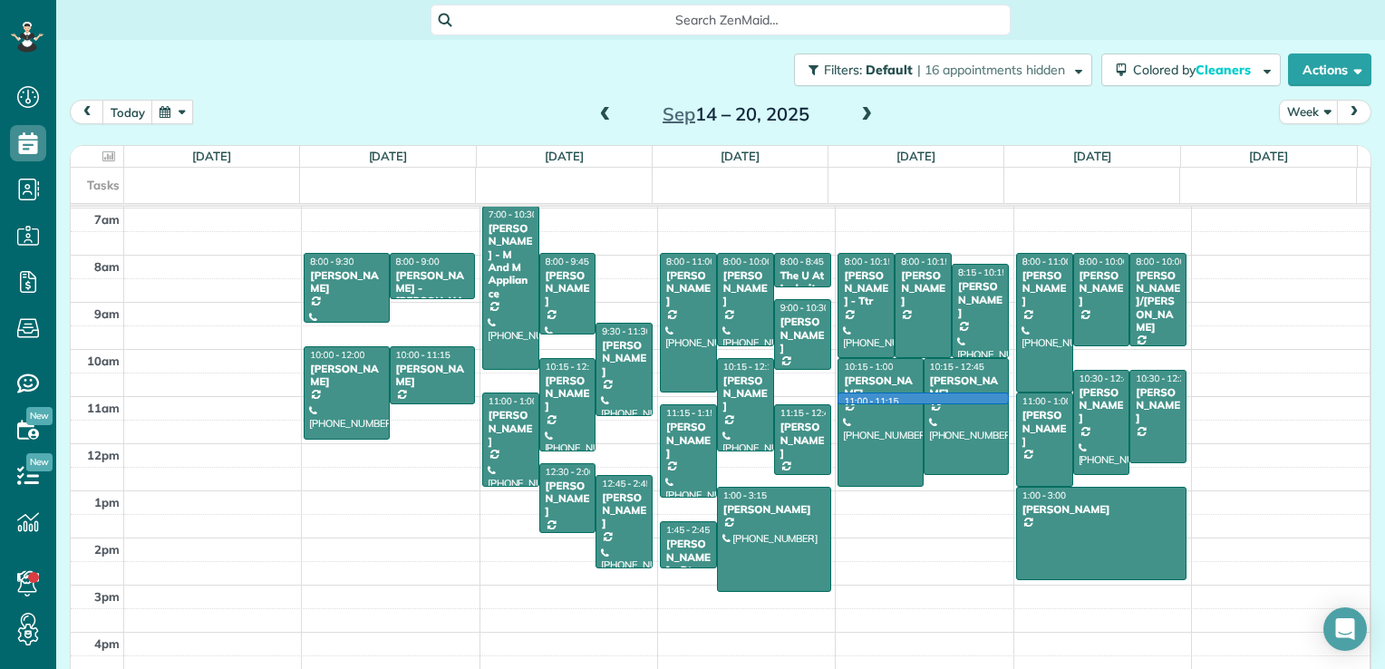
click at [990, 397] on td at bounding box center [747, 409] width 1247 height 24
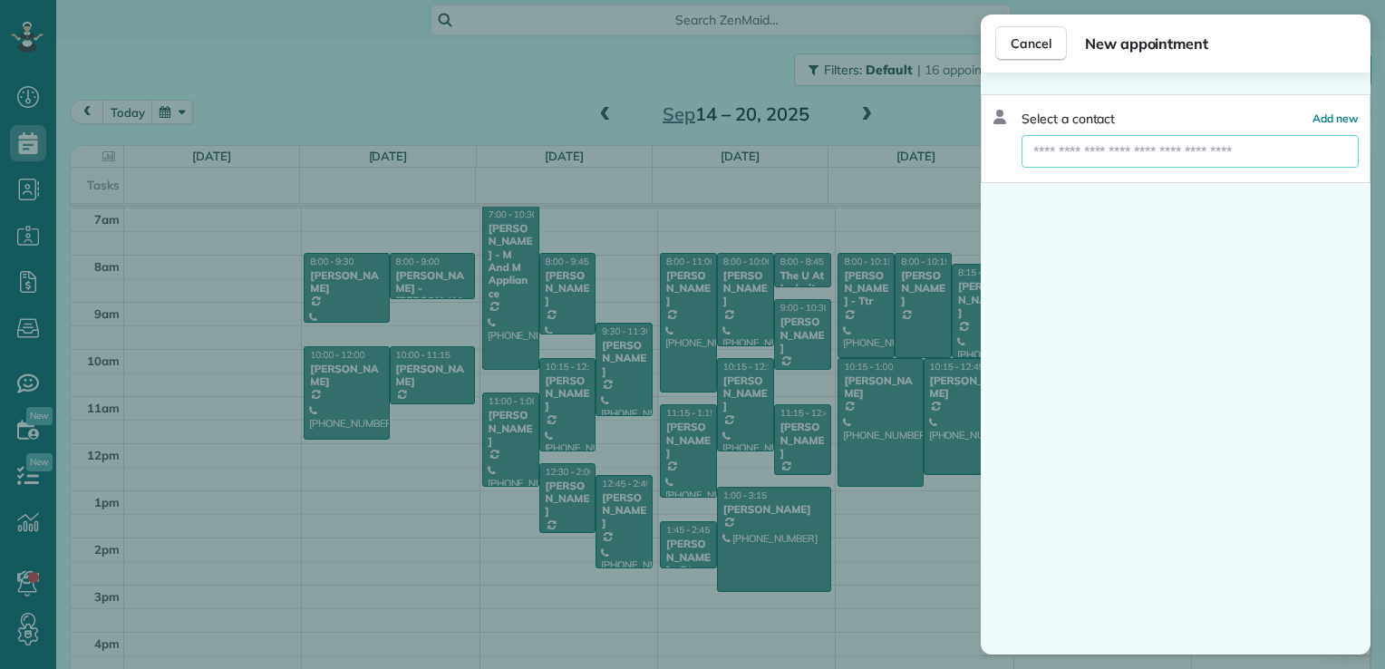
click at [1115, 148] on input "text" at bounding box center [1190, 151] width 337 height 33
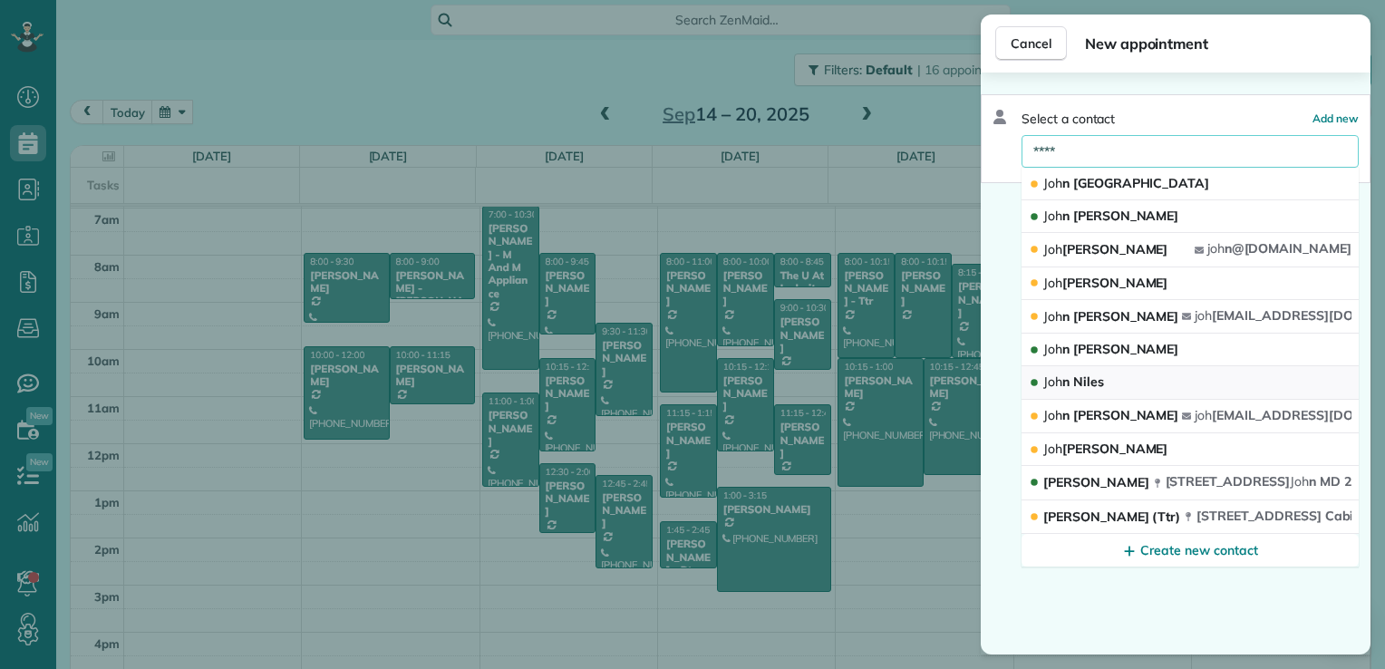
type input "****"
click at [1102, 379] on span "[PERSON_NAME]" at bounding box center [1074, 382] width 61 height 17
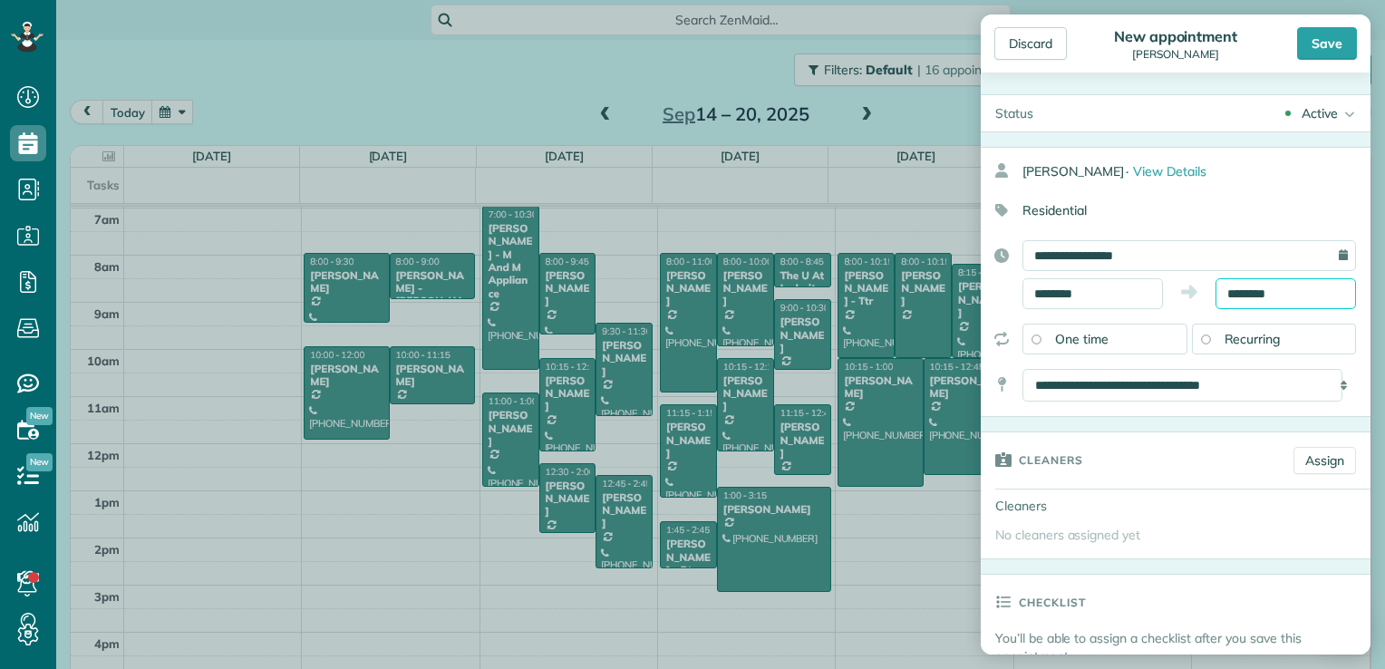
click at [1222, 285] on input "********" at bounding box center [1286, 293] width 141 height 31
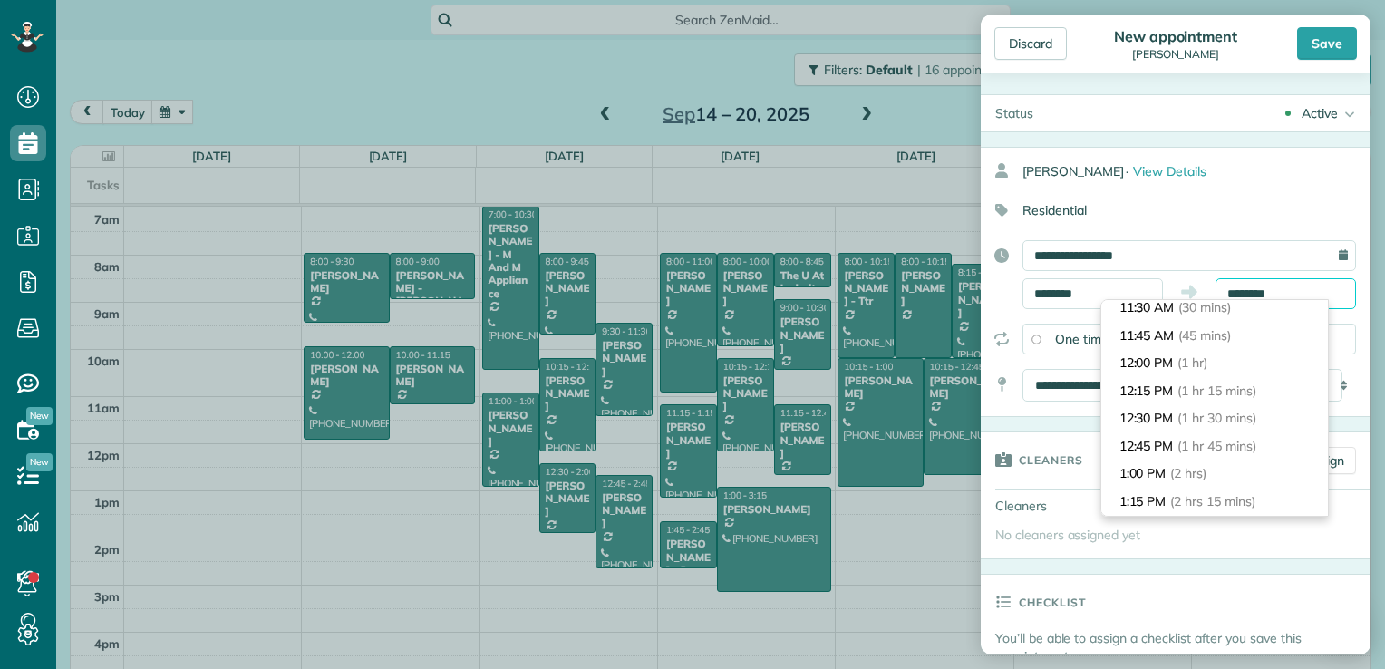
scroll to position [91, 0]
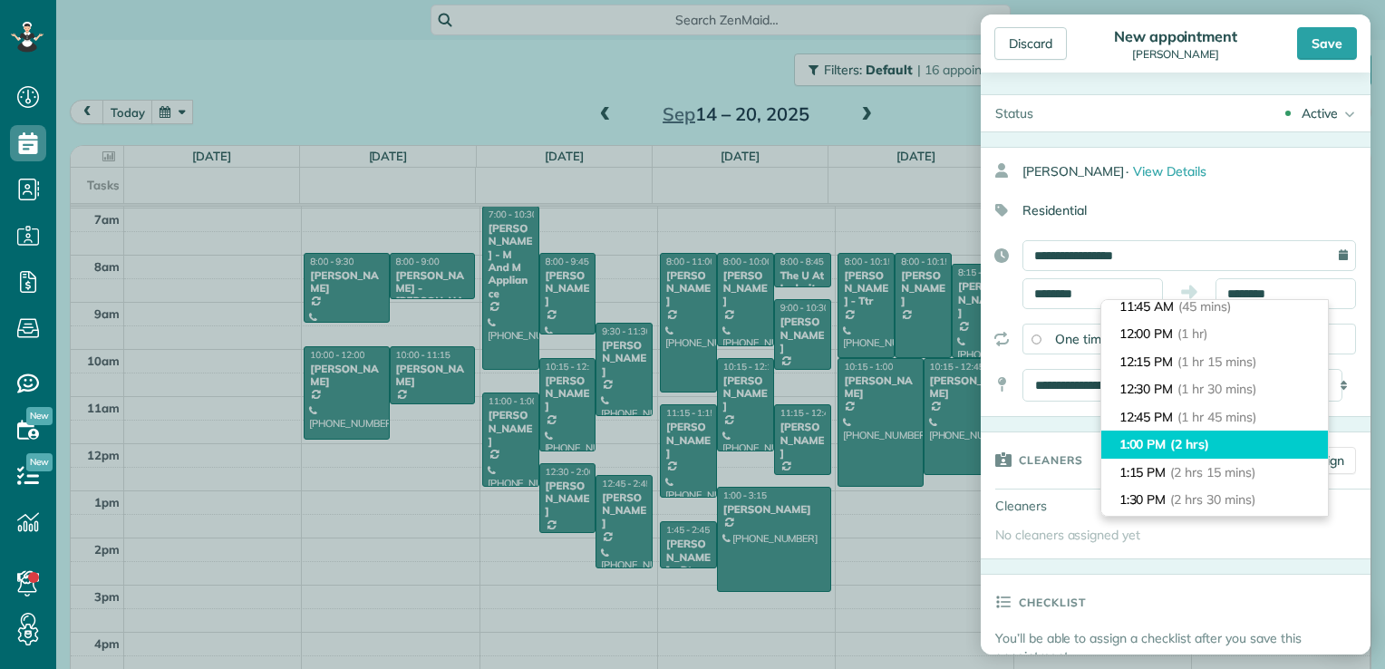
type input "*******"
click at [1189, 442] on span "(2 hrs)" at bounding box center [1189, 444] width 39 height 16
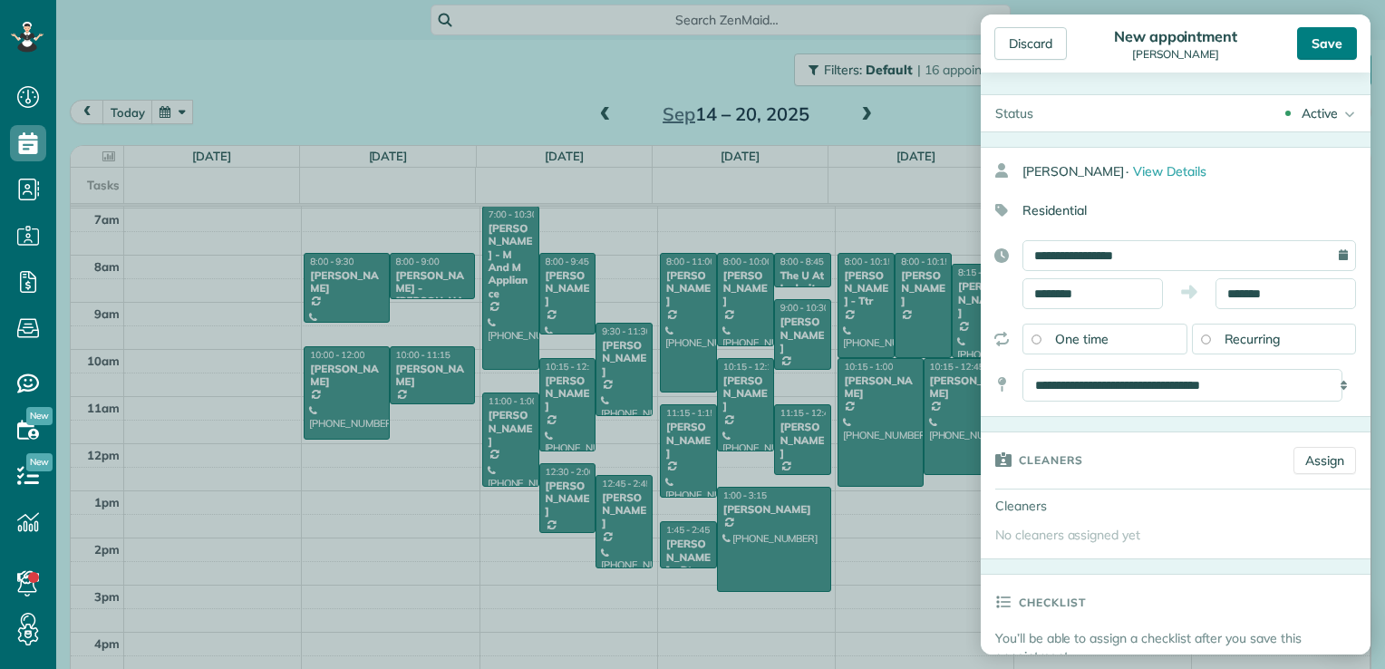
click at [1320, 49] on div "Save" at bounding box center [1327, 43] width 60 height 33
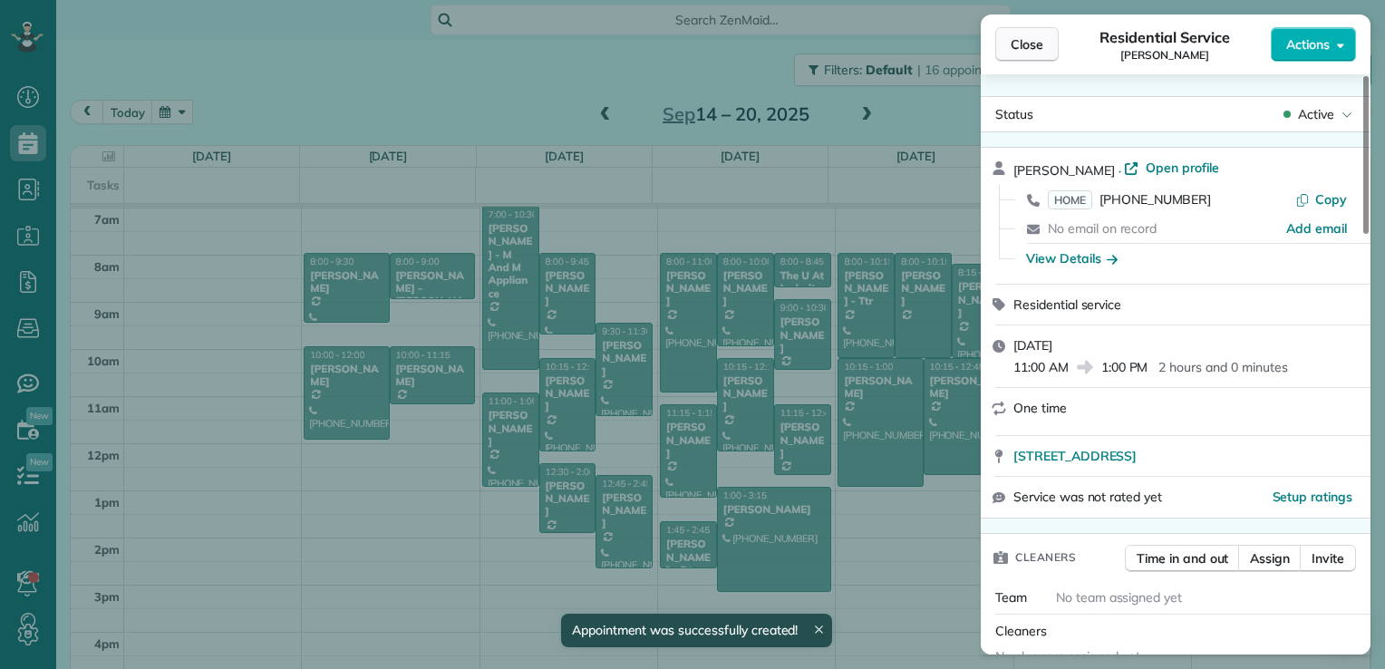
click at [1029, 51] on span "Close" at bounding box center [1027, 44] width 33 height 18
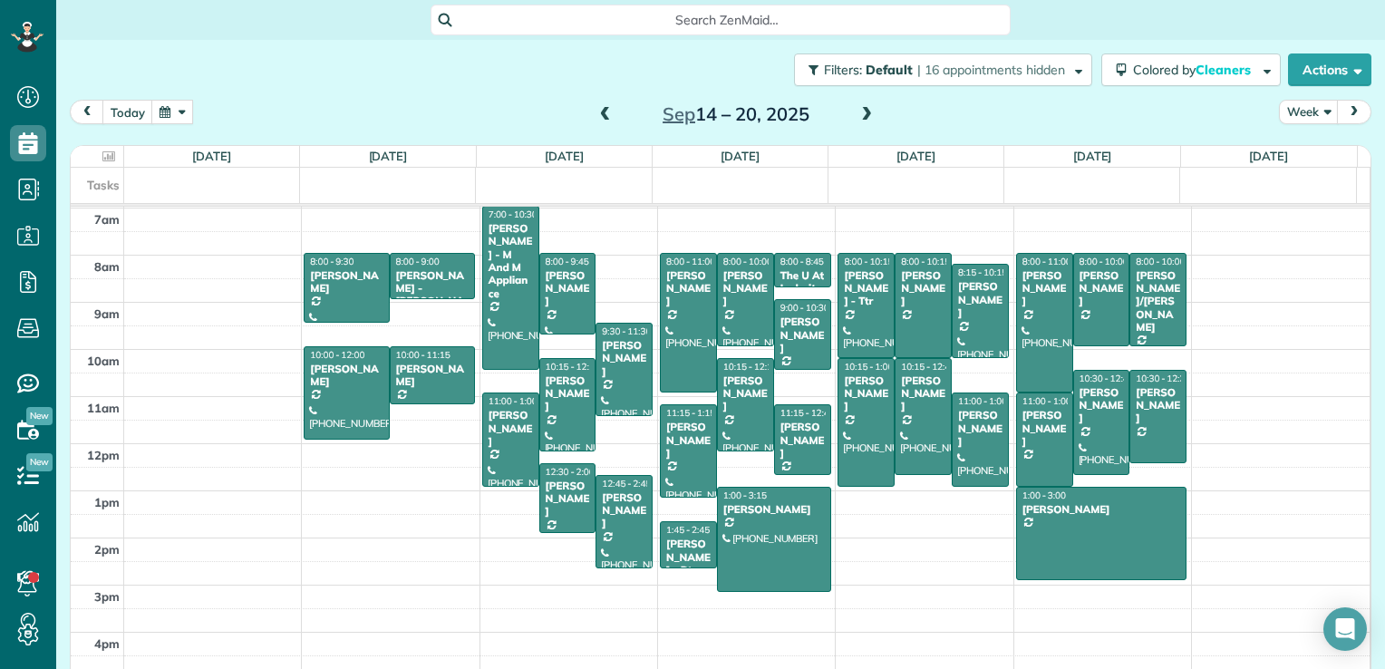
click at [863, 114] on span at bounding box center [867, 115] width 20 height 16
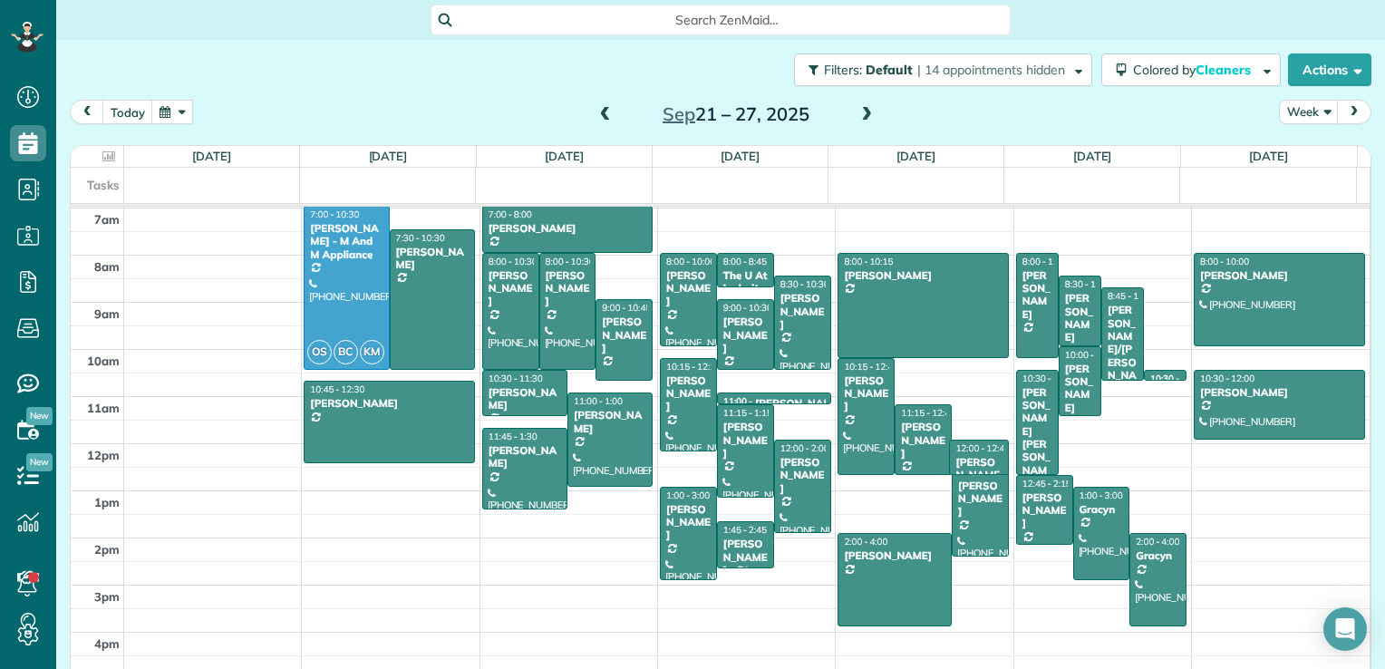
drag, startPoint x: 950, startPoint y: 446, endPoint x: 957, endPoint y: 467, distance: 22.1
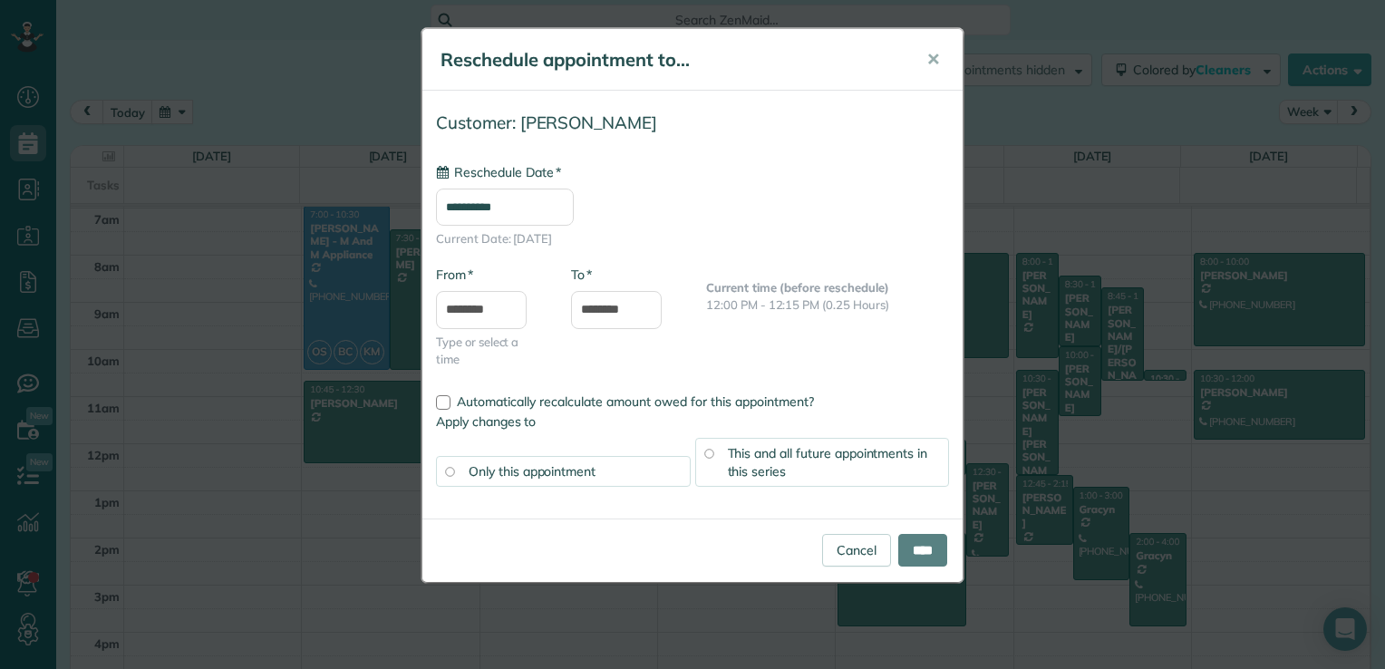
type input "**********"
drag, startPoint x: 937, startPoint y: 70, endPoint x: 933, endPoint y: 60, distance: 10.6
click at [933, 60] on button "✕" at bounding box center [933, 60] width 41 height 44
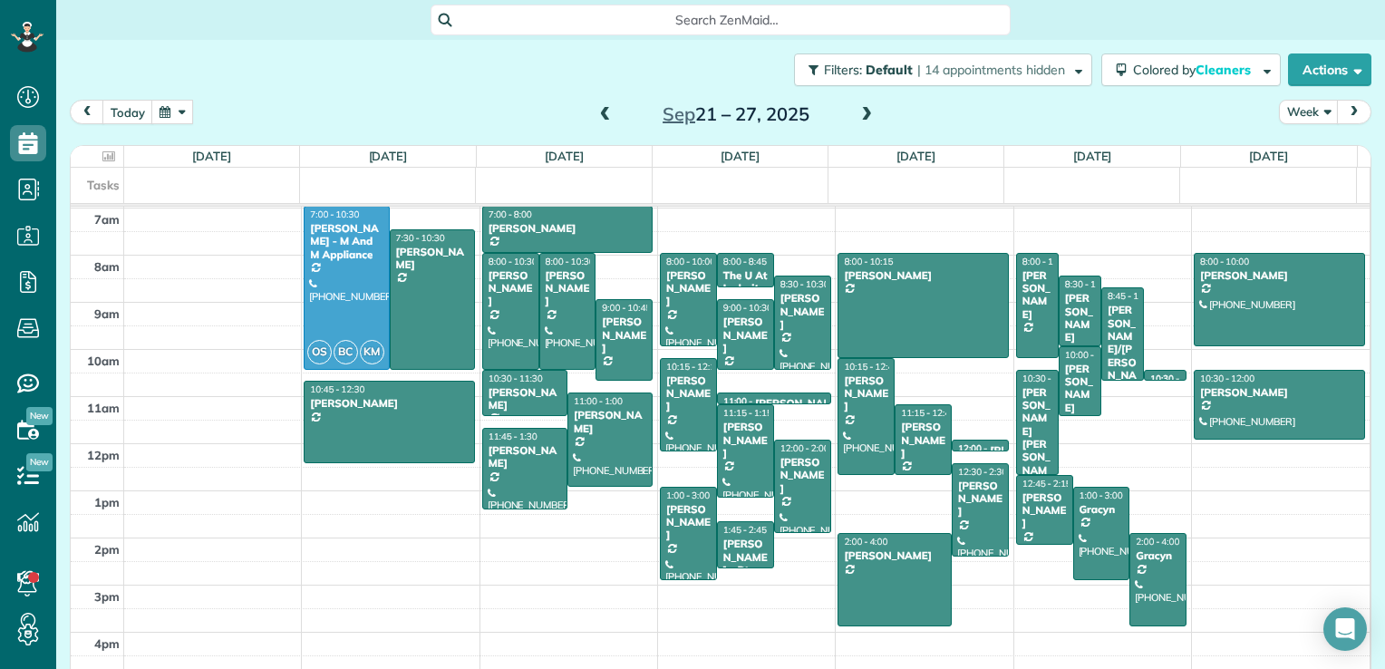
click at [859, 116] on span at bounding box center [867, 115] width 20 height 16
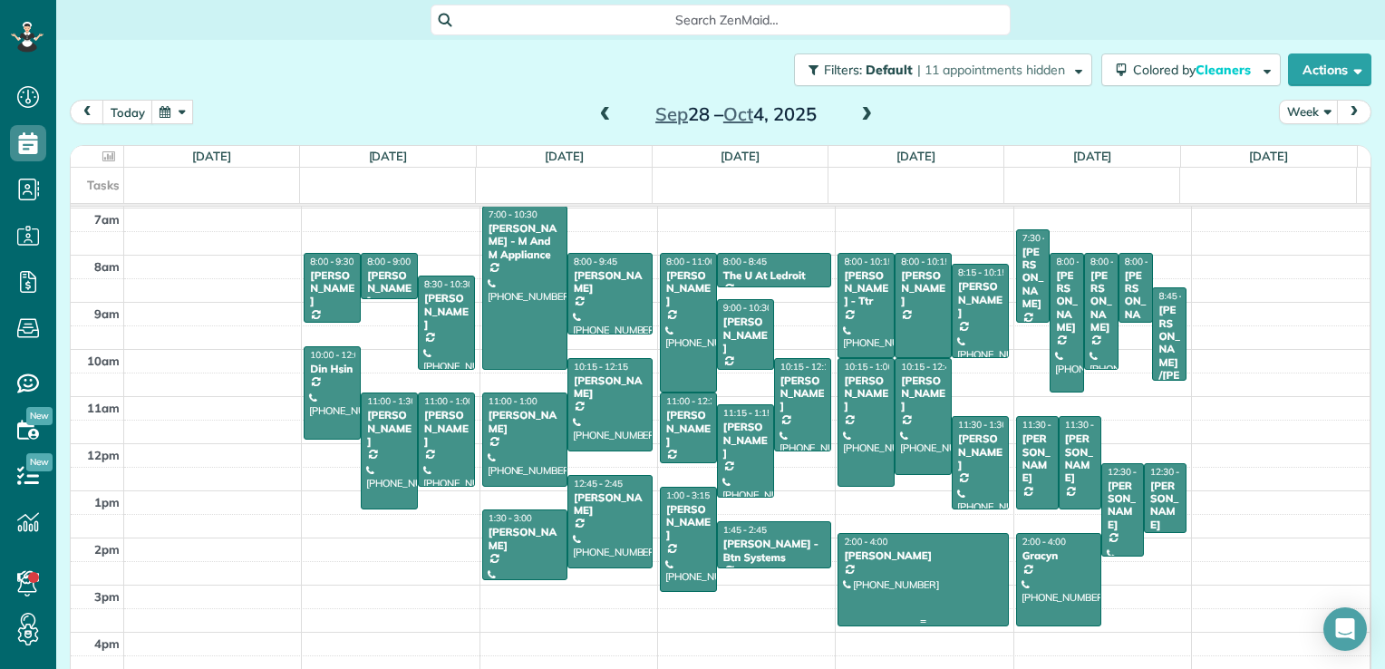
click at [892, 584] on div at bounding box center [923, 580] width 169 height 92
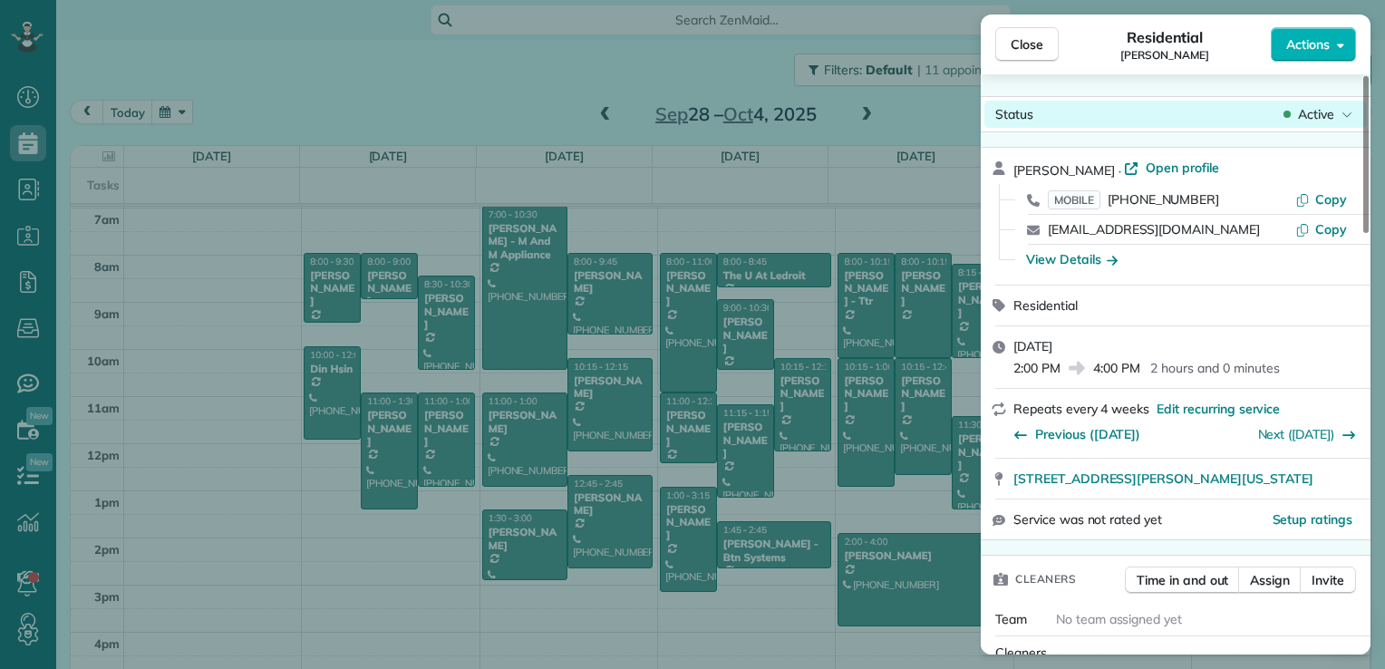
click at [1327, 125] on div "Status Active" at bounding box center [1176, 114] width 383 height 27
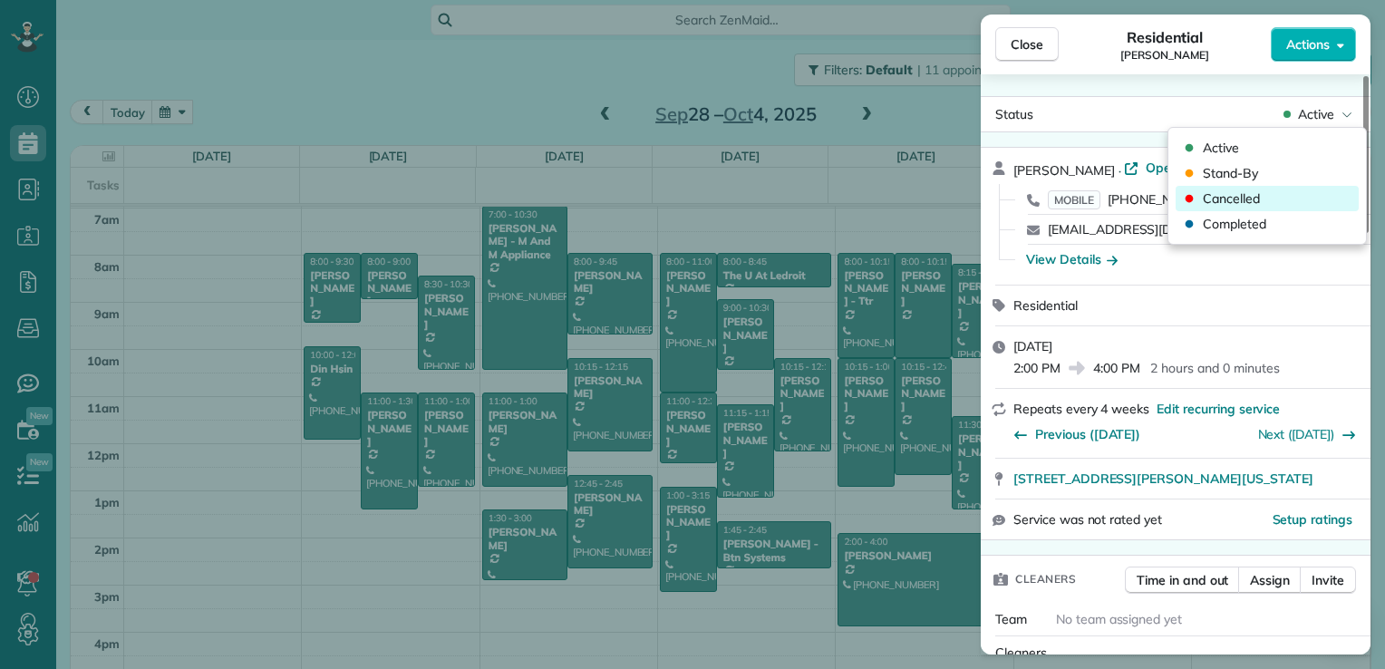
click at [1288, 199] on div "Cancelled" at bounding box center [1267, 198] width 183 height 25
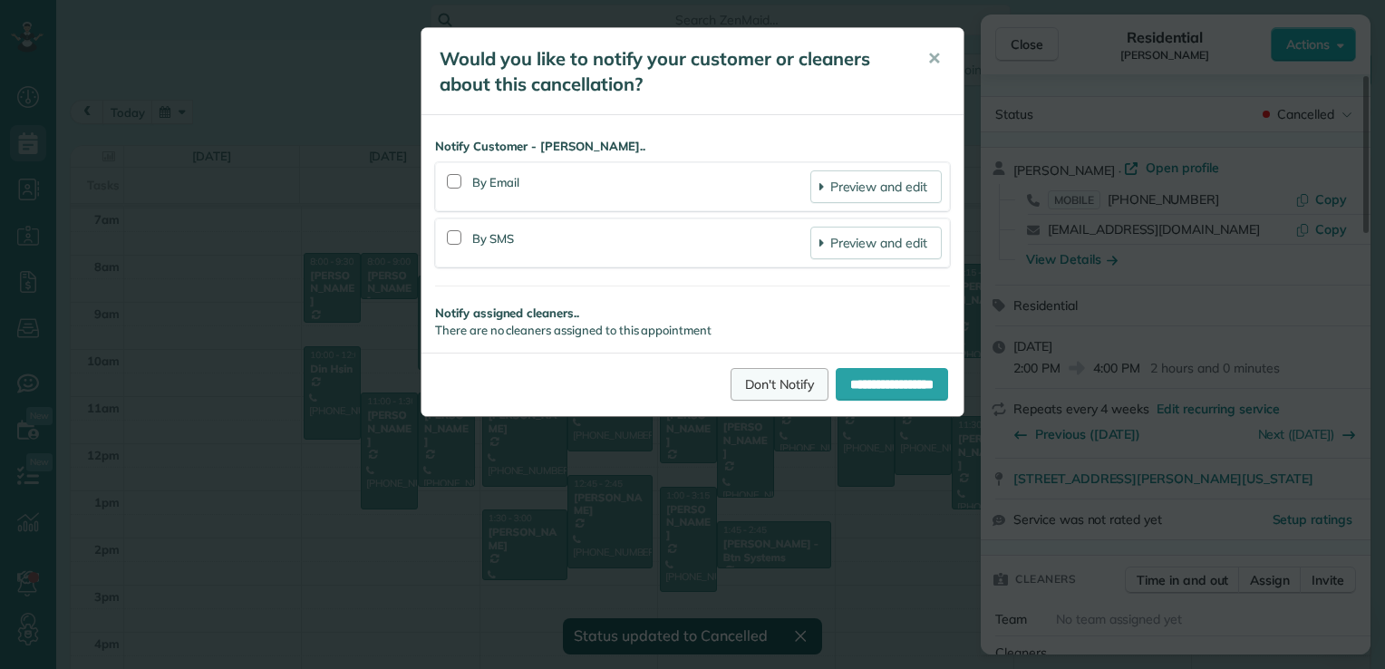
click at [782, 386] on link "Don't Notify" at bounding box center [780, 384] width 98 height 33
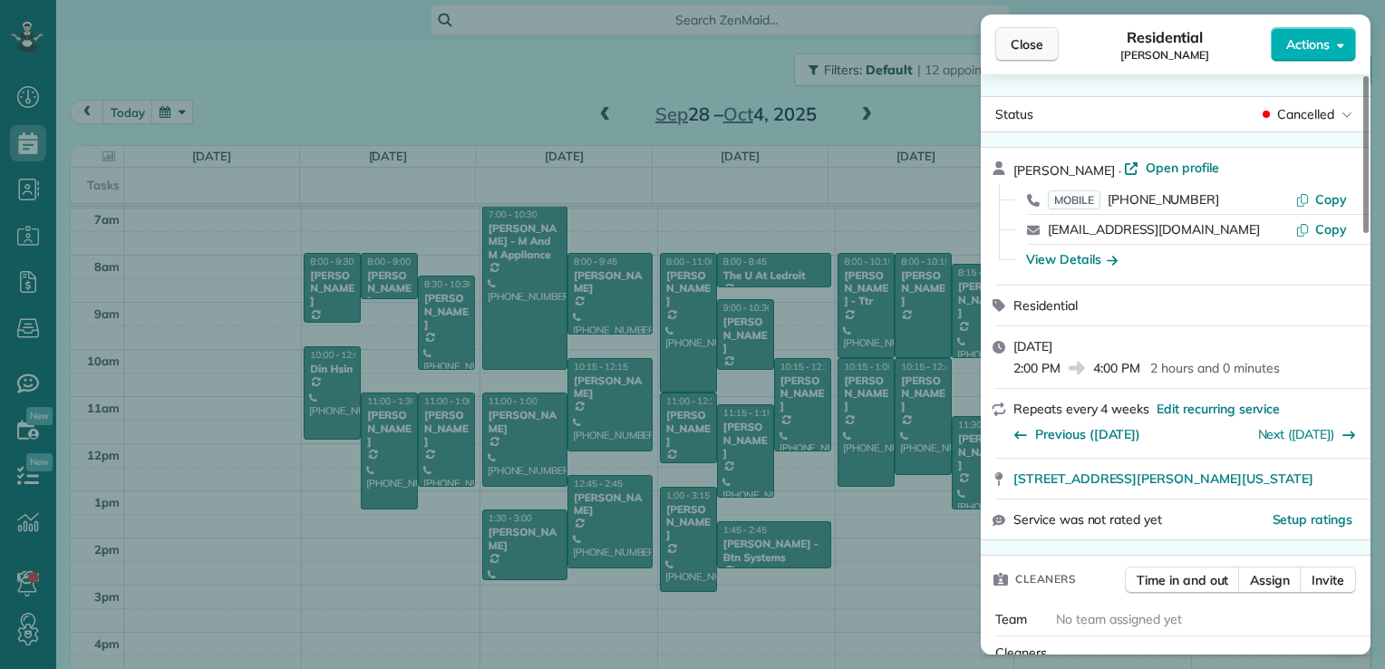
drag, startPoint x: 1045, startPoint y: 19, endPoint x: 1040, endPoint y: 37, distance: 18.9
click at [1040, 37] on div "Close Residential [PERSON_NAME] Actions" at bounding box center [1176, 45] width 390 height 60
drag, startPoint x: 1040, startPoint y: 37, endPoint x: 1031, endPoint y: 45, distance: 12.2
click at [1031, 45] on span "Close" at bounding box center [1027, 44] width 33 height 18
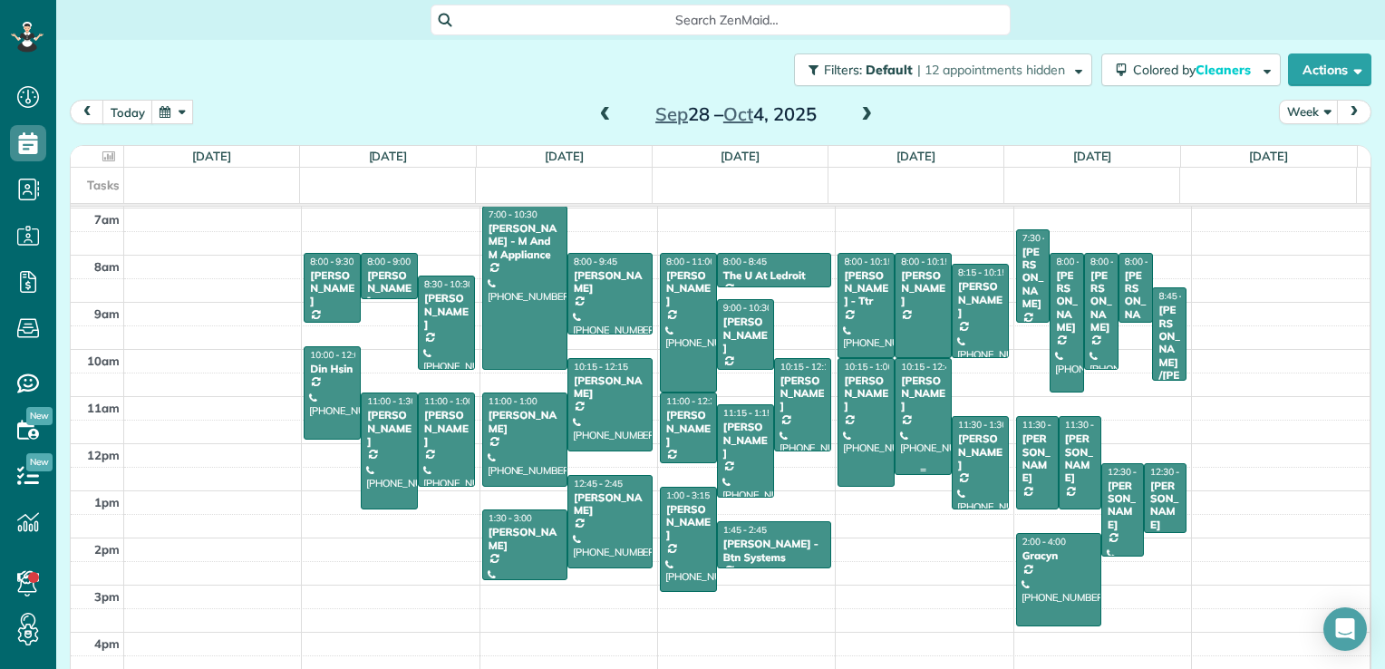
click at [957, 468] on div "[PERSON_NAME]" at bounding box center [980, 451] width 46 height 39
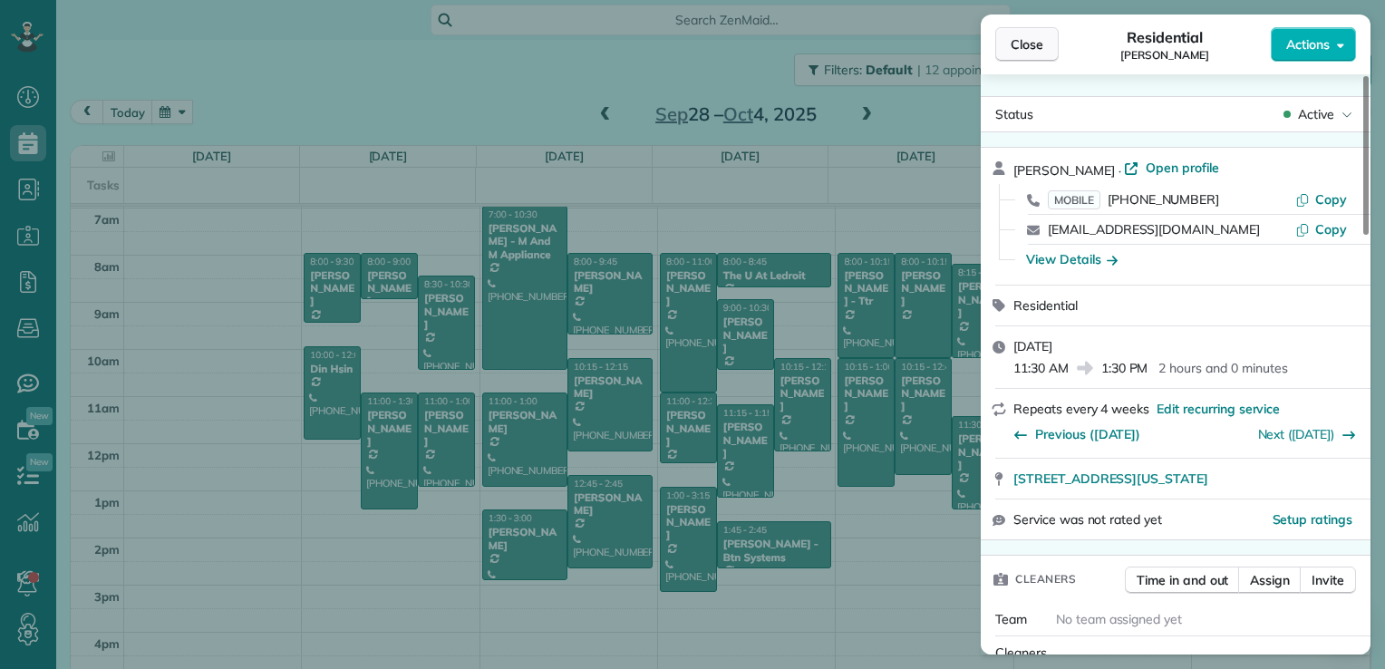
click at [1009, 44] on button "Close" at bounding box center [1026, 44] width 63 height 34
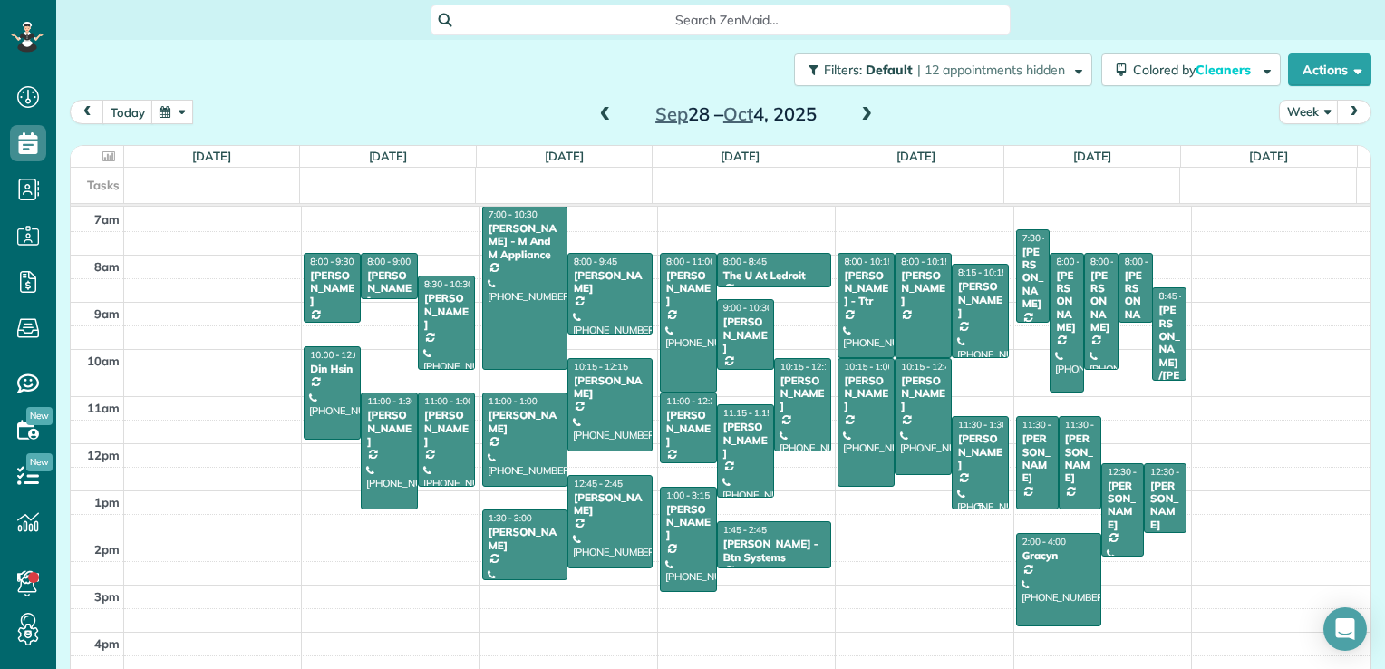
click at [976, 459] on div "[PERSON_NAME]" at bounding box center [980, 451] width 46 height 39
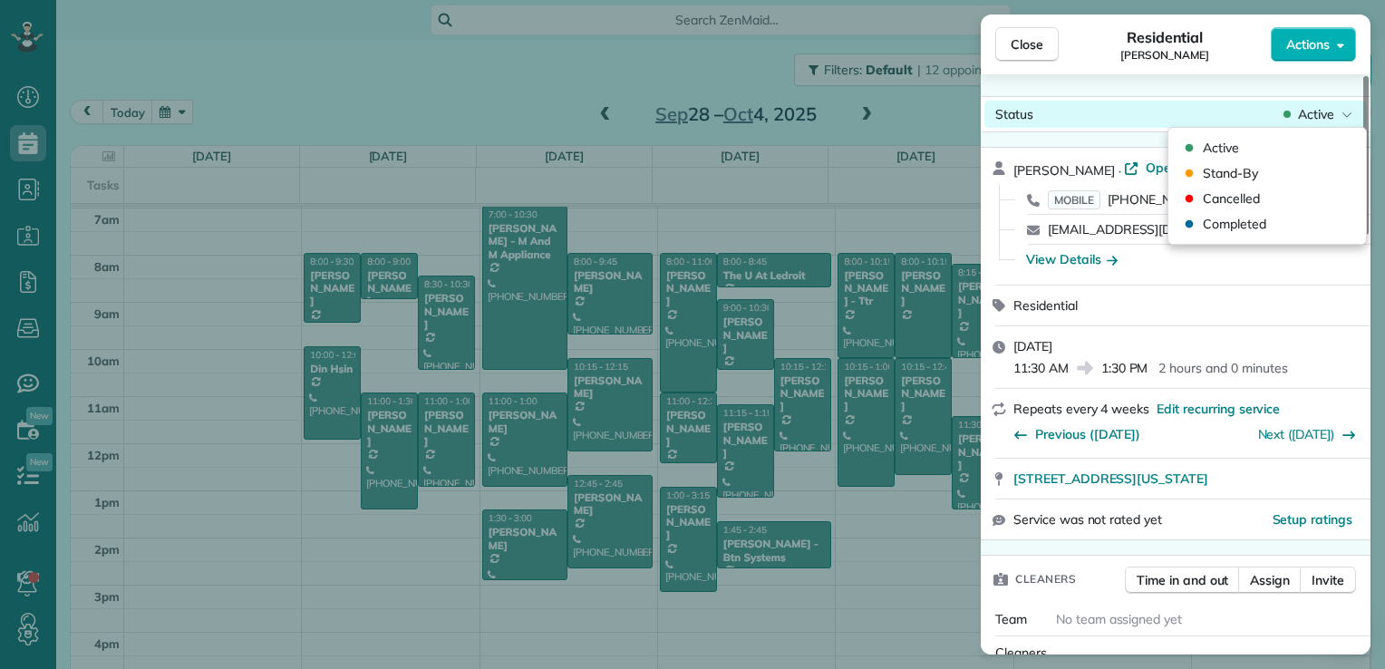
click at [1324, 102] on div "Status Active" at bounding box center [1176, 114] width 383 height 27
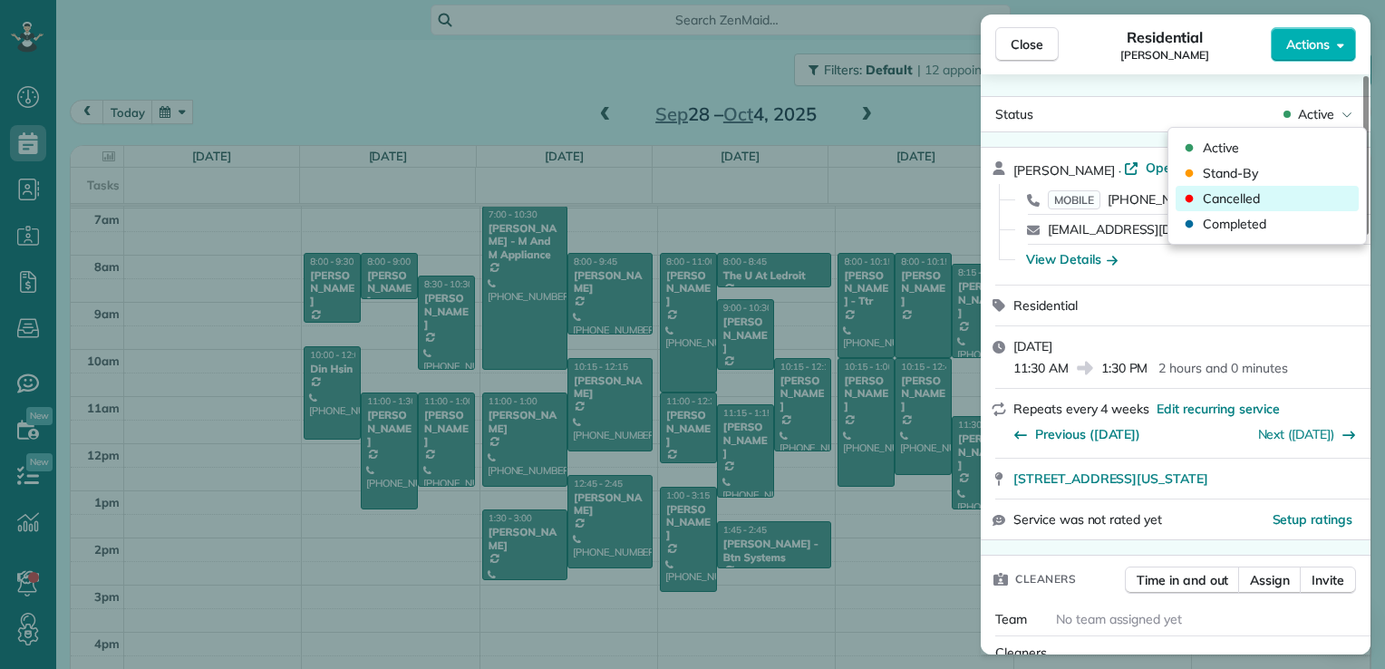
click at [1291, 194] on div "Cancelled" at bounding box center [1267, 198] width 183 height 25
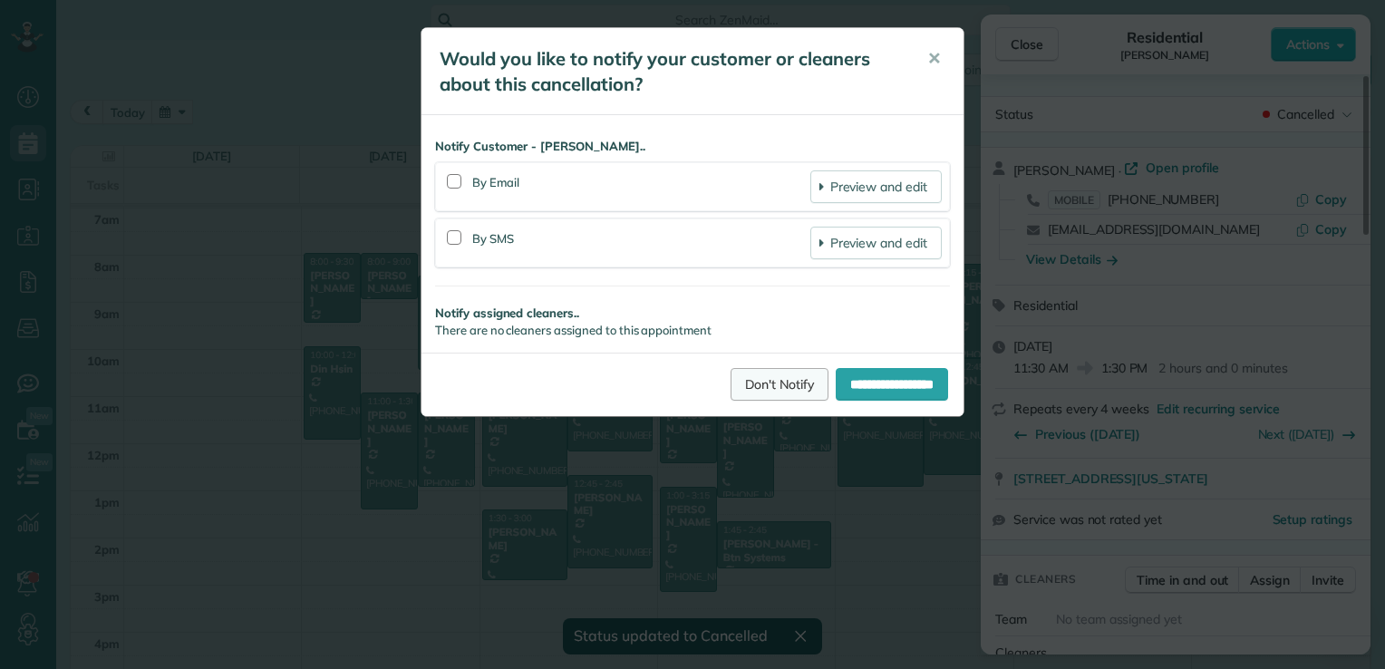
click at [736, 381] on link "Don't Notify" at bounding box center [780, 384] width 98 height 33
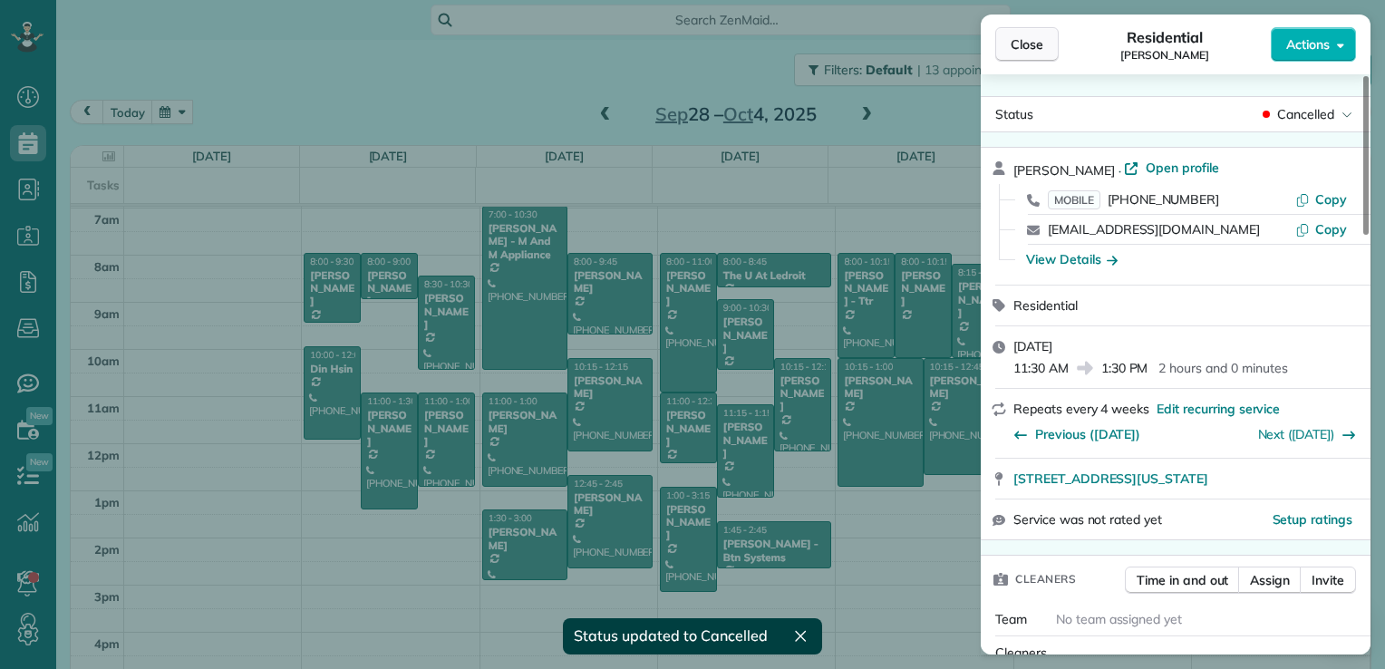
click at [1042, 39] on span "Close" at bounding box center [1027, 44] width 33 height 18
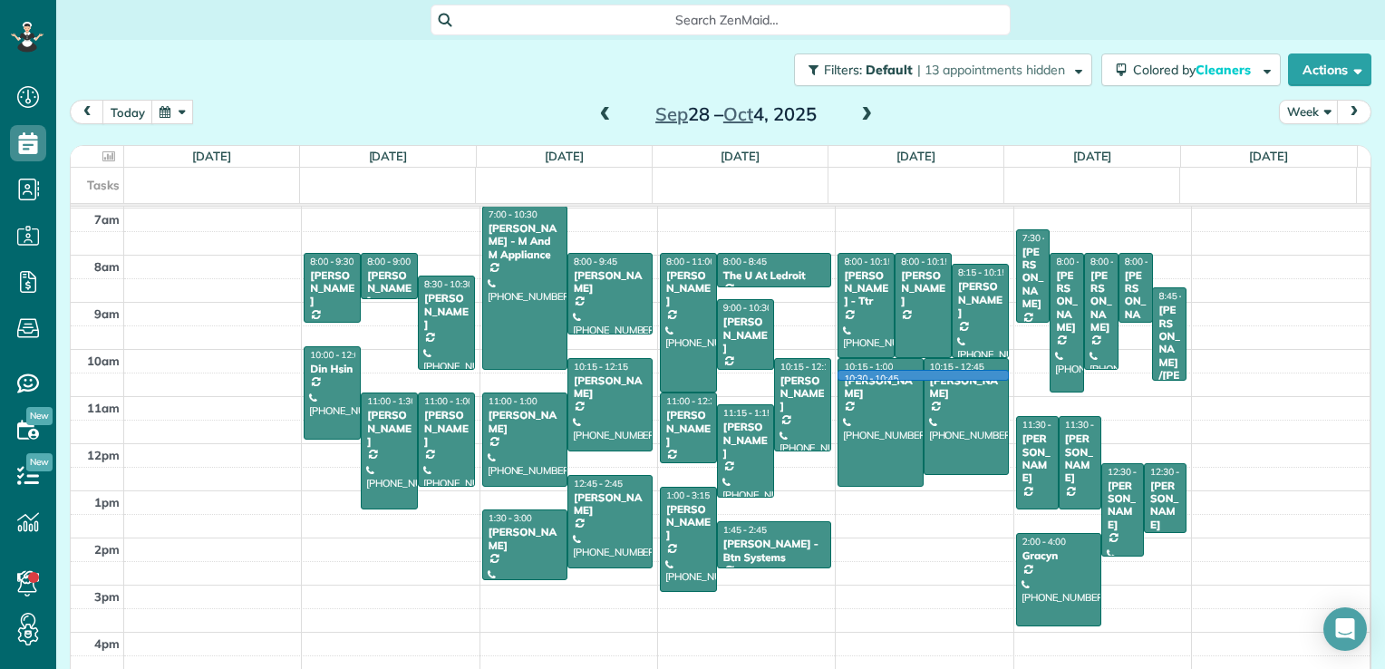
click at [990, 378] on td at bounding box center [747, 386] width 1247 height 24
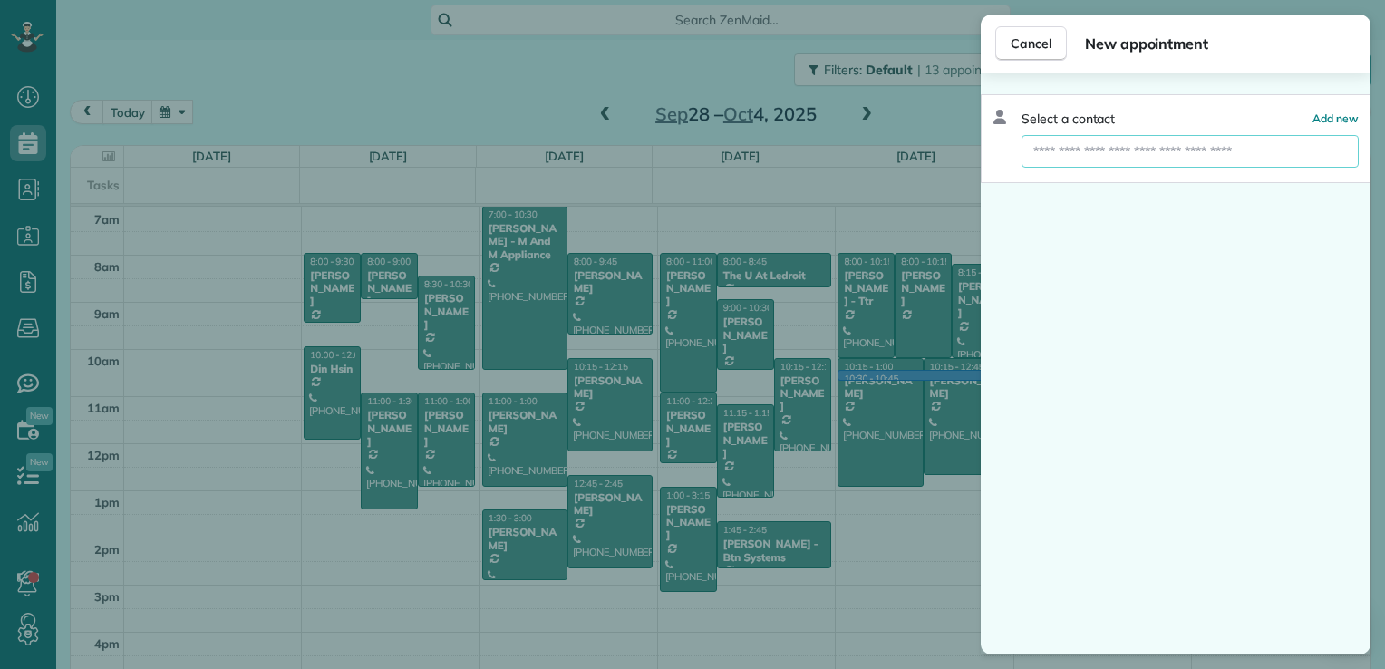
click at [1206, 150] on input "text" at bounding box center [1190, 151] width 337 height 33
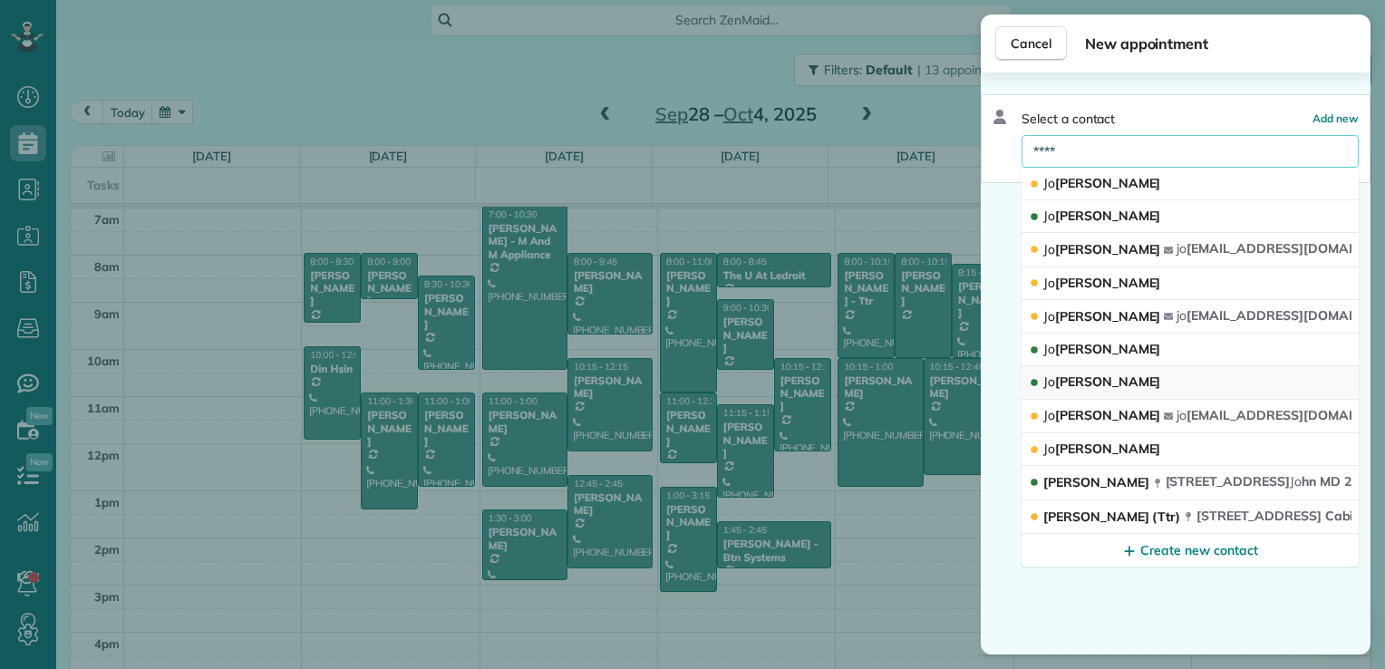
type input "****"
click at [1193, 384] on button "[PERSON_NAME] [PERSON_NAME]" at bounding box center [1190, 382] width 337 height 33
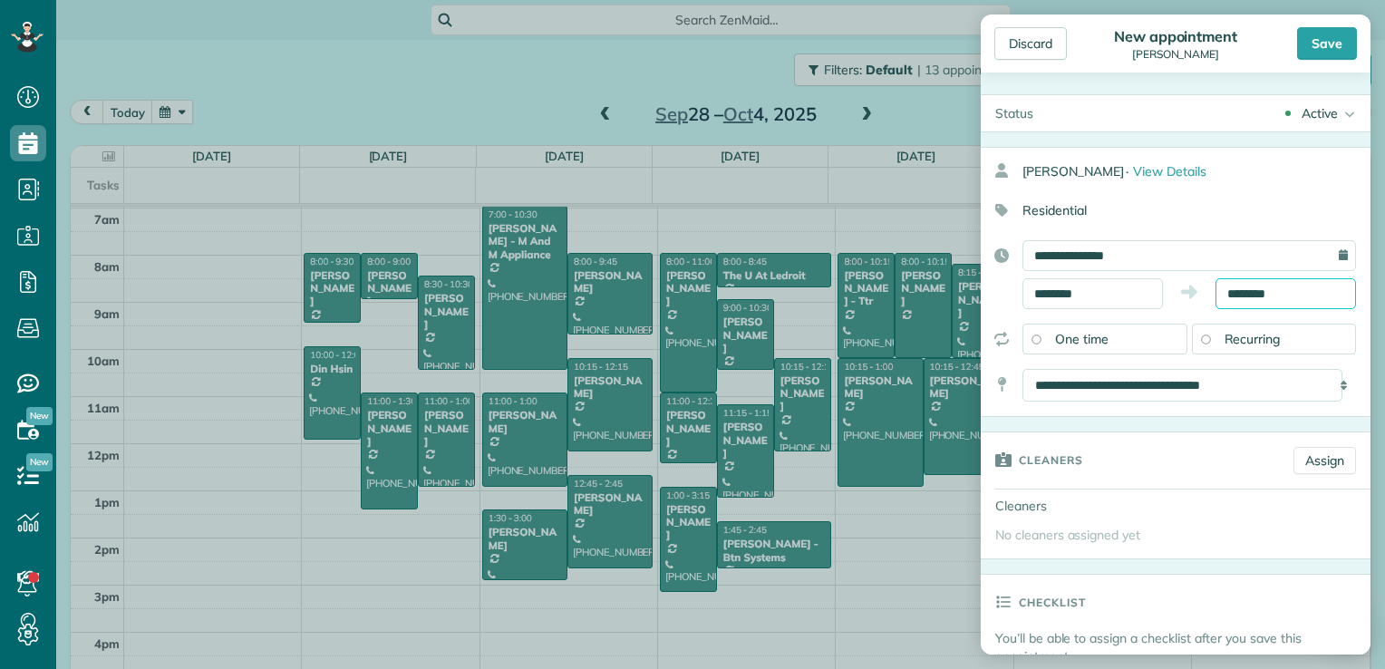
click at [1264, 293] on input "********" at bounding box center [1286, 293] width 141 height 31
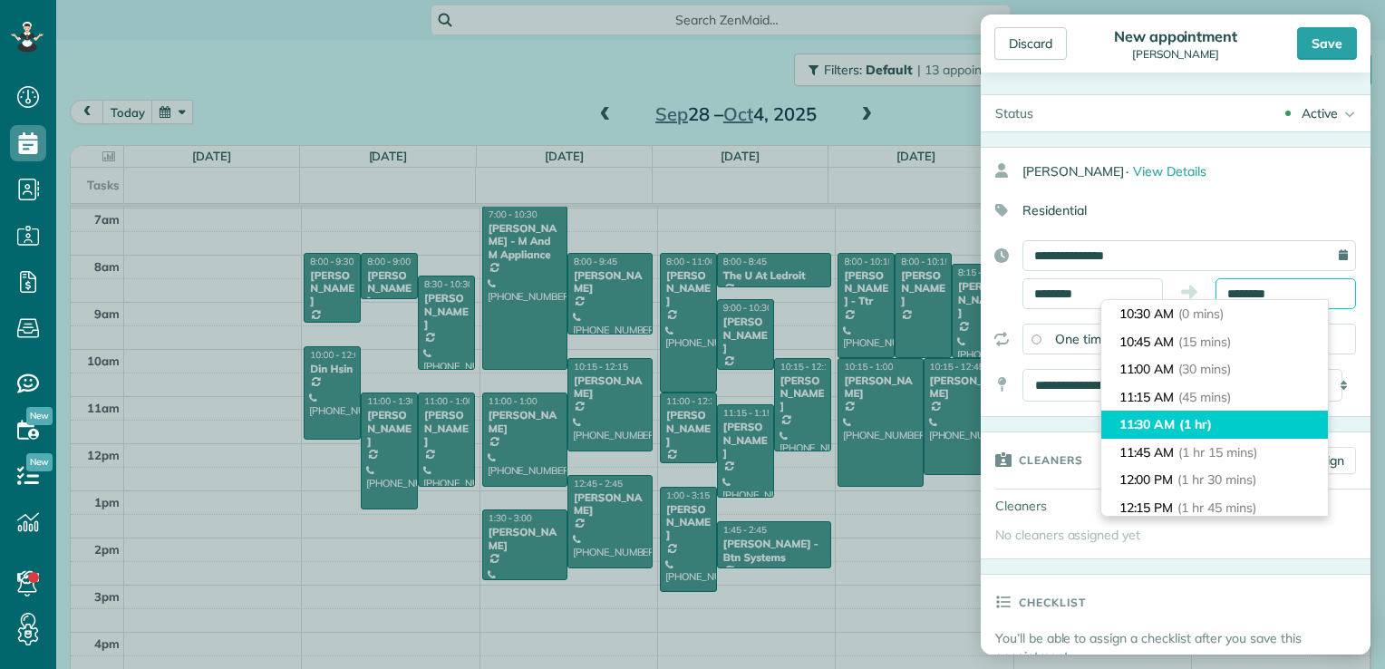
scroll to position [91, 0]
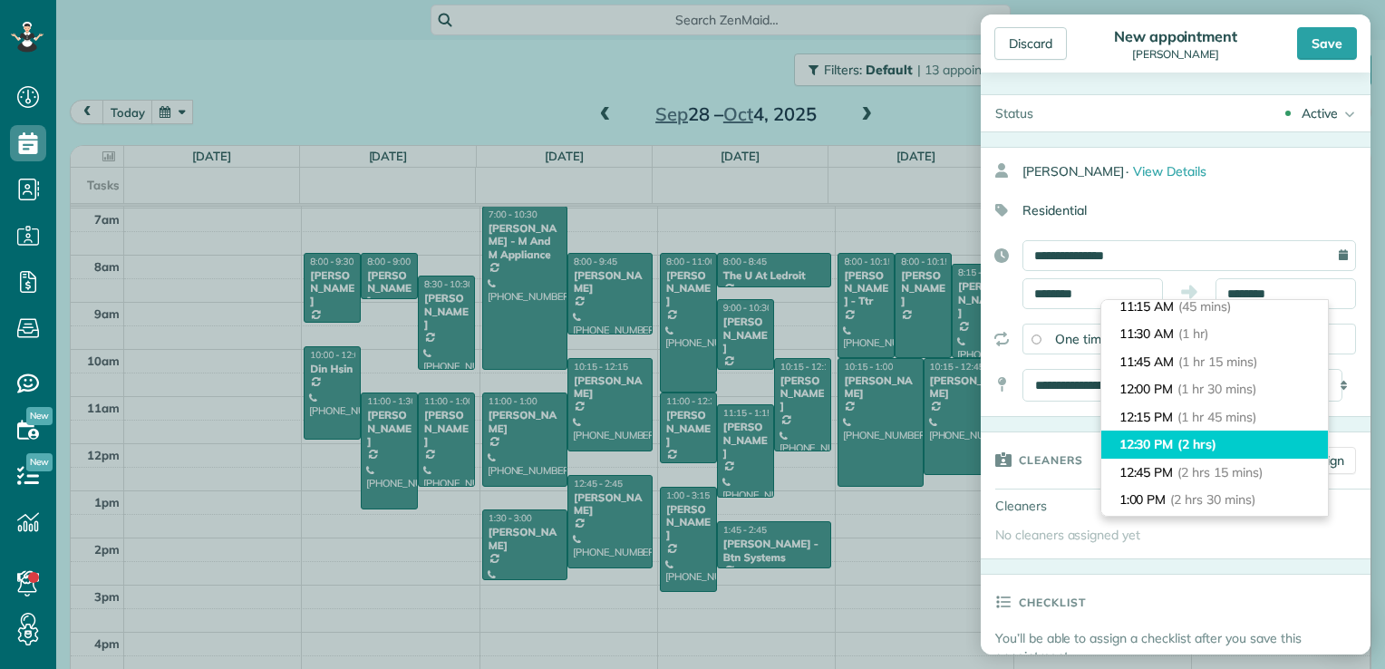
type input "********"
click at [1208, 451] on span "(2 hrs)" at bounding box center [1197, 444] width 39 height 16
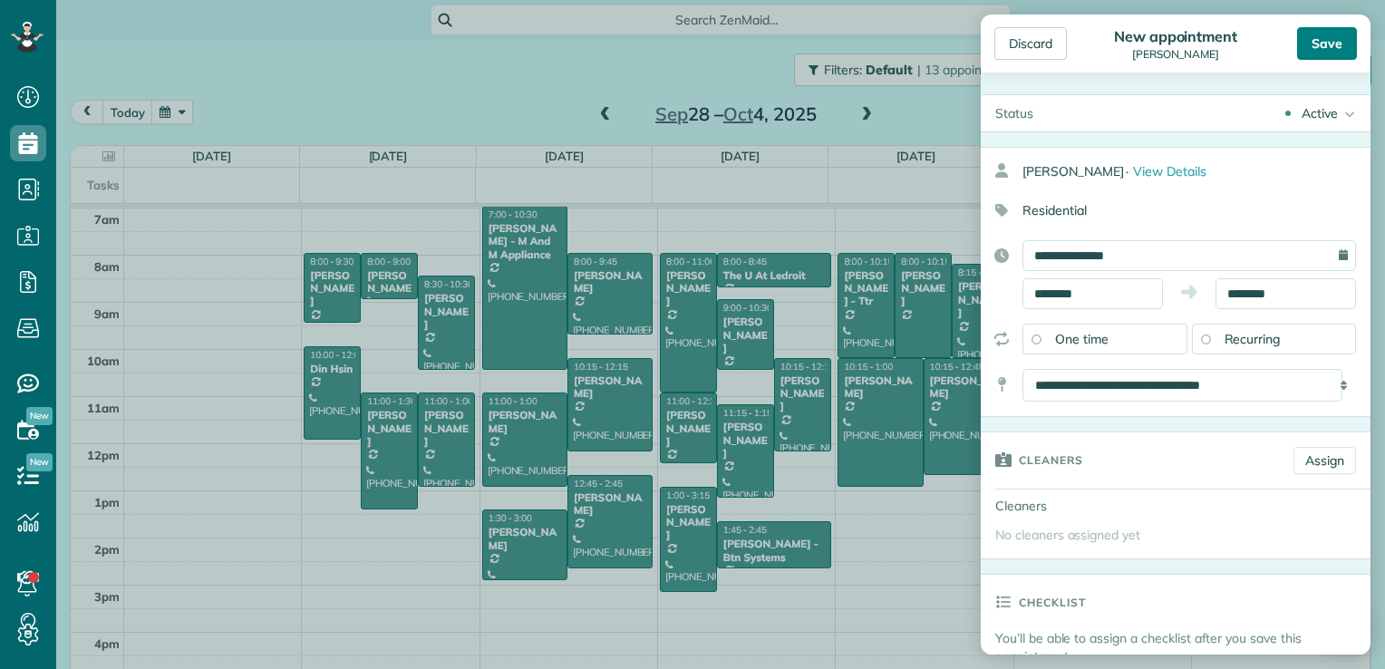
click at [1316, 53] on div "Save" at bounding box center [1327, 43] width 60 height 33
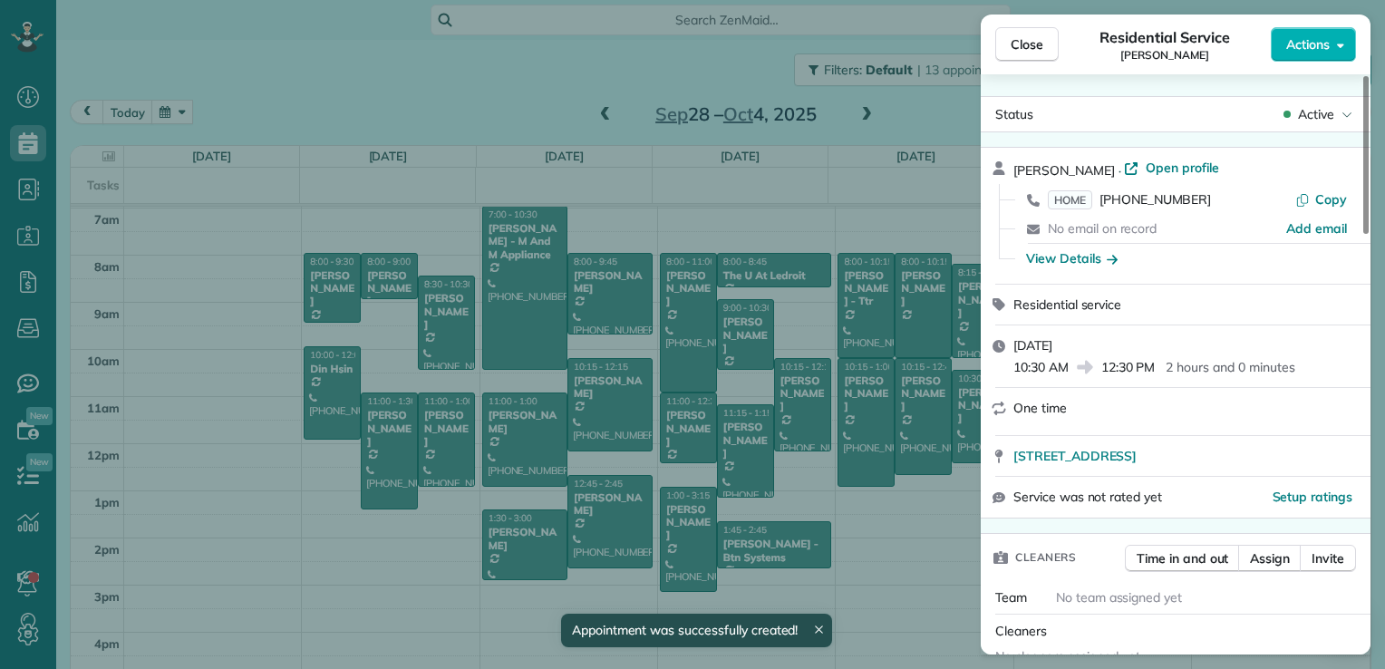
click at [1059, 34] on div "Residential Service [PERSON_NAME]" at bounding box center [1165, 44] width 212 height 36
click at [1046, 42] on button "Close" at bounding box center [1026, 44] width 63 height 34
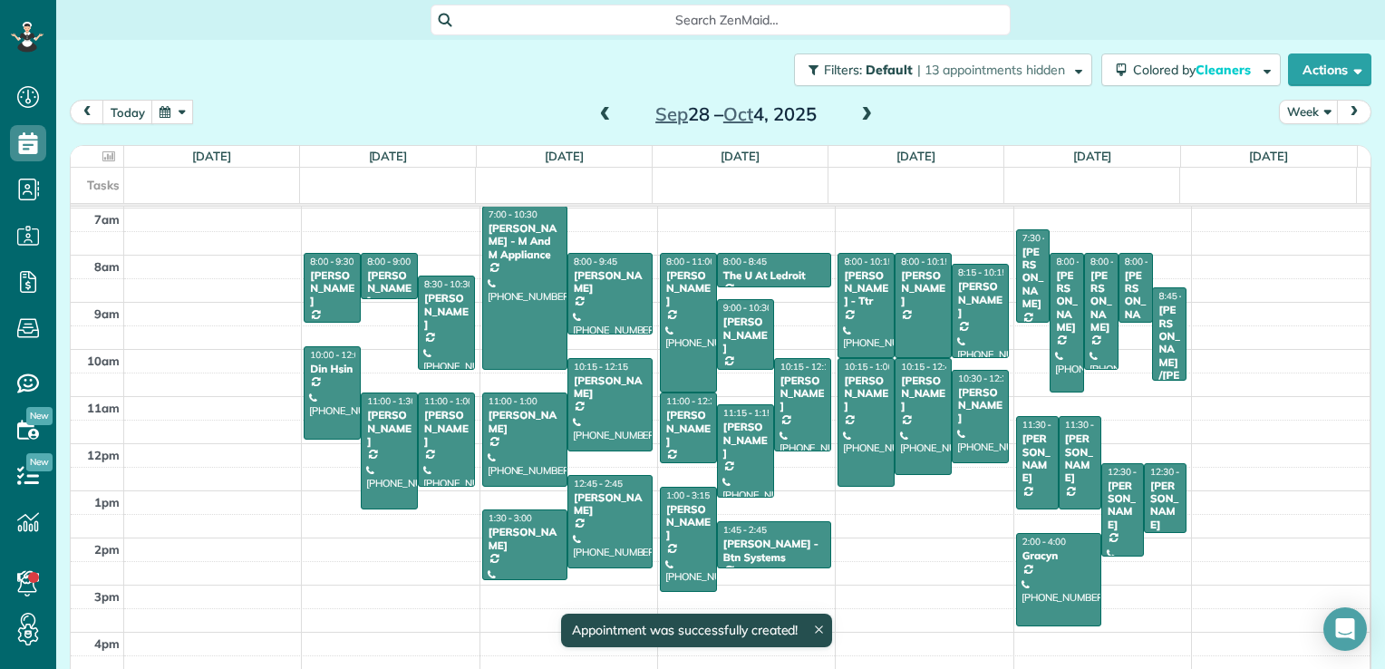
click at [863, 119] on span at bounding box center [867, 115] width 20 height 16
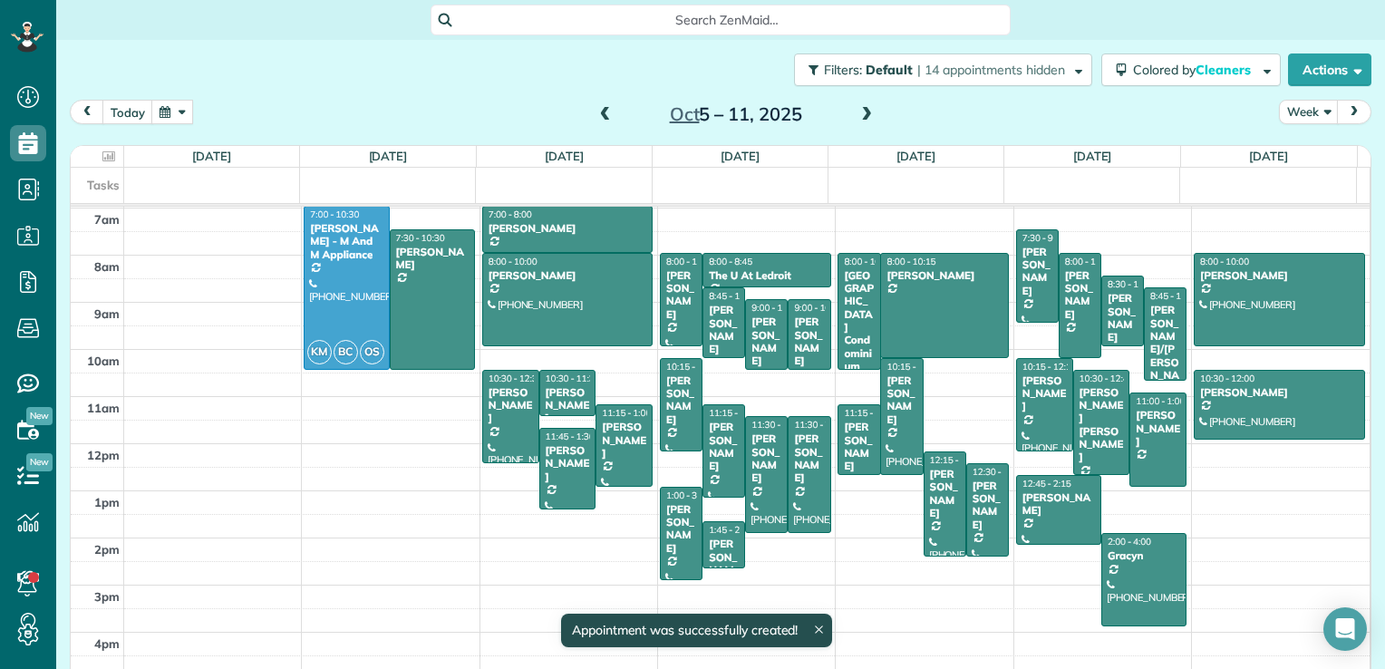
click at [863, 119] on span at bounding box center [867, 115] width 20 height 16
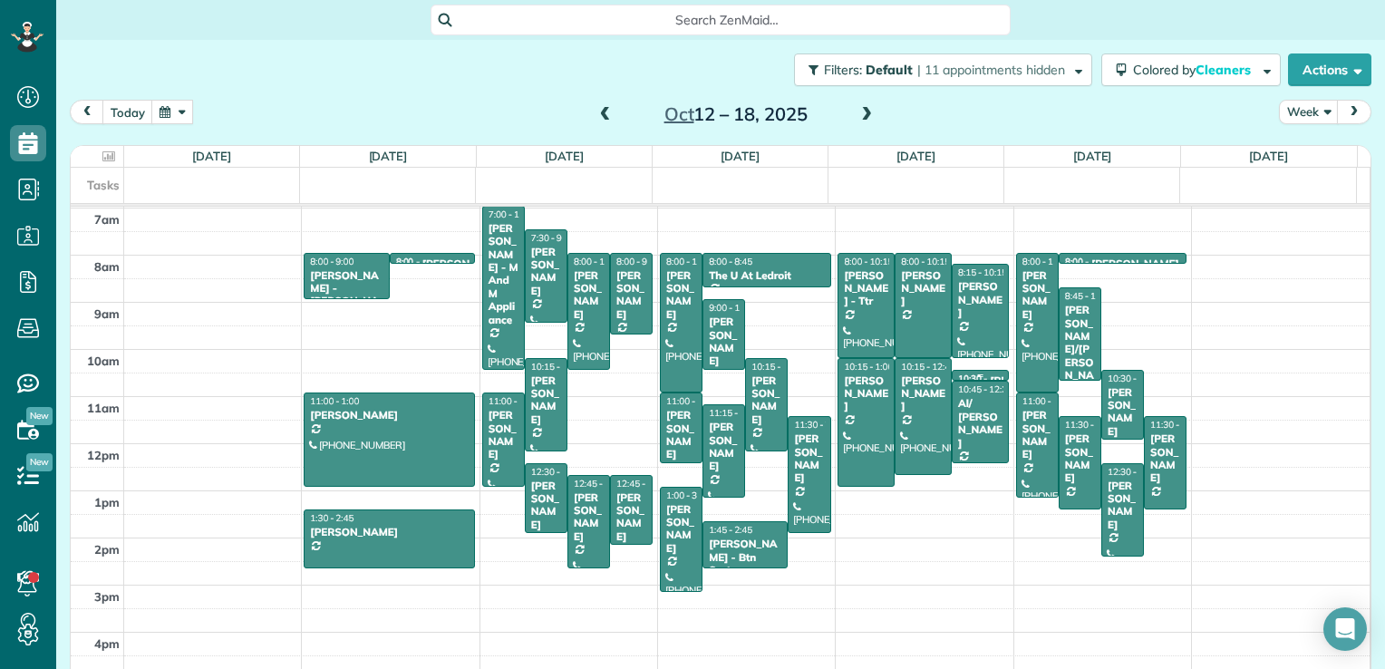
click at [953, 373] on div at bounding box center [980, 376] width 55 height 7
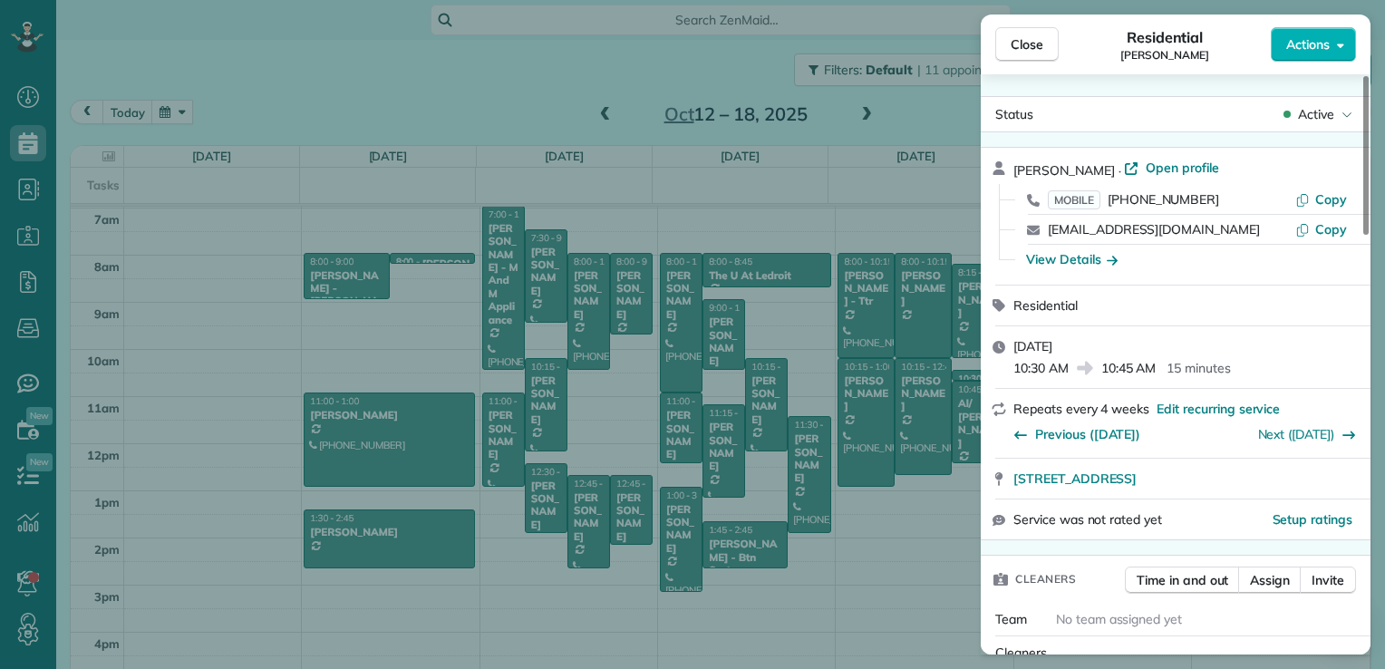
click at [947, 373] on div "Close Residential [PERSON_NAME] Actions Status Active [PERSON_NAME] · Open prof…" at bounding box center [692, 334] width 1385 height 669
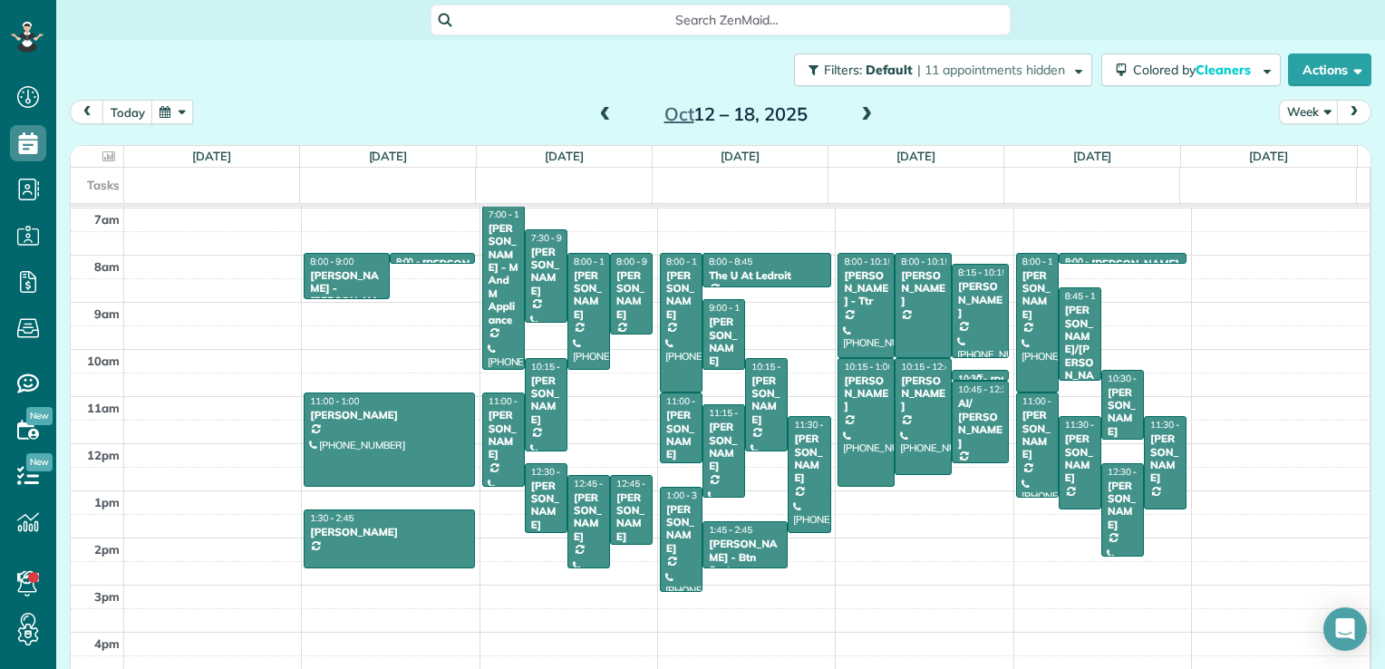
click at [953, 374] on div at bounding box center [980, 376] width 55 height 7
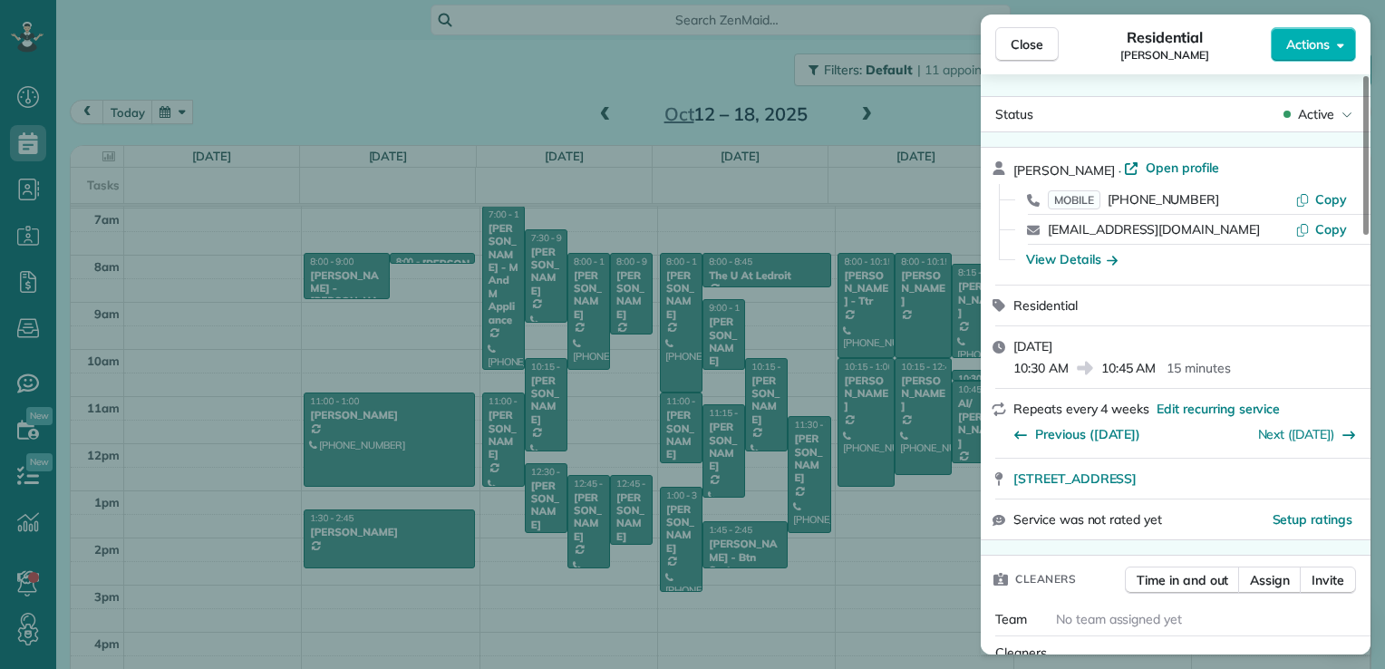
click at [956, 376] on div "Close Residential [PERSON_NAME] Actions Status Active [PERSON_NAME] · Open prof…" at bounding box center [692, 334] width 1385 height 669
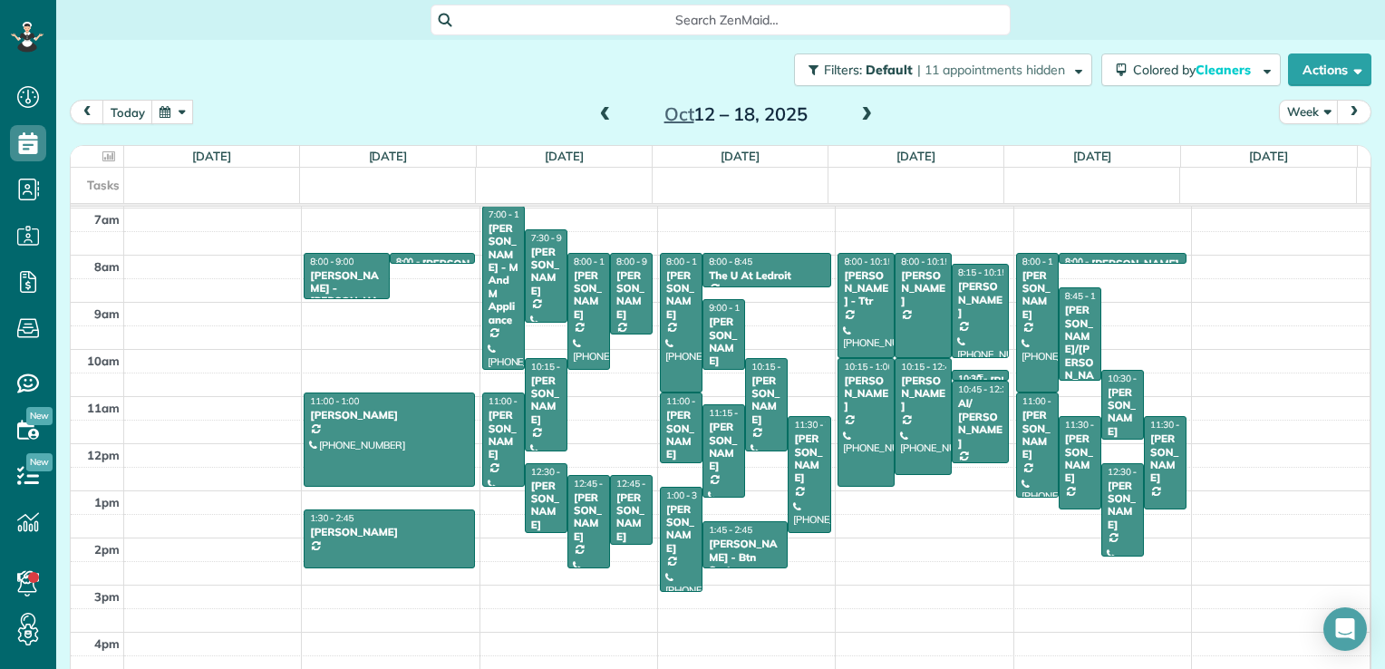
click at [956, 376] on div at bounding box center [980, 376] width 55 height 7
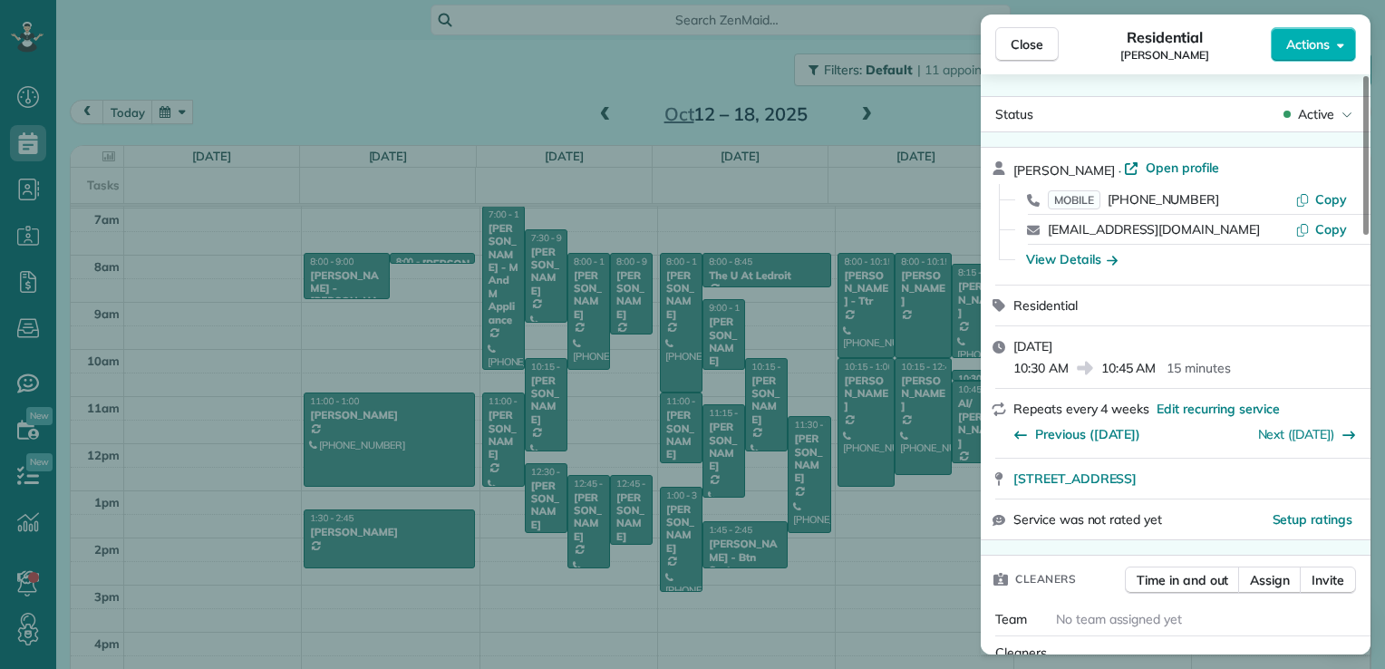
click at [946, 184] on div "Close Residential [PERSON_NAME] Actions Status Active [PERSON_NAME] · Open prof…" at bounding box center [692, 334] width 1385 height 669
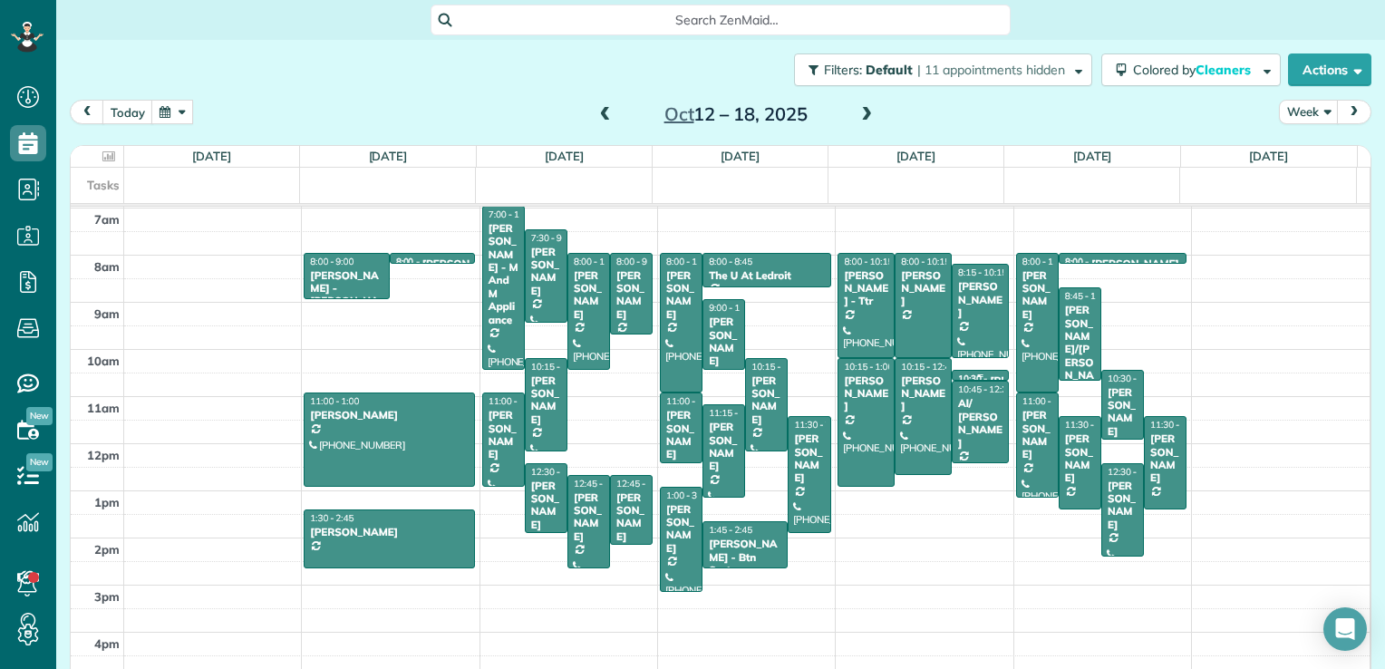
click at [977, 368] on div "12am 1am 2am 3am 4am 5am 6am 7am 8am 9am 10am 11am 12pm 1pm 2pm 3pm 4pm 5pm 8:0…" at bounding box center [720, 303] width 1299 height 848
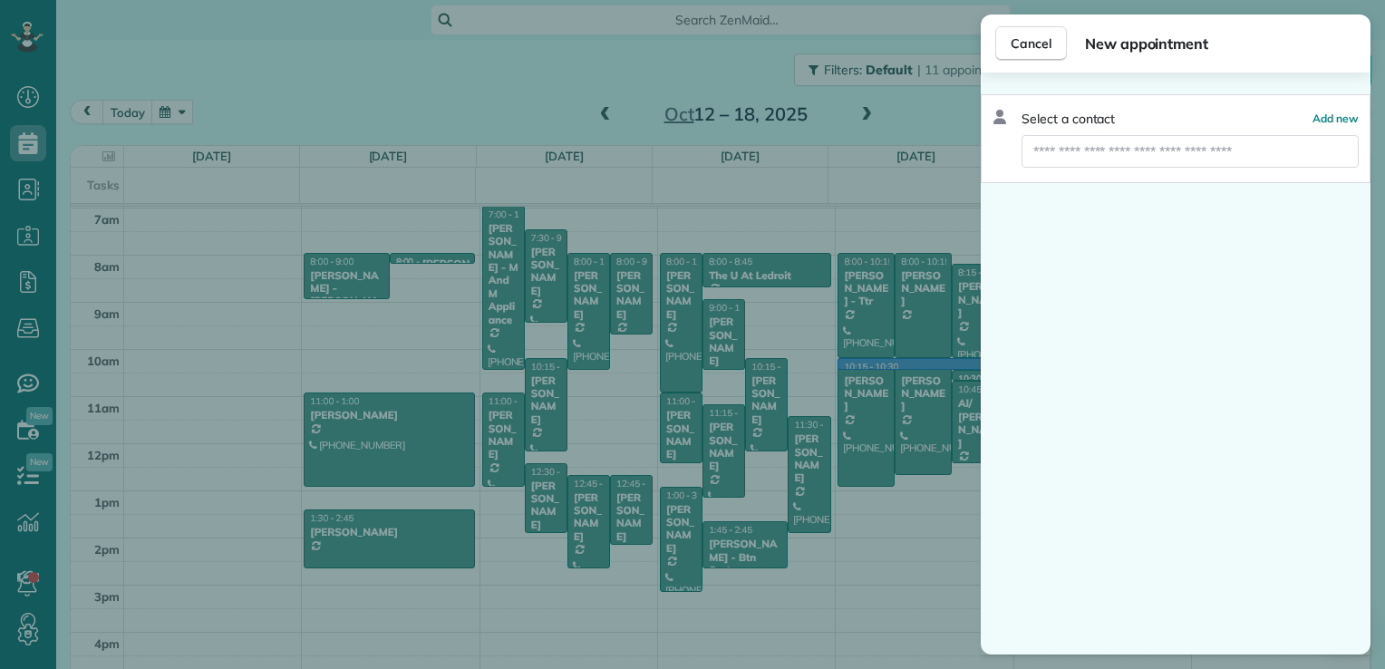
click at [994, 60] on div "Cancel New appointment" at bounding box center [1176, 44] width 390 height 58
drag, startPoint x: 931, startPoint y: 256, endPoint x: 936, endPoint y: 229, distance: 26.7
click at [931, 245] on div "Cancel New appointment Select a contact Add new" at bounding box center [692, 334] width 1385 height 669
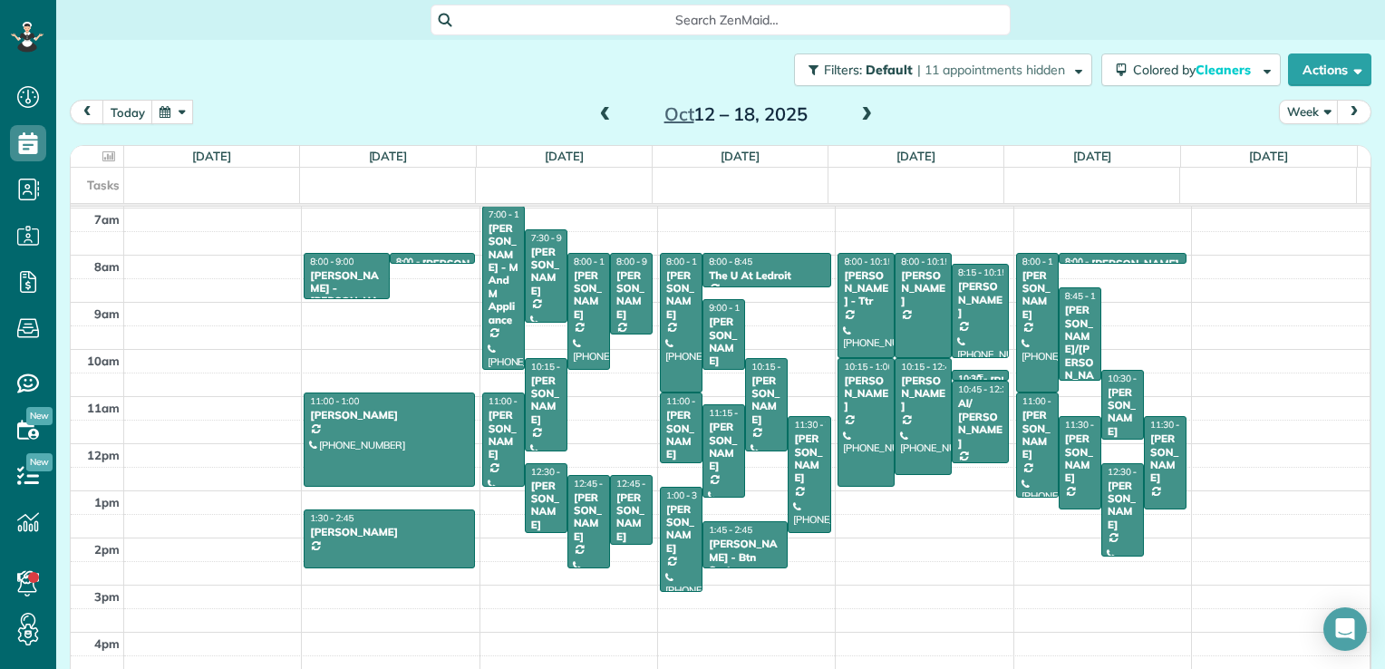
click at [962, 371] on div at bounding box center [980, 376] width 55 height 10
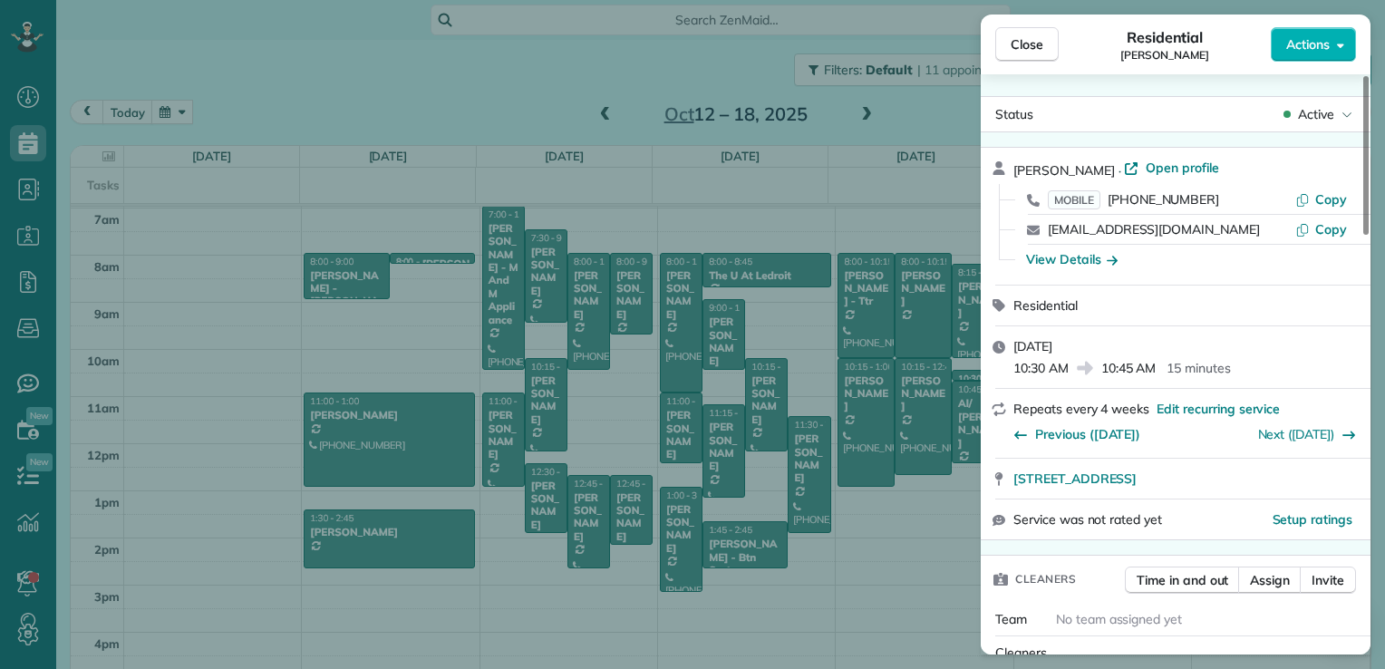
click at [1314, 121] on span "Active" at bounding box center [1316, 114] width 36 height 18
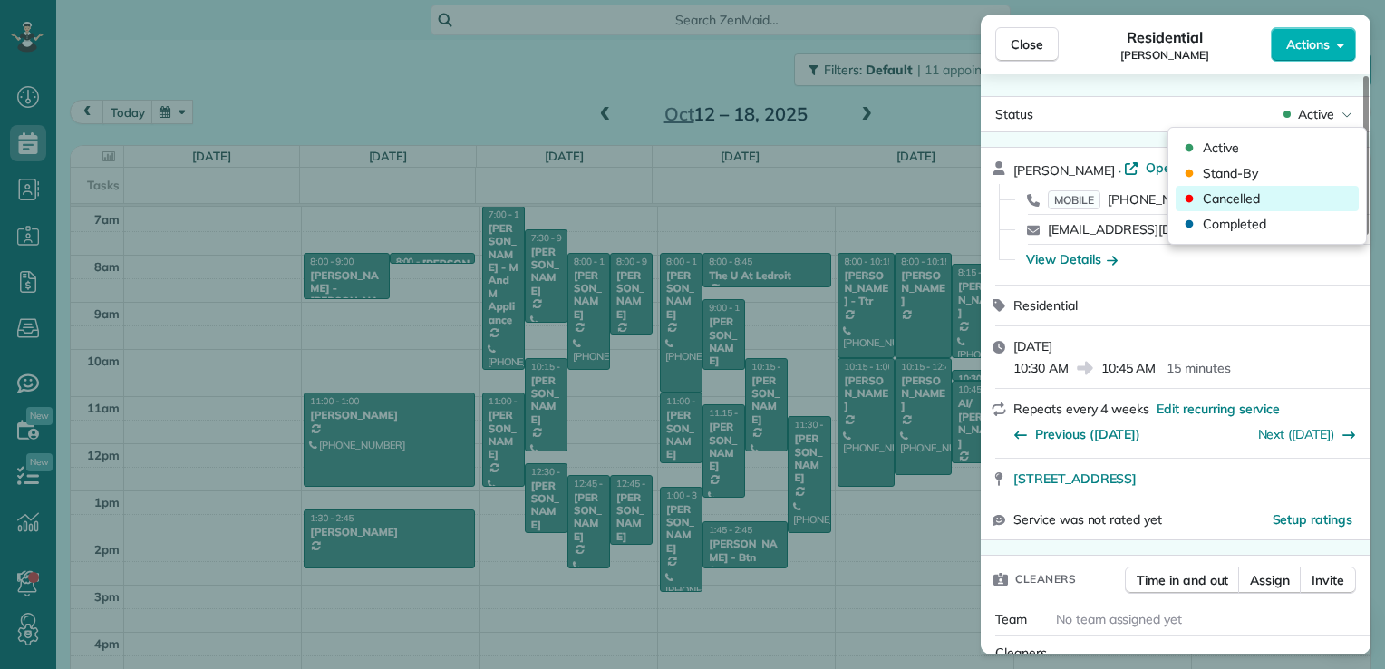
click at [1263, 207] on div "Cancelled" at bounding box center [1267, 198] width 183 height 25
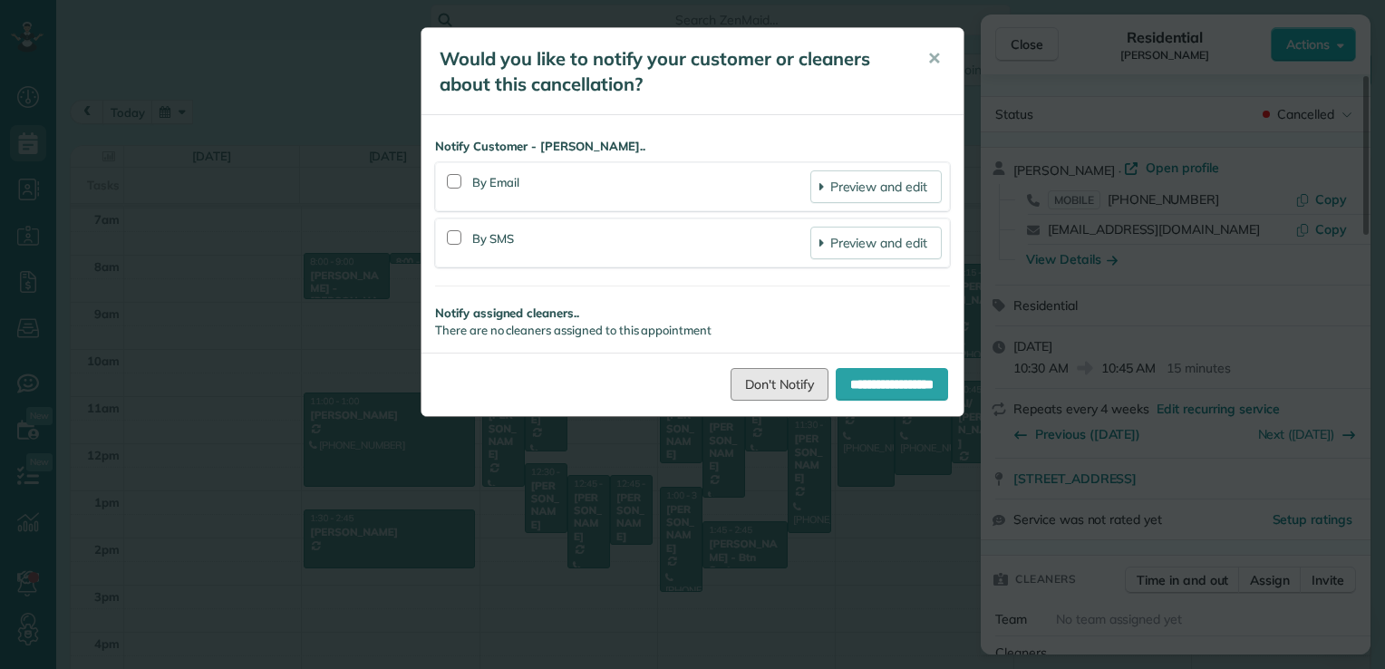
drag, startPoint x: 742, startPoint y: 392, endPoint x: 748, endPoint y: 374, distance: 18.4
click at [742, 391] on link "Don't Notify" at bounding box center [780, 384] width 98 height 33
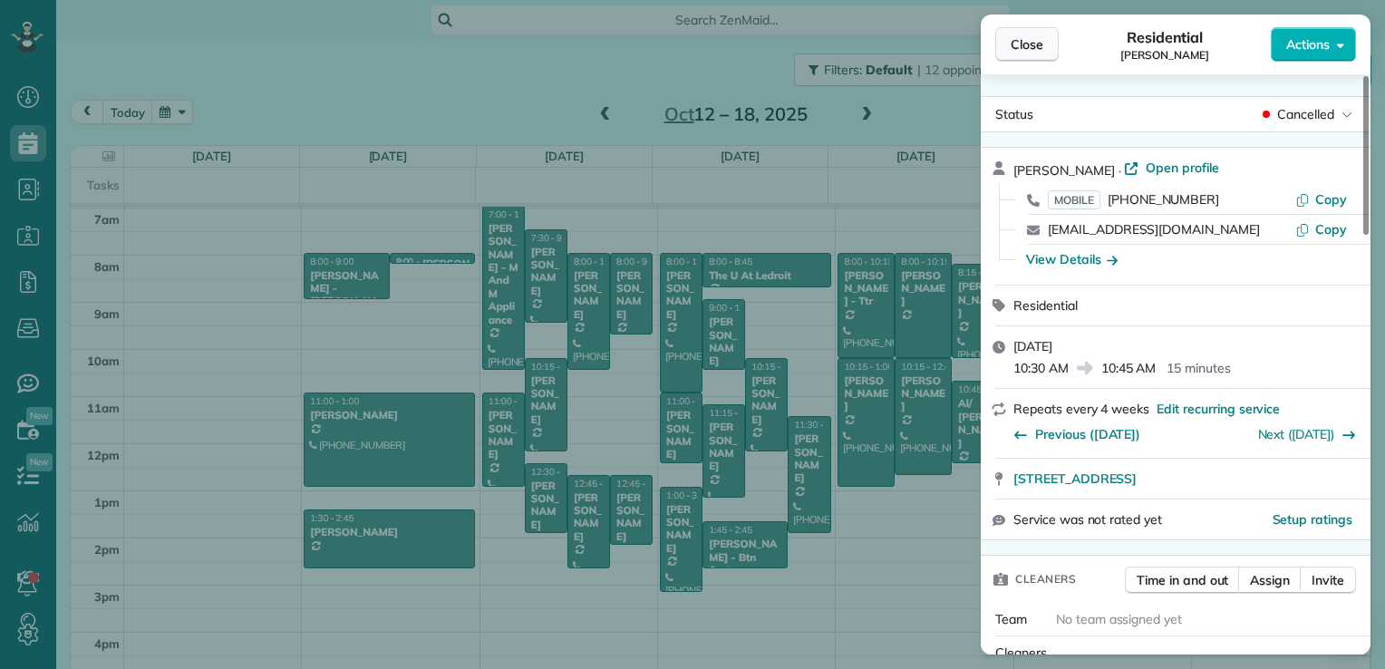
click at [1021, 45] on span "Close" at bounding box center [1027, 44] width 33 height 18
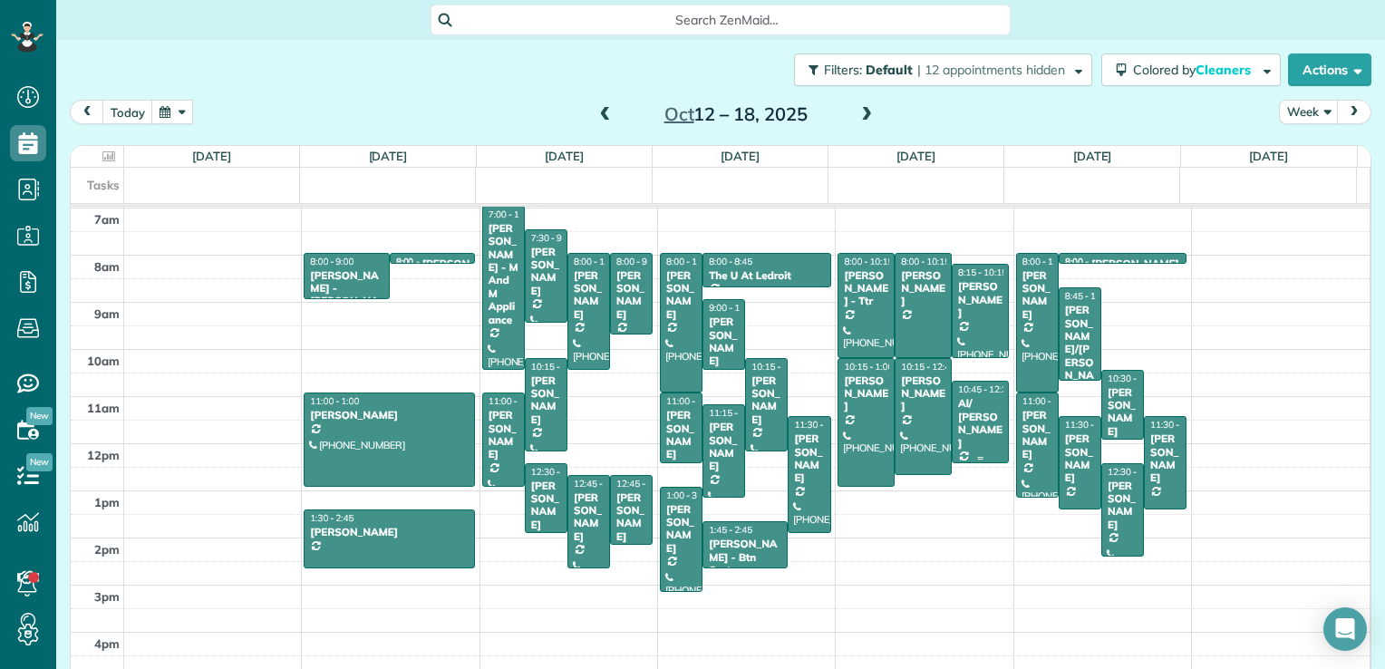
click at [968, 402] on div "Al/ [PERSON_NAME]" at bounding box center [980, 423] width 46 height 53
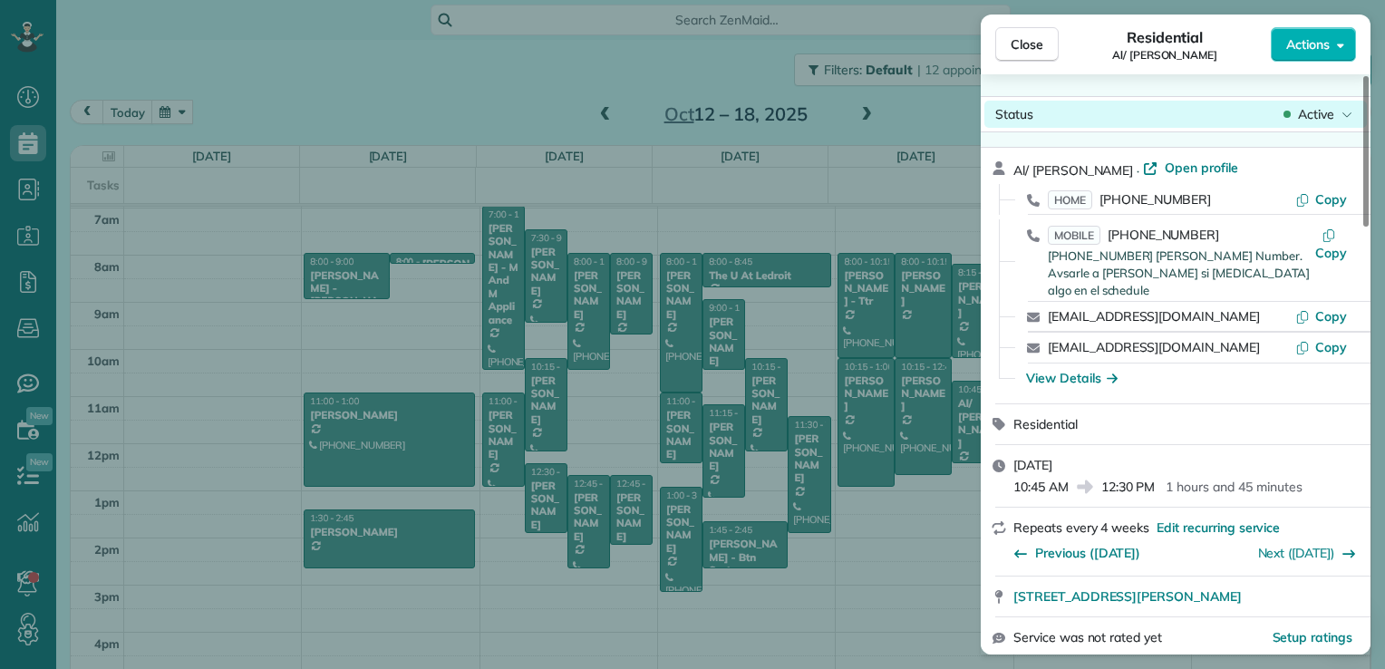
click at [1306, 115] on span "Active" at bounding box center [1316, 114] width 36 height 18
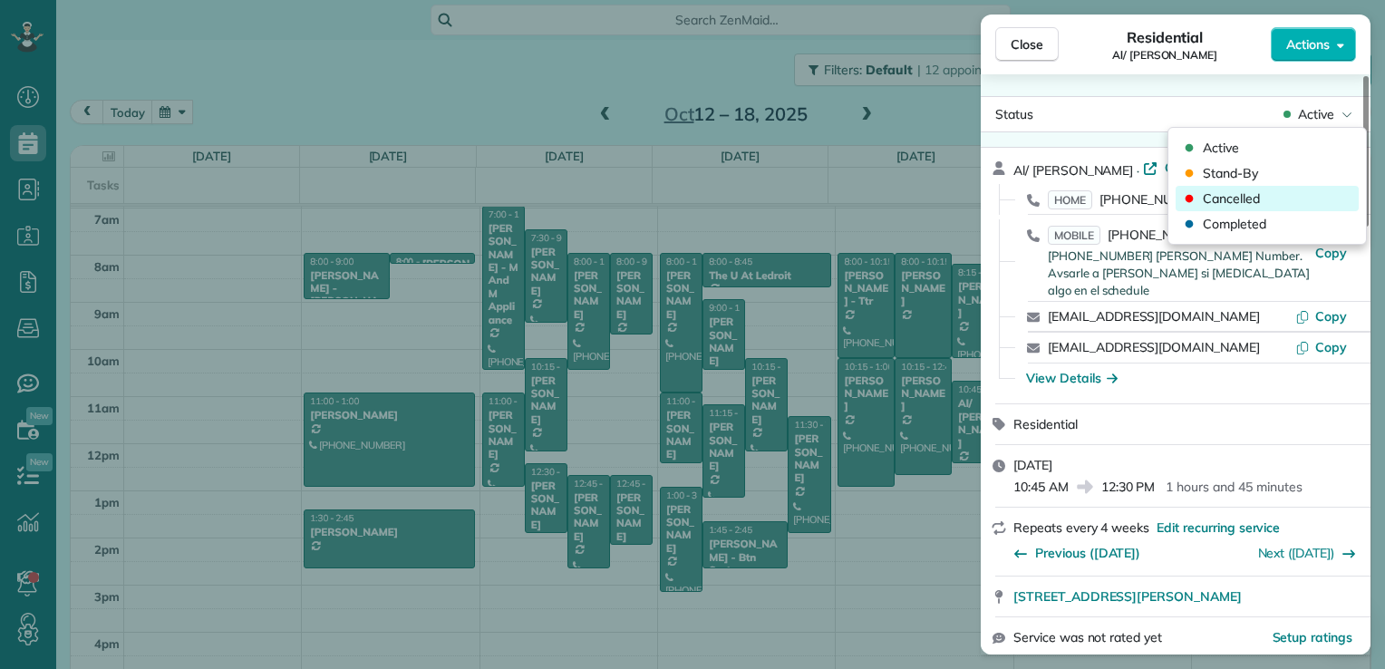
click at [1231, 198] on span "Cancelled" at bounding box center [1231, 198] width 57 height 18
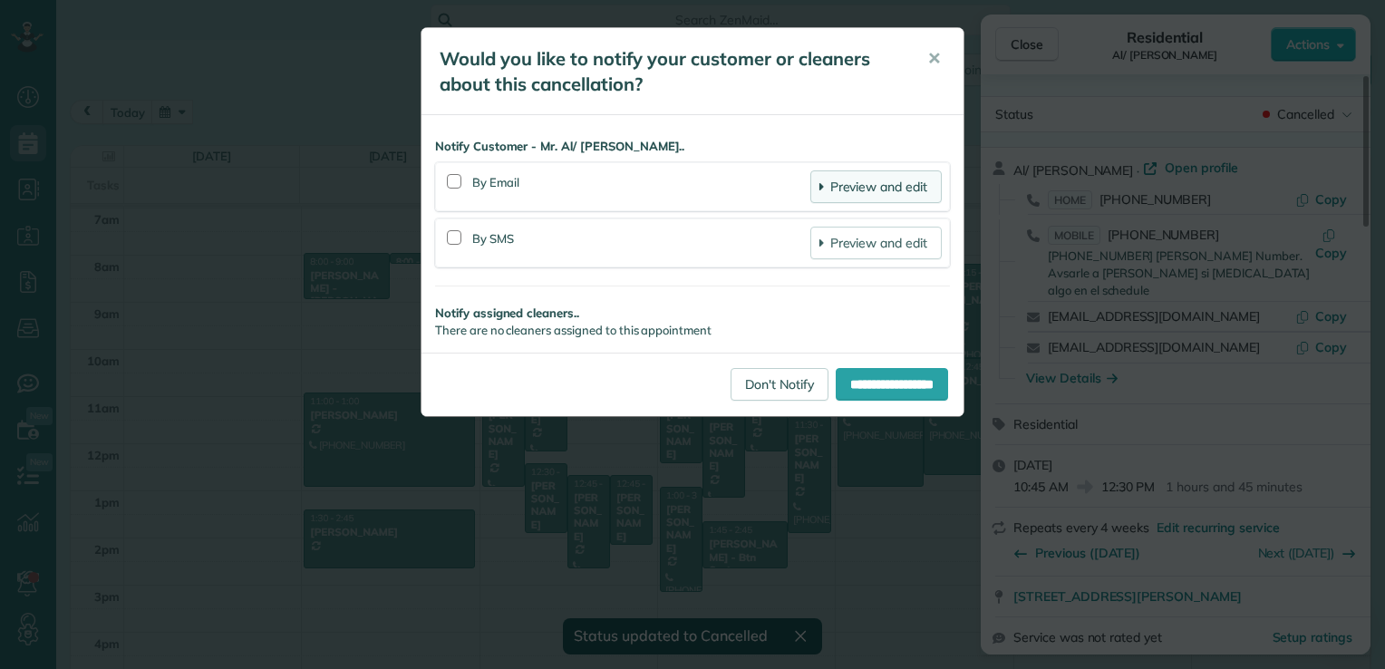
drag, startPoint x: 768, startPoint y: 403, endPoint x: 909, endPoint y: 201, distance: 246.7
click at [768, 397] on div "**********" at bounding box center [693, 384] width 542 height 63
click at [736, 388] on link "Don't Notify" at bounding box center [780, 384] width 98 height 33
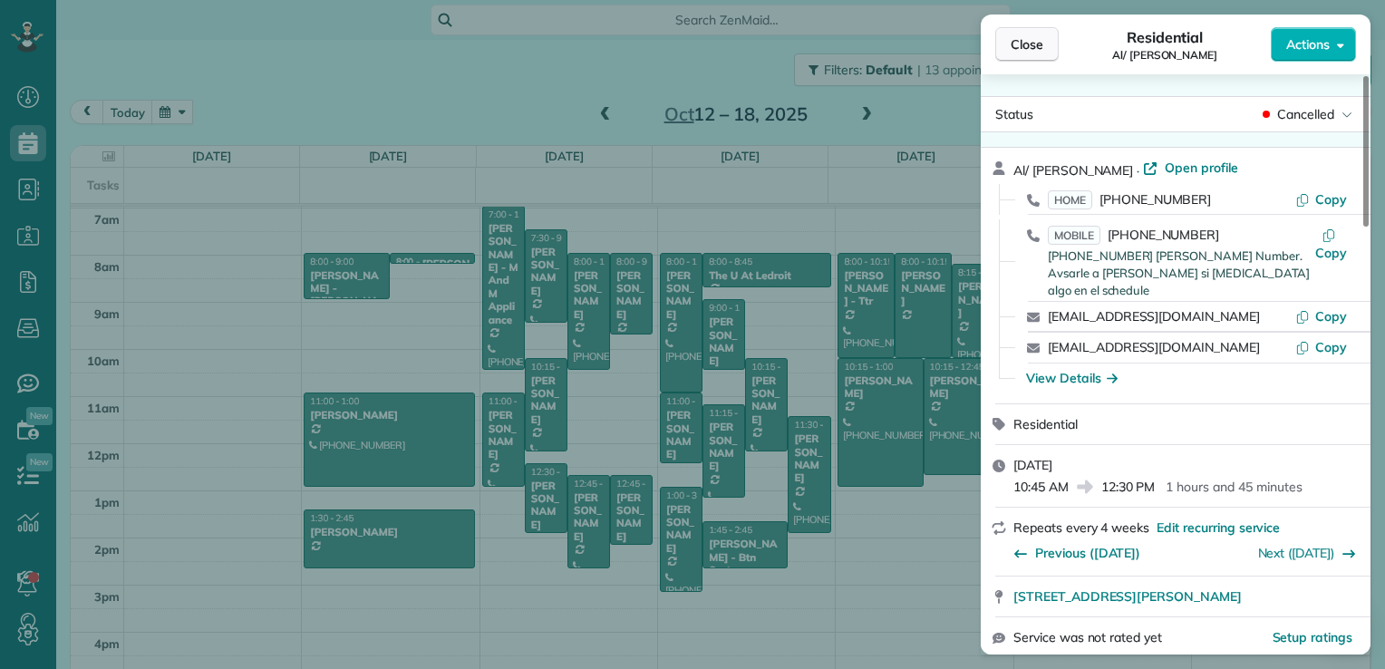
click at [1032, 60] on button "Close" at bounding box center [1026, 44] width 63 height 34
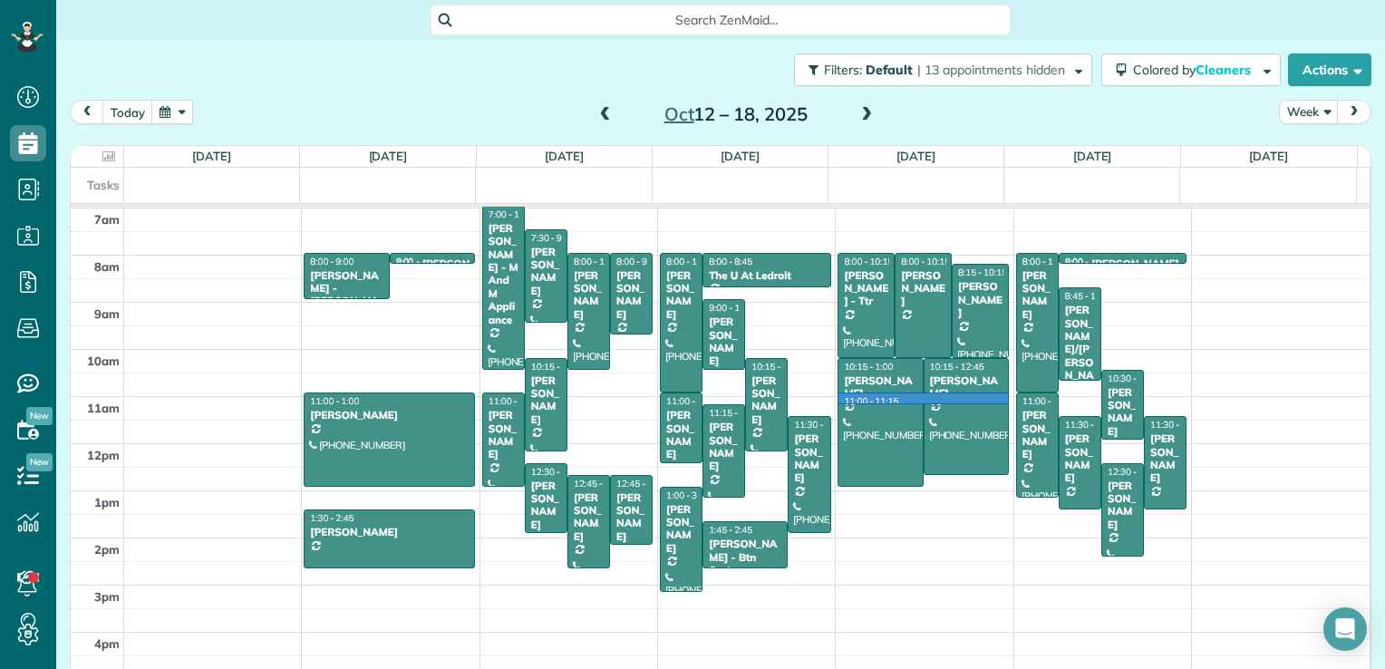
click at [994, 397] on td at bounding box center [747, 409] width 1247 height 24
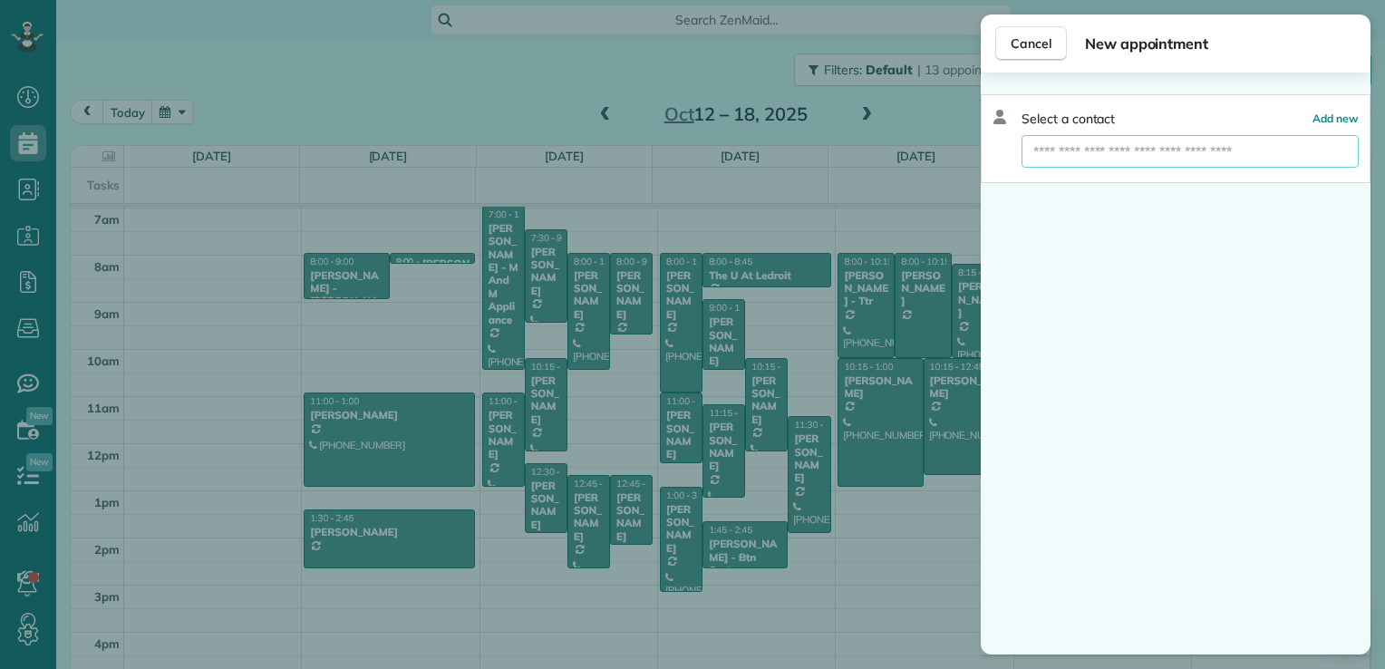
click at [1092, 153] on input "text" at bounding box center [1190, 151] width 337 height 33
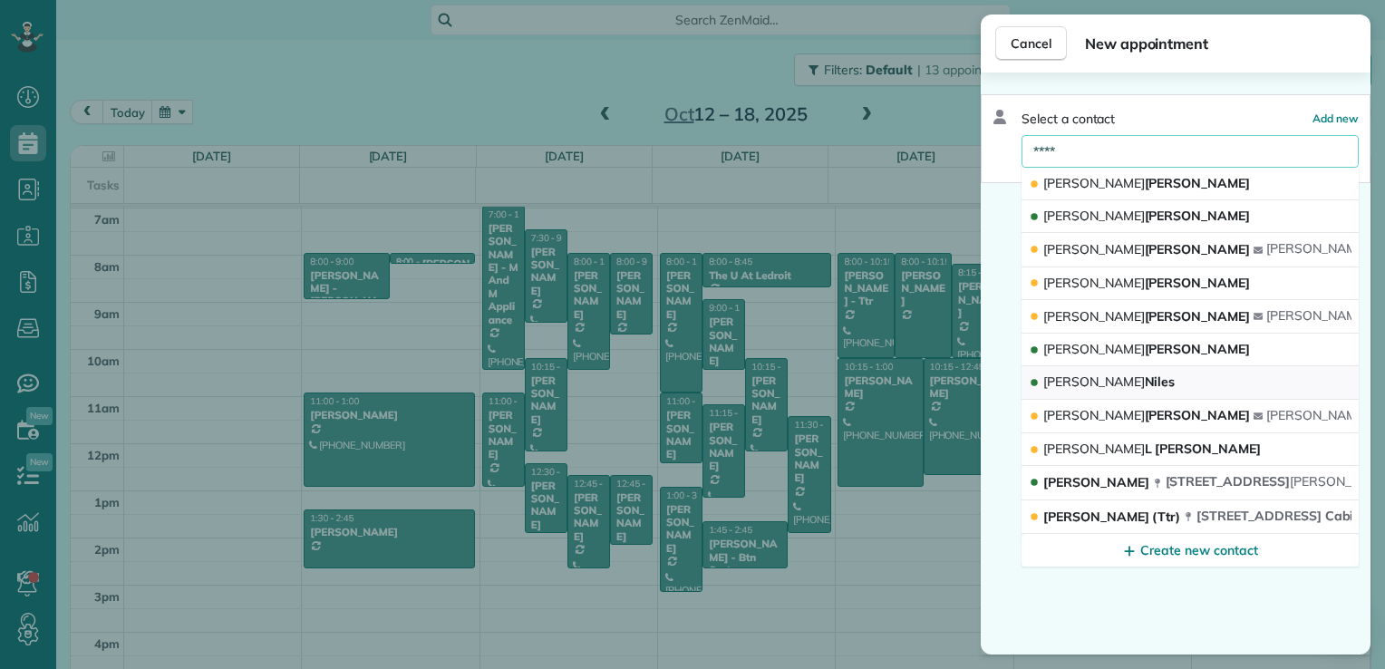
type input "****"
click at [1078, 379] on span "[PERSON_NAME]" at bounding box center [1109, 382] width 131 height 16
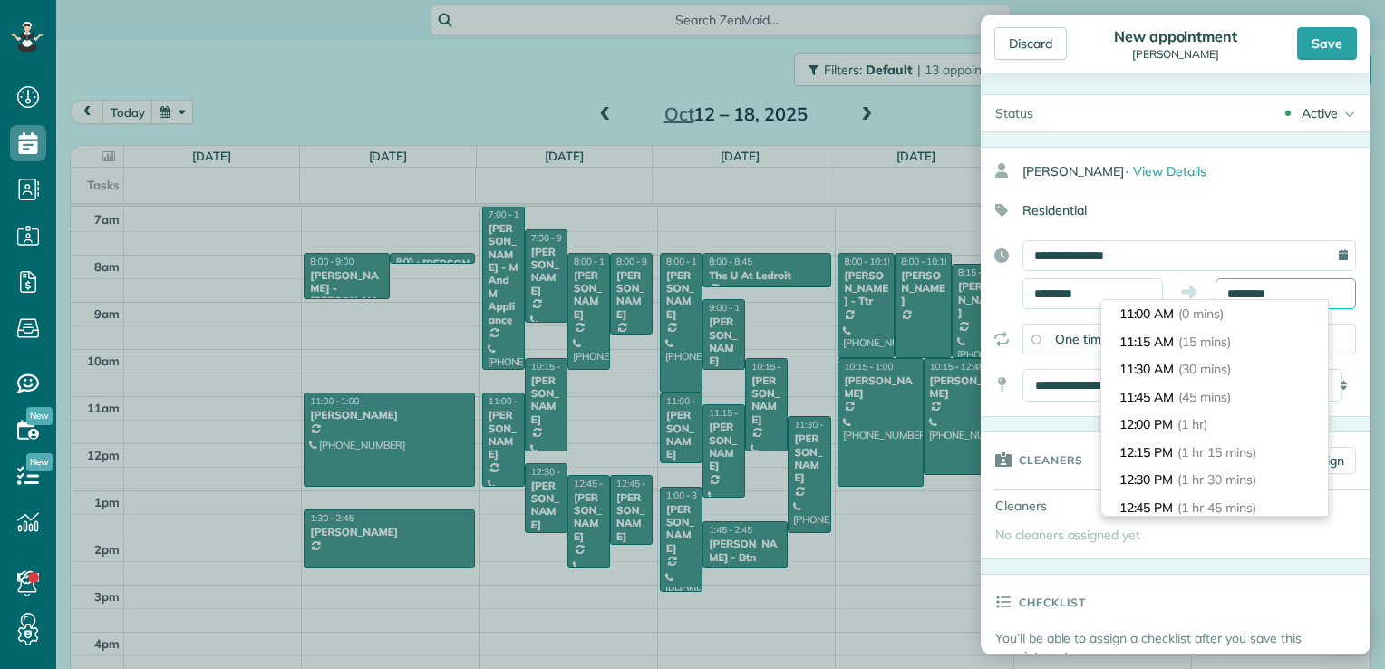
click at [1241, 287] on input "********" at bounding box center [1286, 293] width 141 height 31
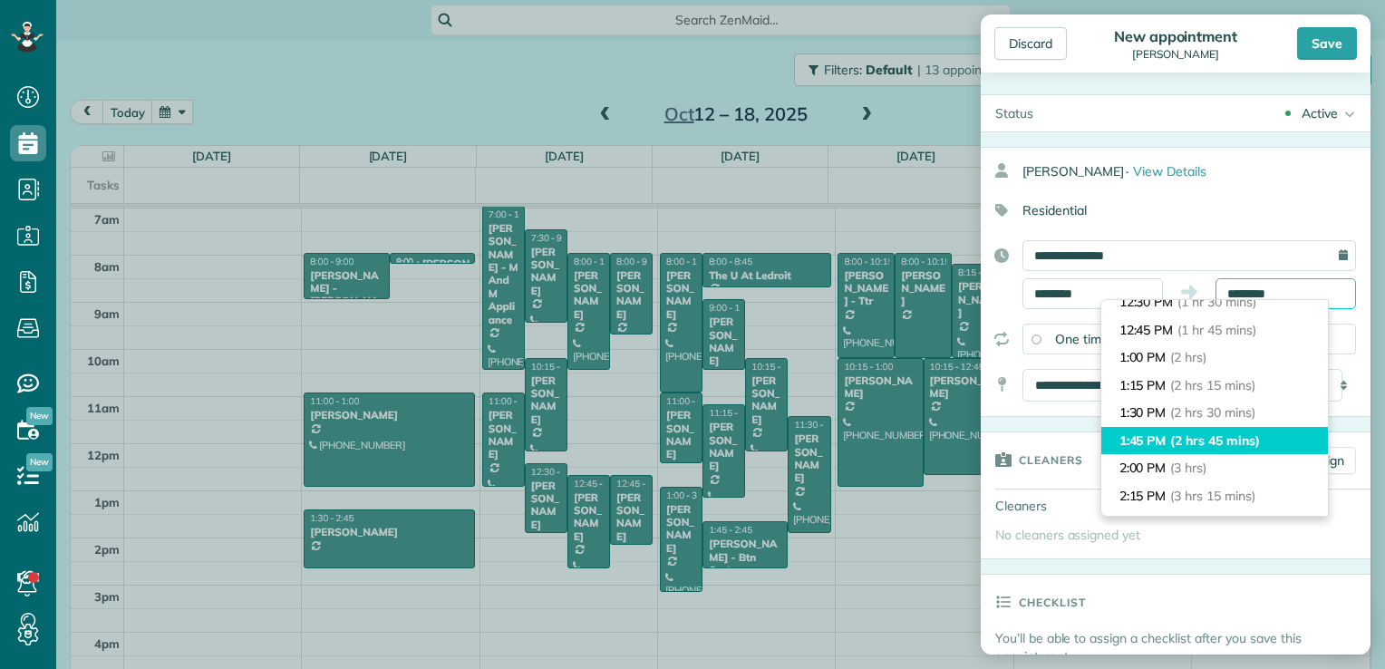
scroll to position [181, 0]
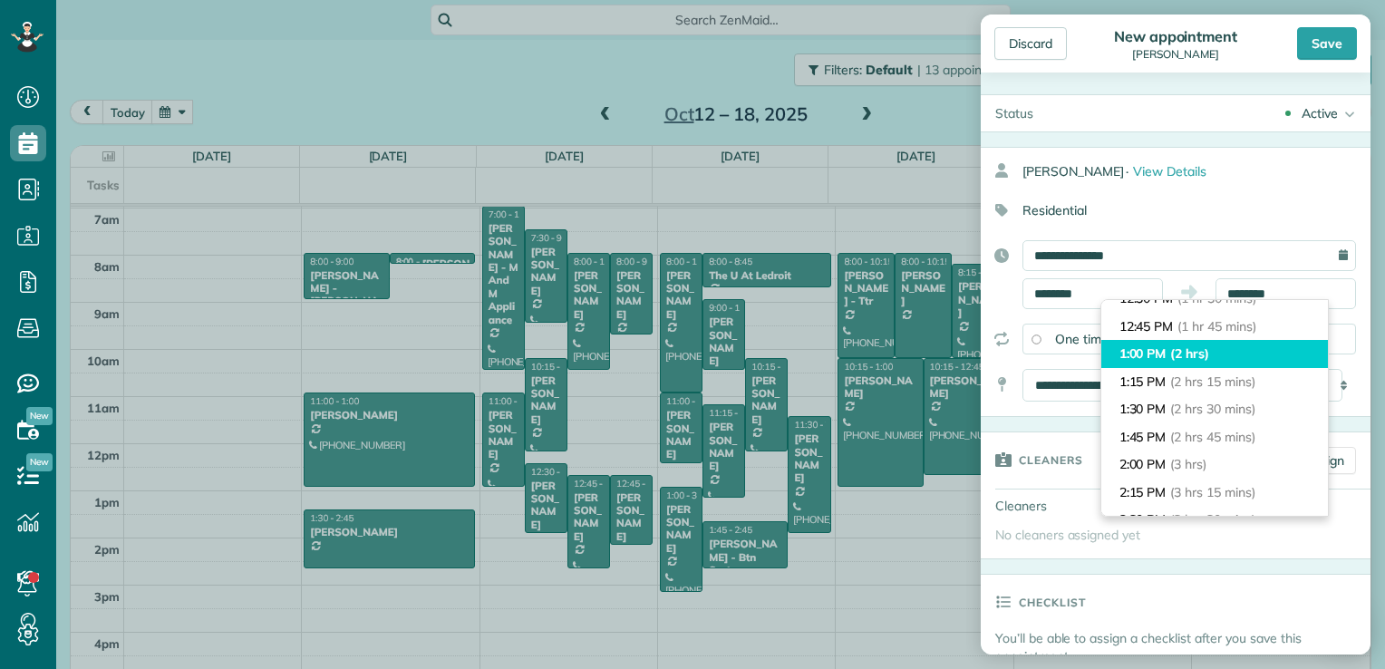
type input "*******"
click at [1220, 354] on li "1:00 PM (2 hrs)" at bounding box center [1215, 354] width 227 height 28
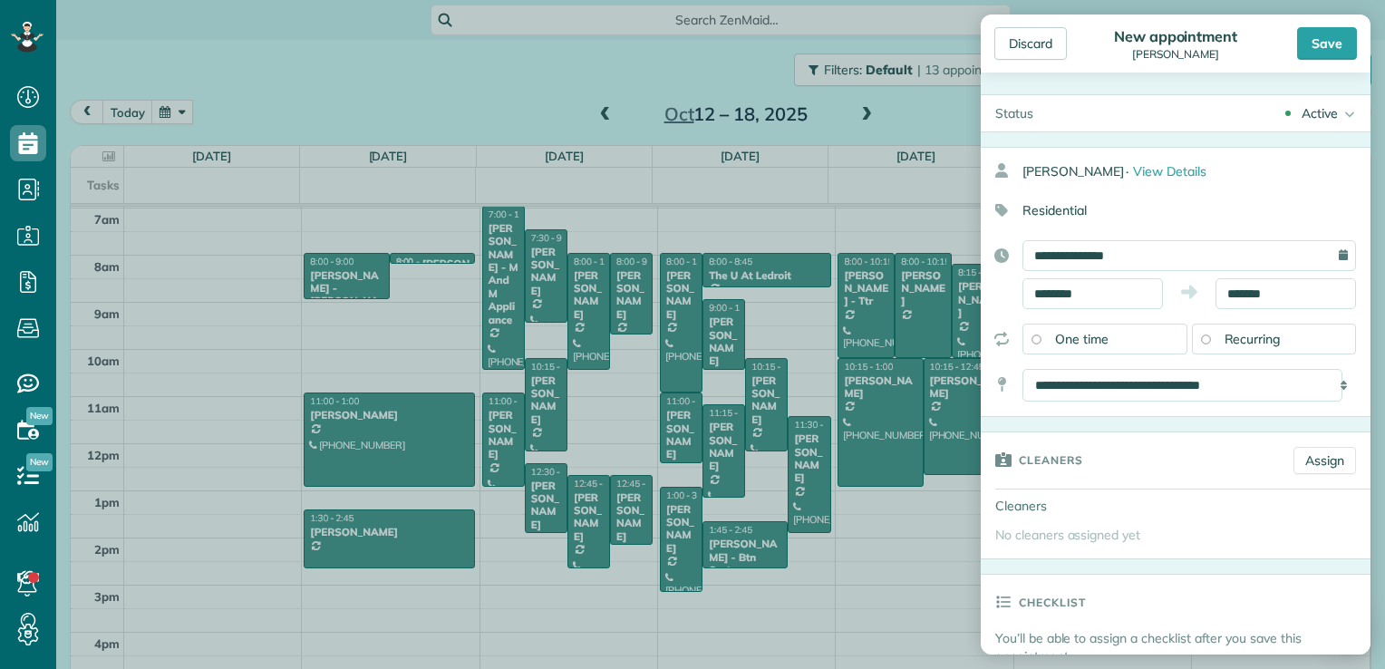
drag, startPoint x: 1336, startPoint y: 51, endPoint x: 1327, endPoint y: 53, distance: 9.2
click at [1336, 49] on div "Save" at bounding box center [1327, 43] width 60 height 33
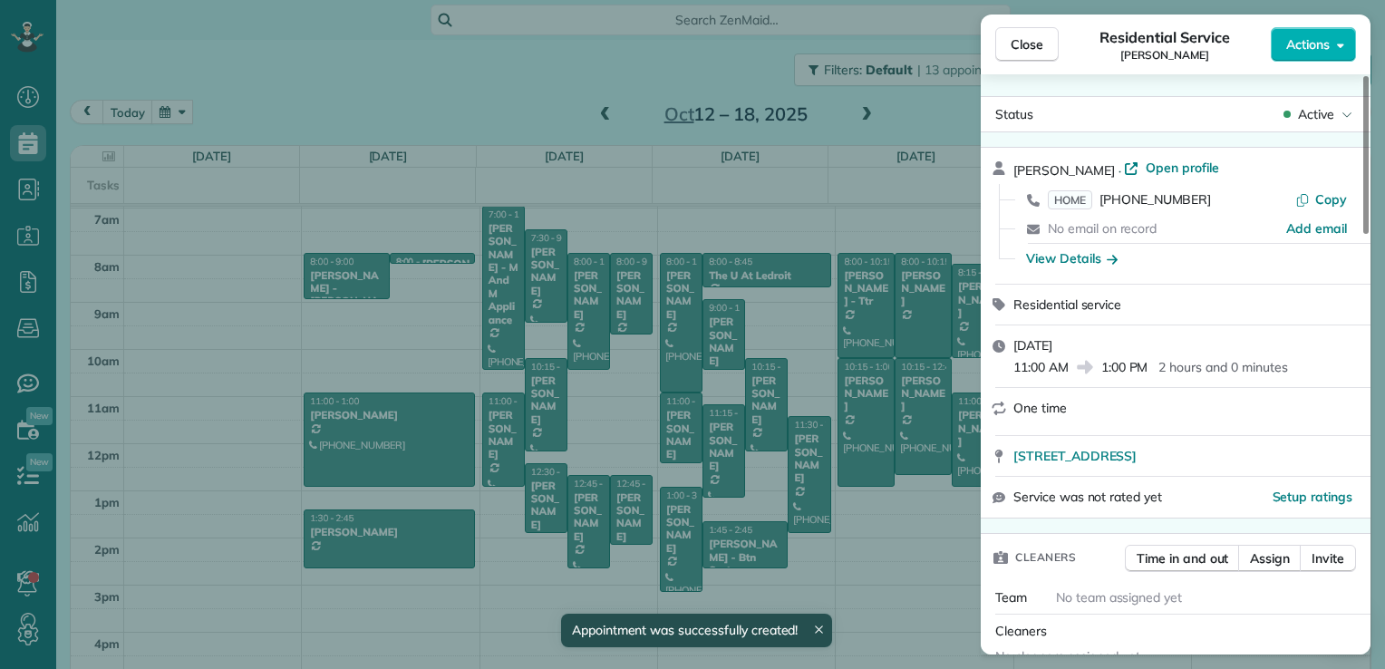
click at [1020, 44] on span "Close" at bounding box center [1027, 44] width 33 height 18
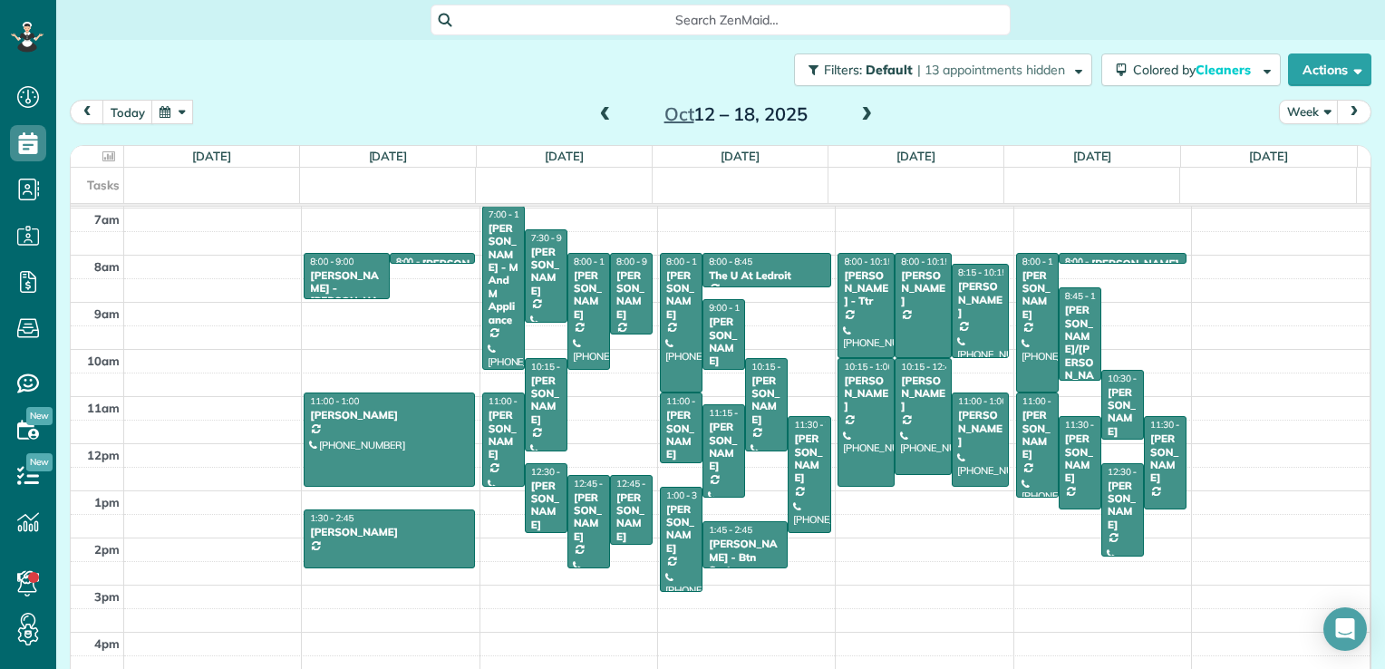
click at [859, 111] on span at bounding box center [867, 115] width 20 height 16
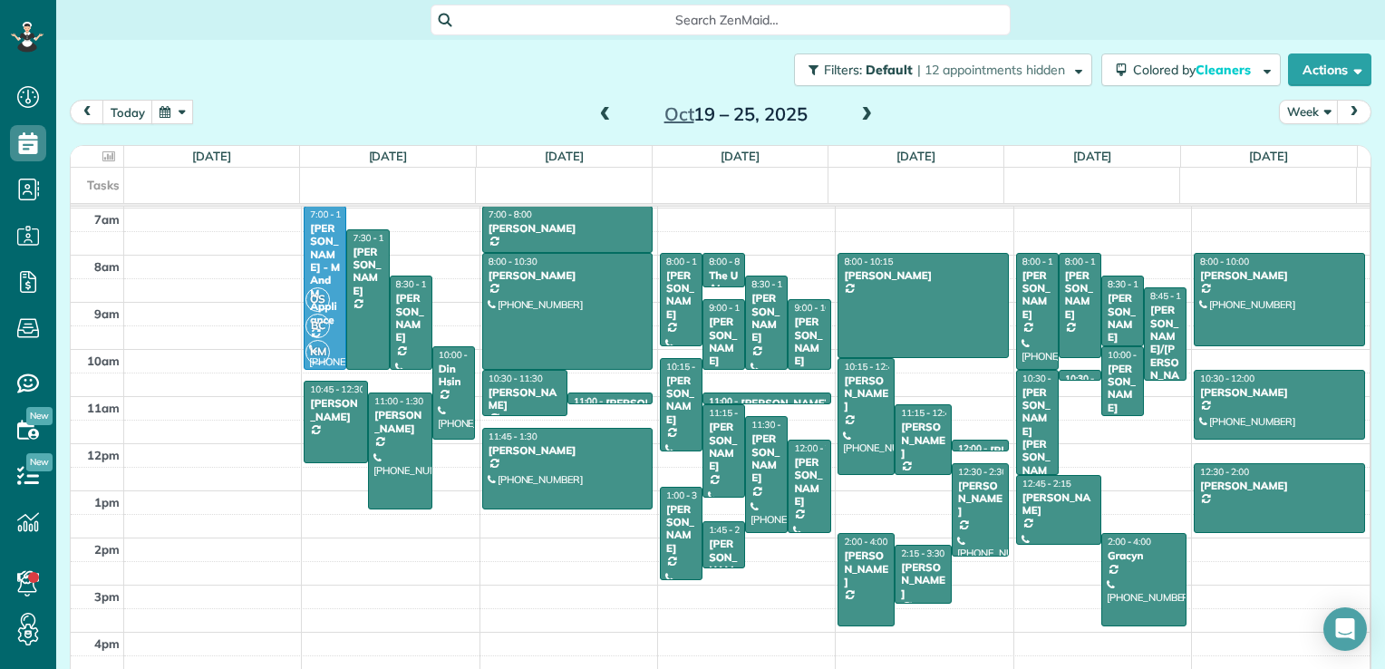
click at [863, 111] on span at bounding box center [867, 115] width 20 height 16
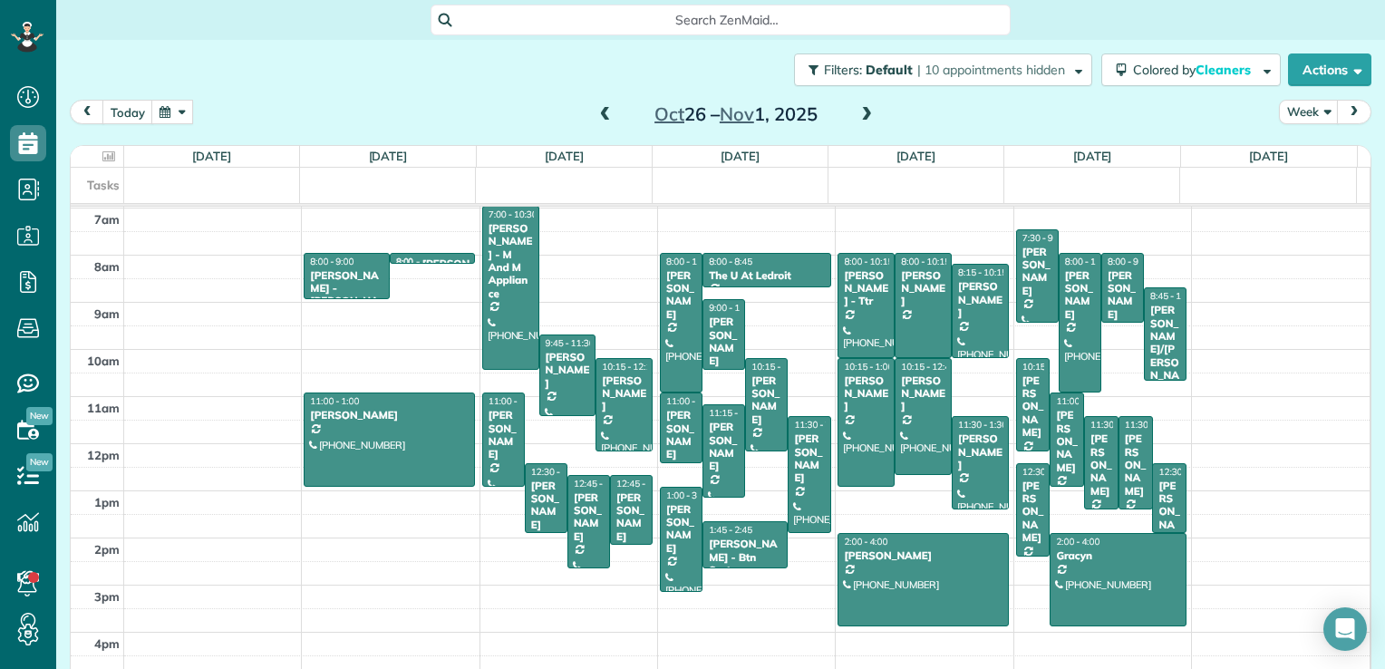
click at [134, 124] on div "[DATE] Week [DATE] – [DATE]" at bounding box center [721, 117] width 1302 height 34
click at [130, 109] on button "today" at bounding box center [127, 112] width 51 height 24
